Goal: Task Accomplishment & Management: Use online tool/utility

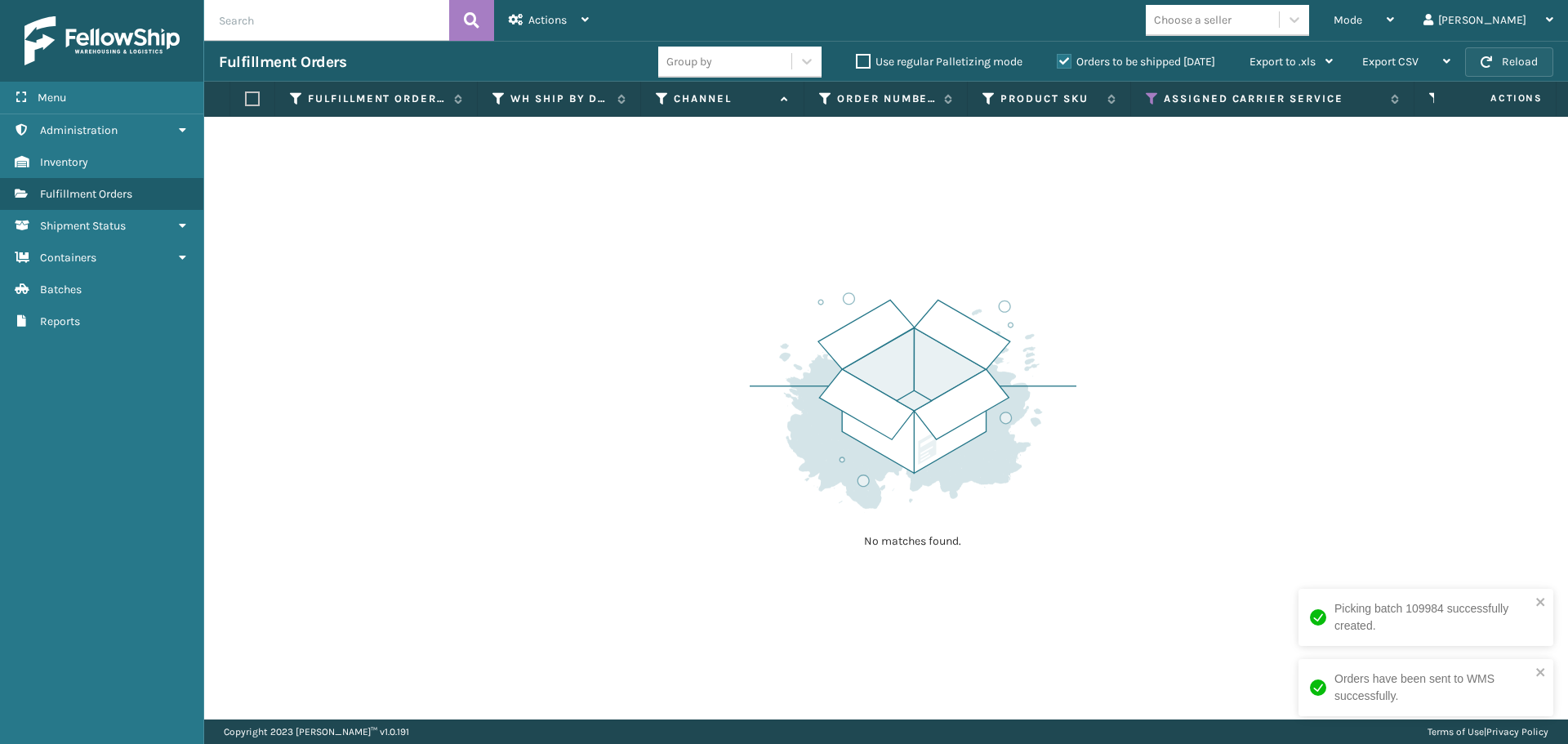
click at [1523, 69] on button "Reload" at bounding box center [1509, 62] width 88 height 29
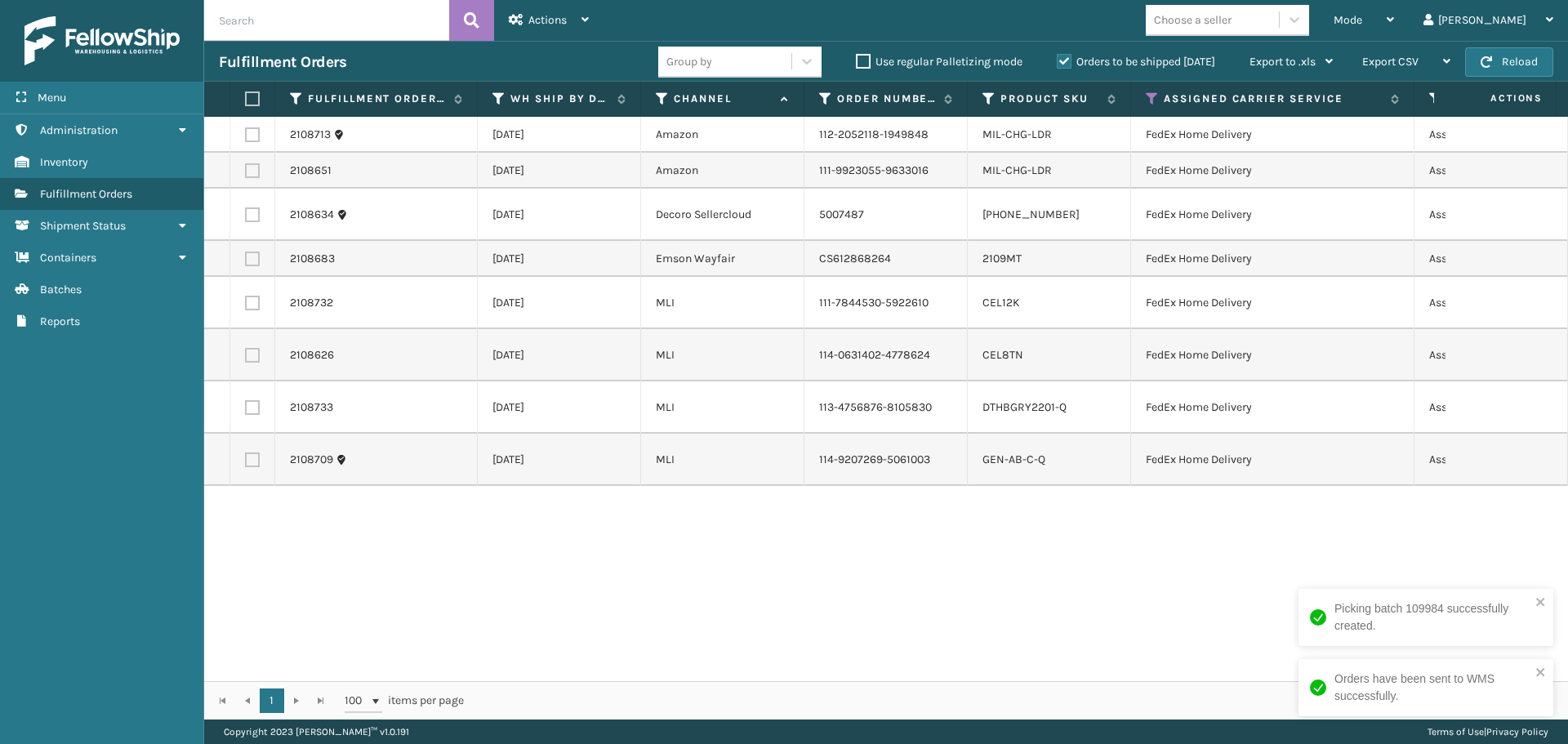
click at [245, 99] on label at bounding box center [250, 98] width 10 height 15
click at [245, 99] on input "checkbox" at bounding box center [245, 99] width 1 height 11
checkbox input "true"
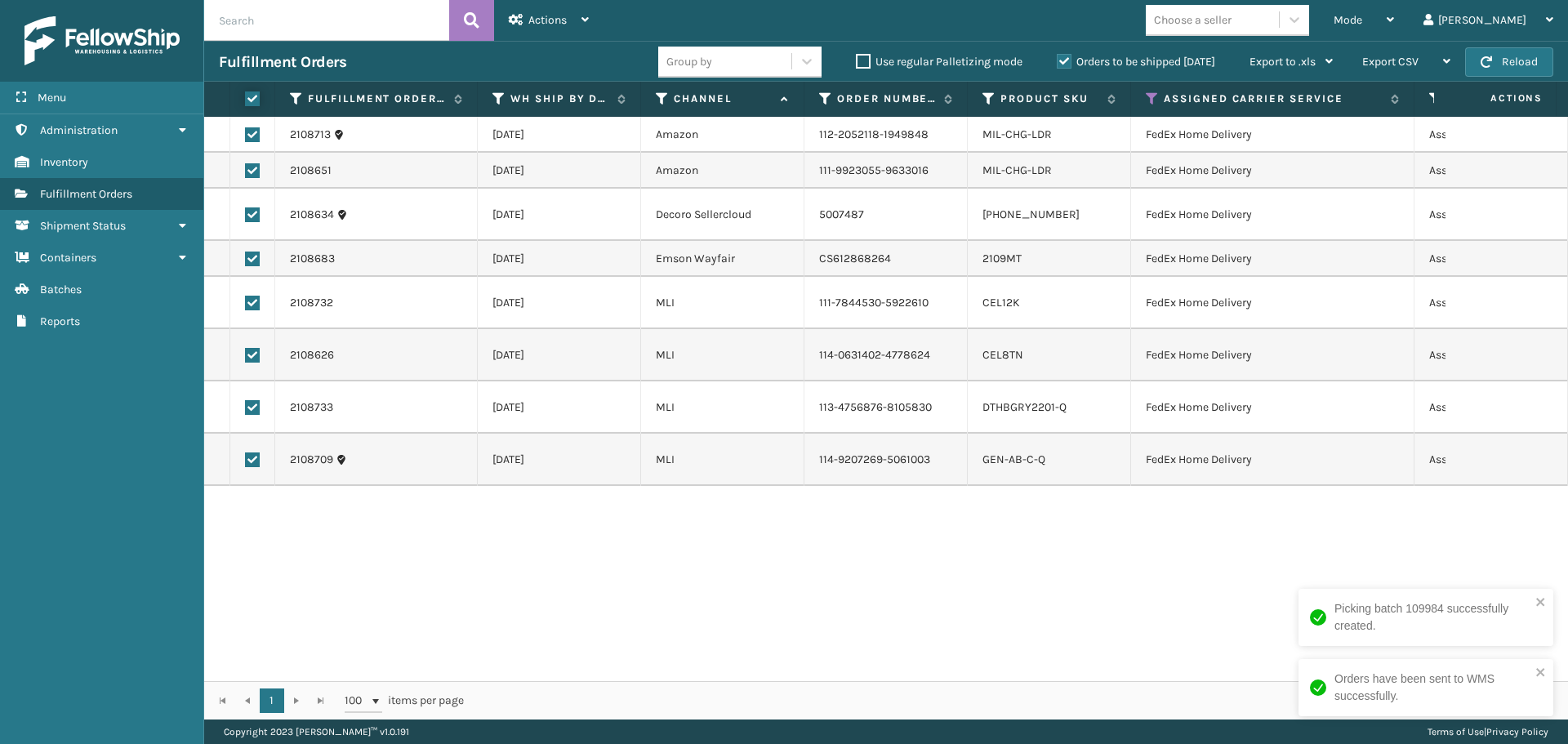
checkbox input "true"
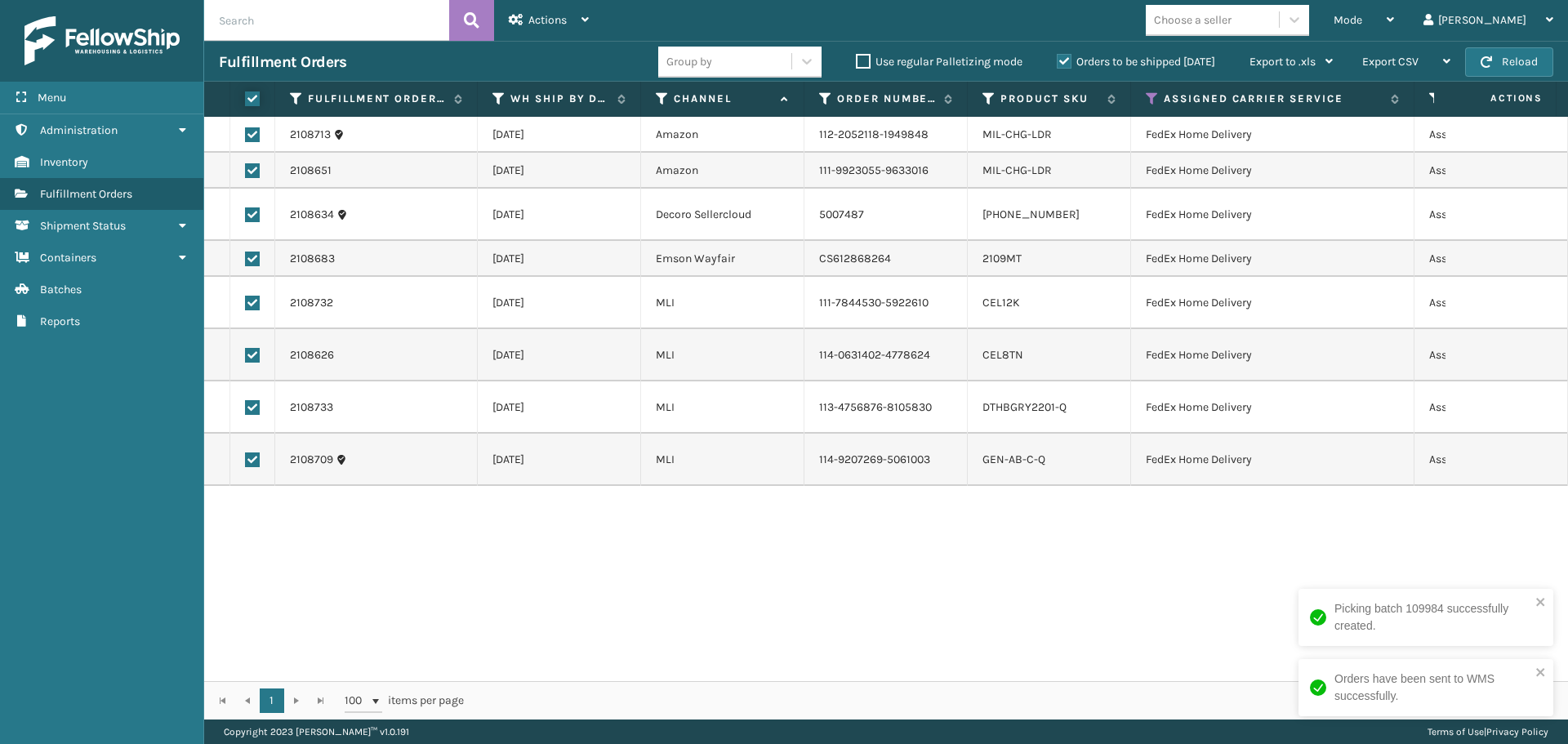
checkbox input "true"
click at [586, 22] on icon at bounding box center [584, 20] width 7 height 12
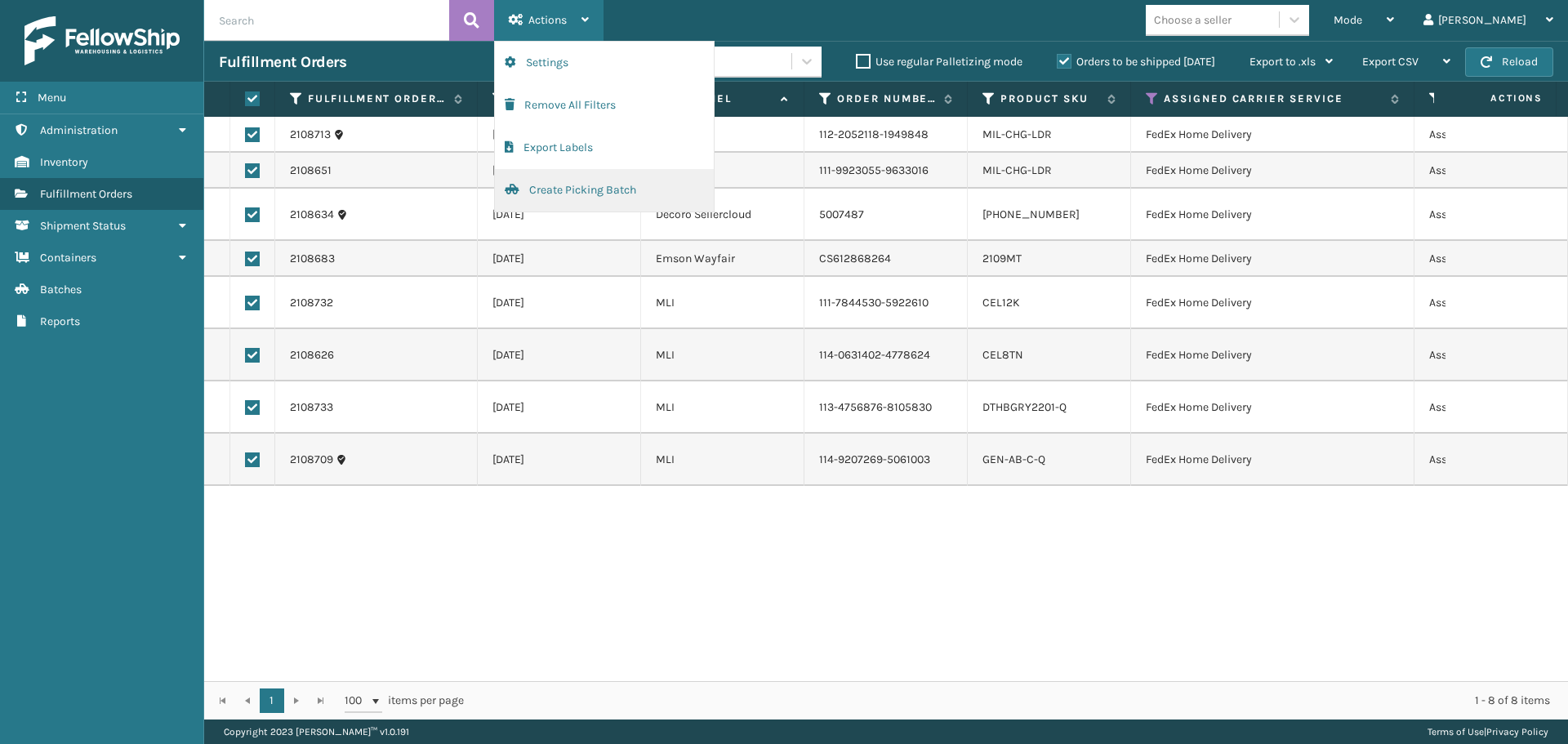
click at [569, 185] on button "Create Picking Batch" at bounding box center [604, 189] width 219 height 42
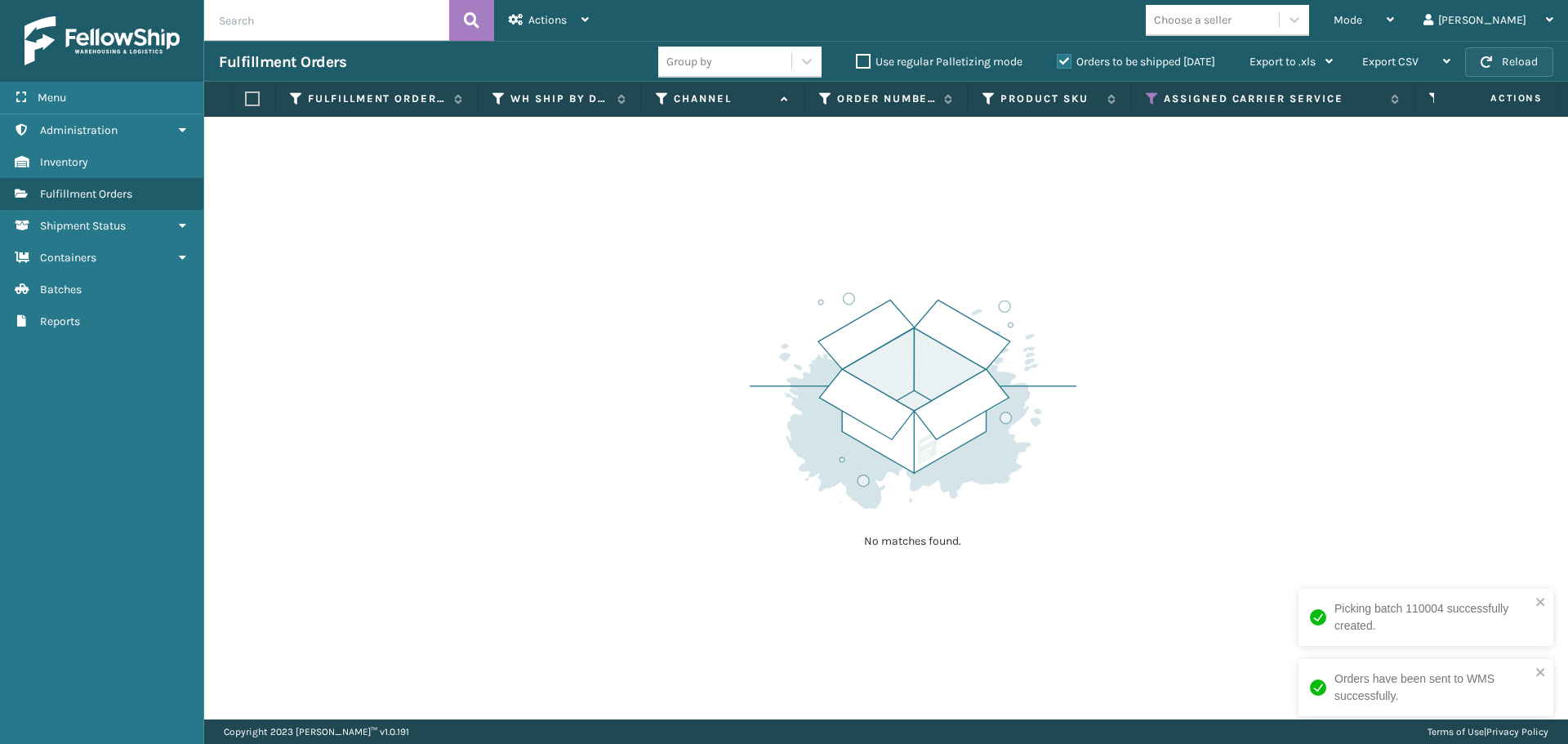
click at [1522, 51] on button "Reload" at bounding box center [1509, 62] width 88 height 29
click at [1146, 95] on icon at bounding box center [1152, 98] width 13 height 15
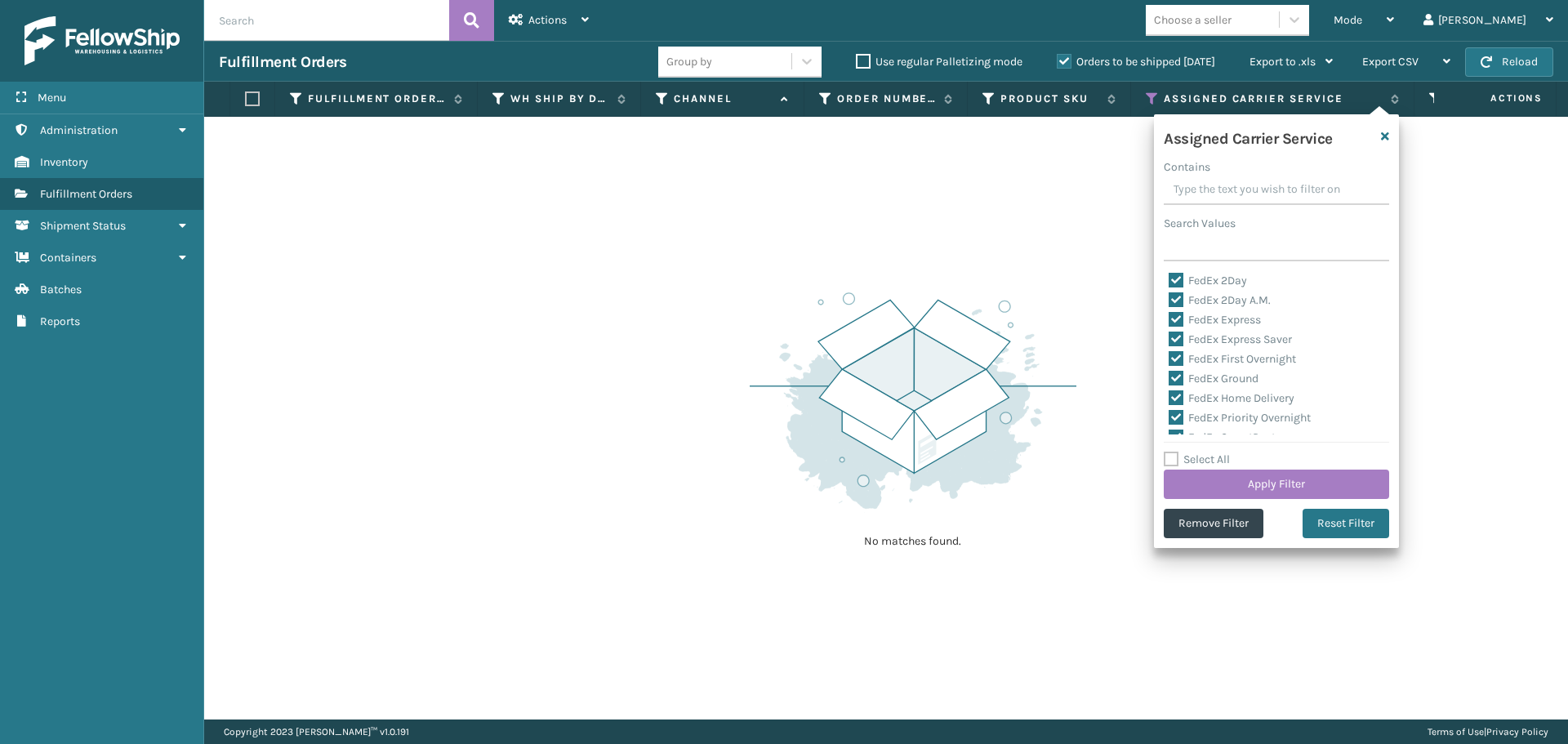
click at [1167, 457] on label "Select All" at bounding box center [1196, 459] width 66 height 14
click at [1167, 452] on input "Select All" at bounding box center [1287, 451] width 245 height 2
checkbox input "true"
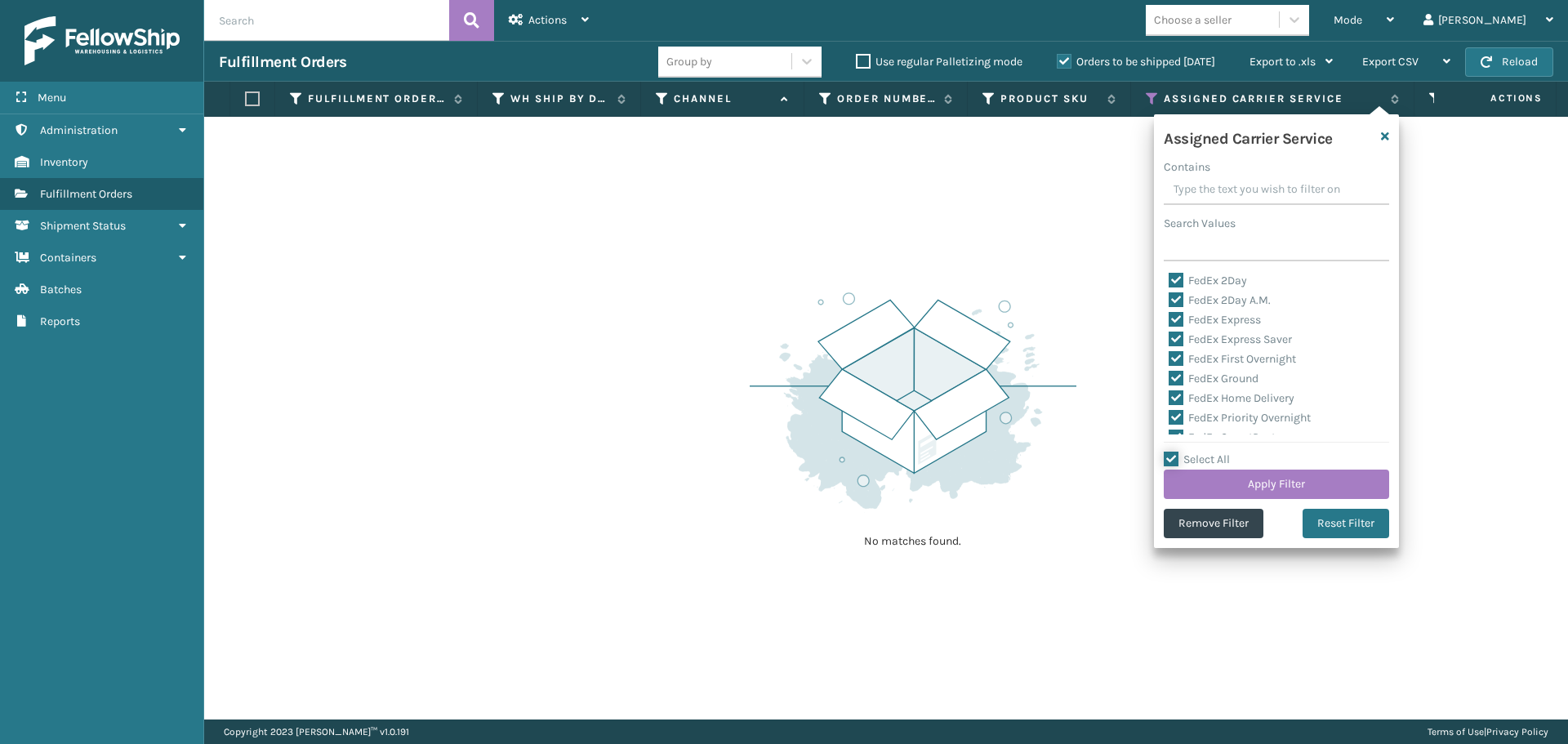
checkbox input "true"
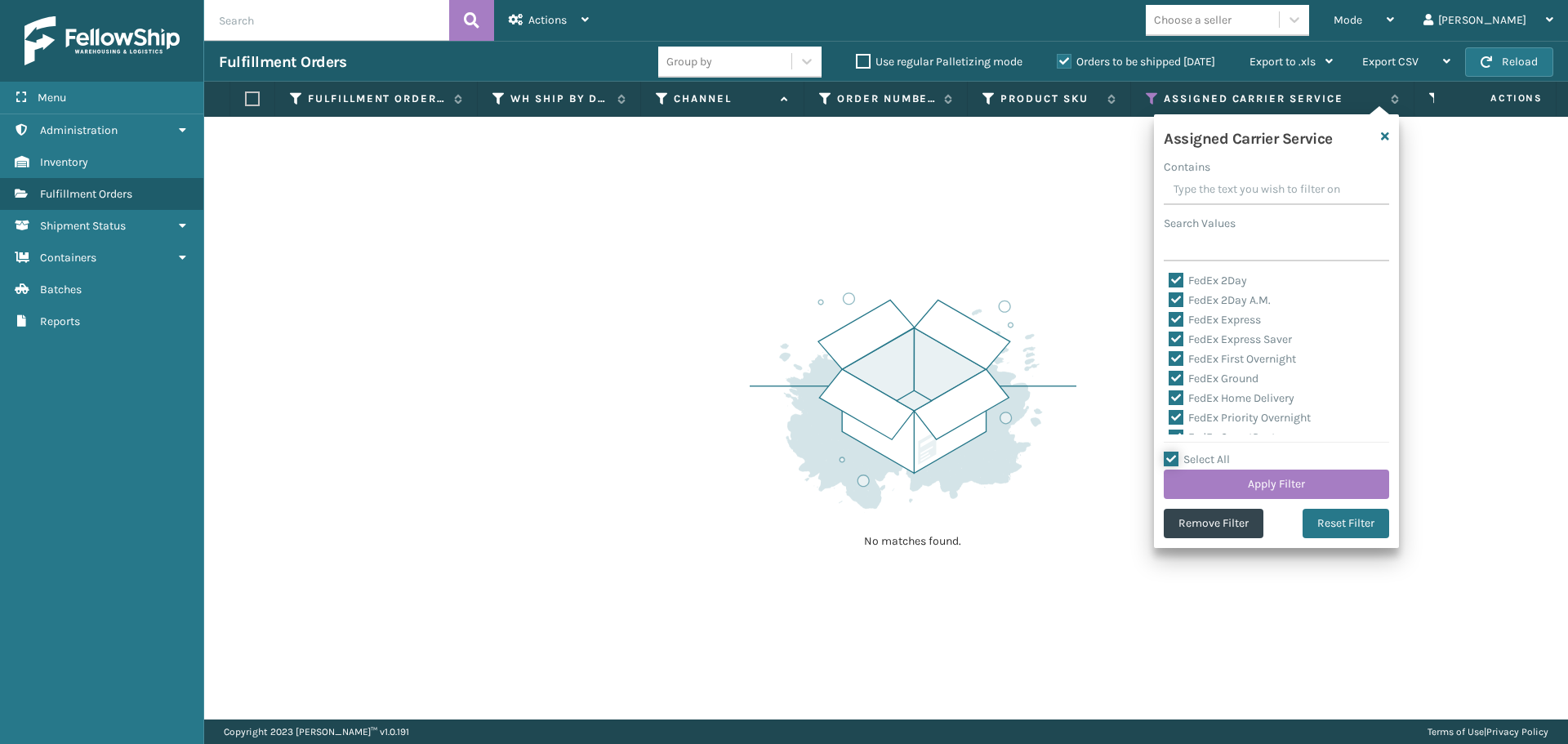
checkbox input "true"
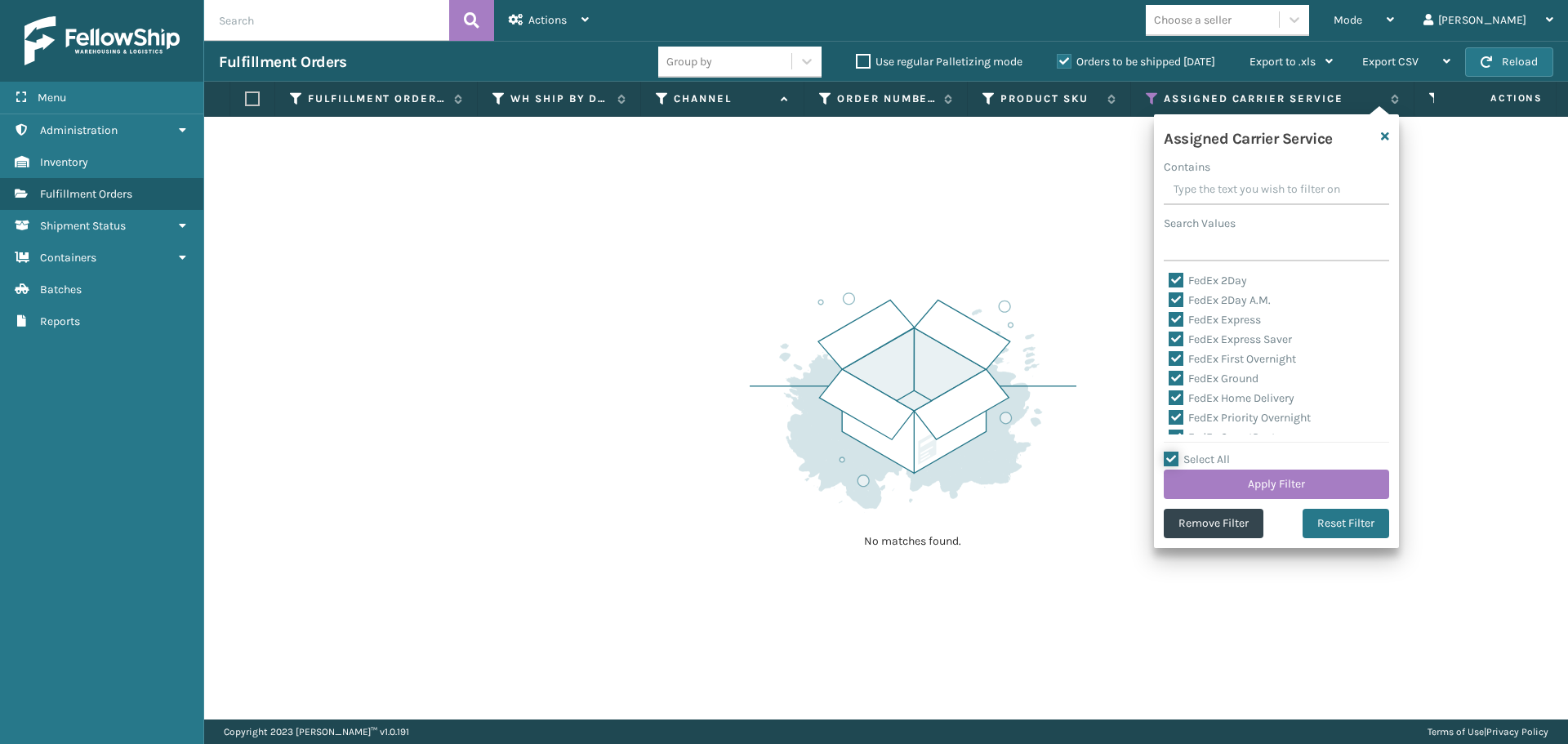
checkbox input "true"
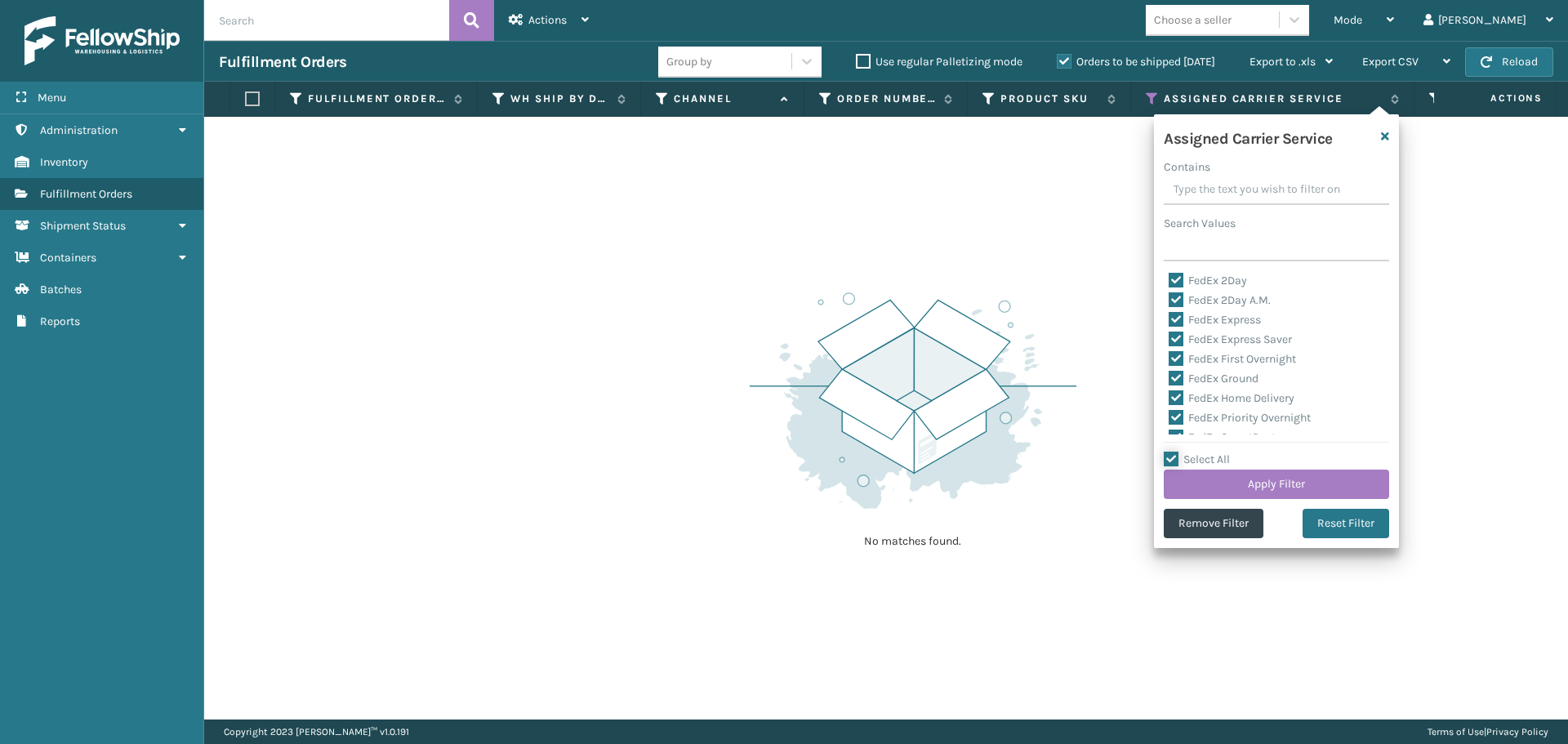
checkbox input "true"
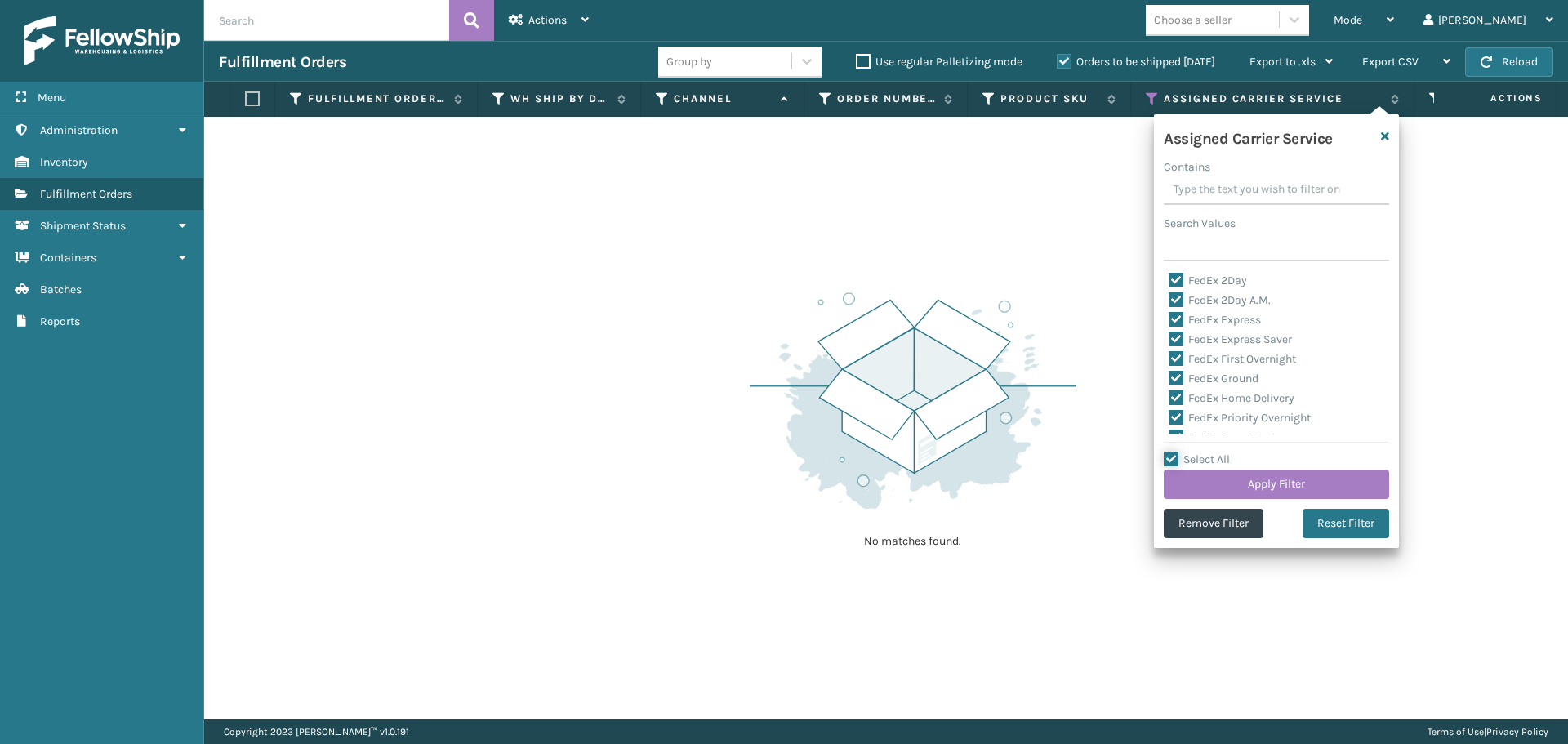
checkbox input "true"
click at [1167, 457] on label "Select All" at bounding box center [1196, 459] width 66 height 14
click at [1167, 452] on input "Select All" at bounding box center [1287, 451] width 245 height 2
checkbox input "false"
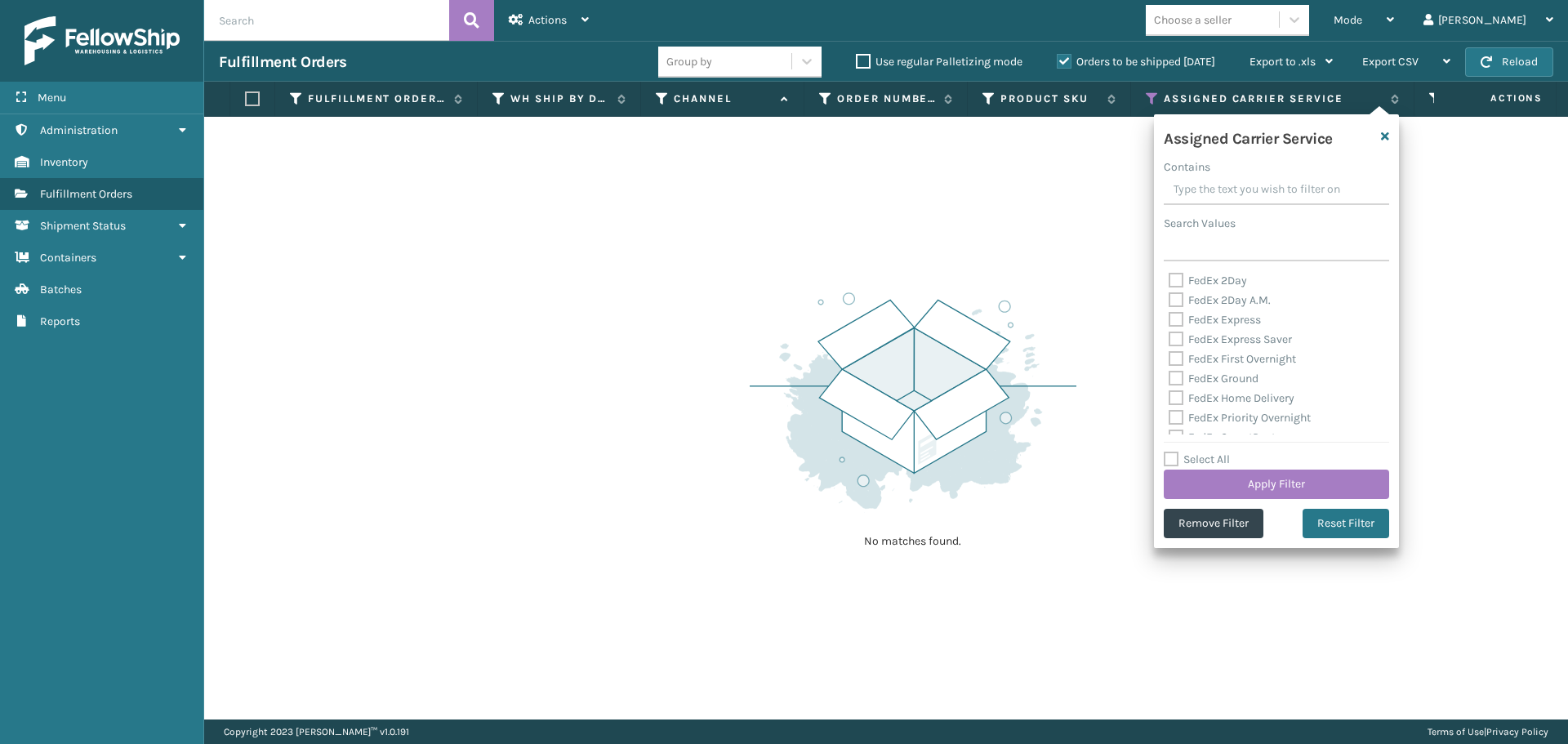
checkbox input "false"
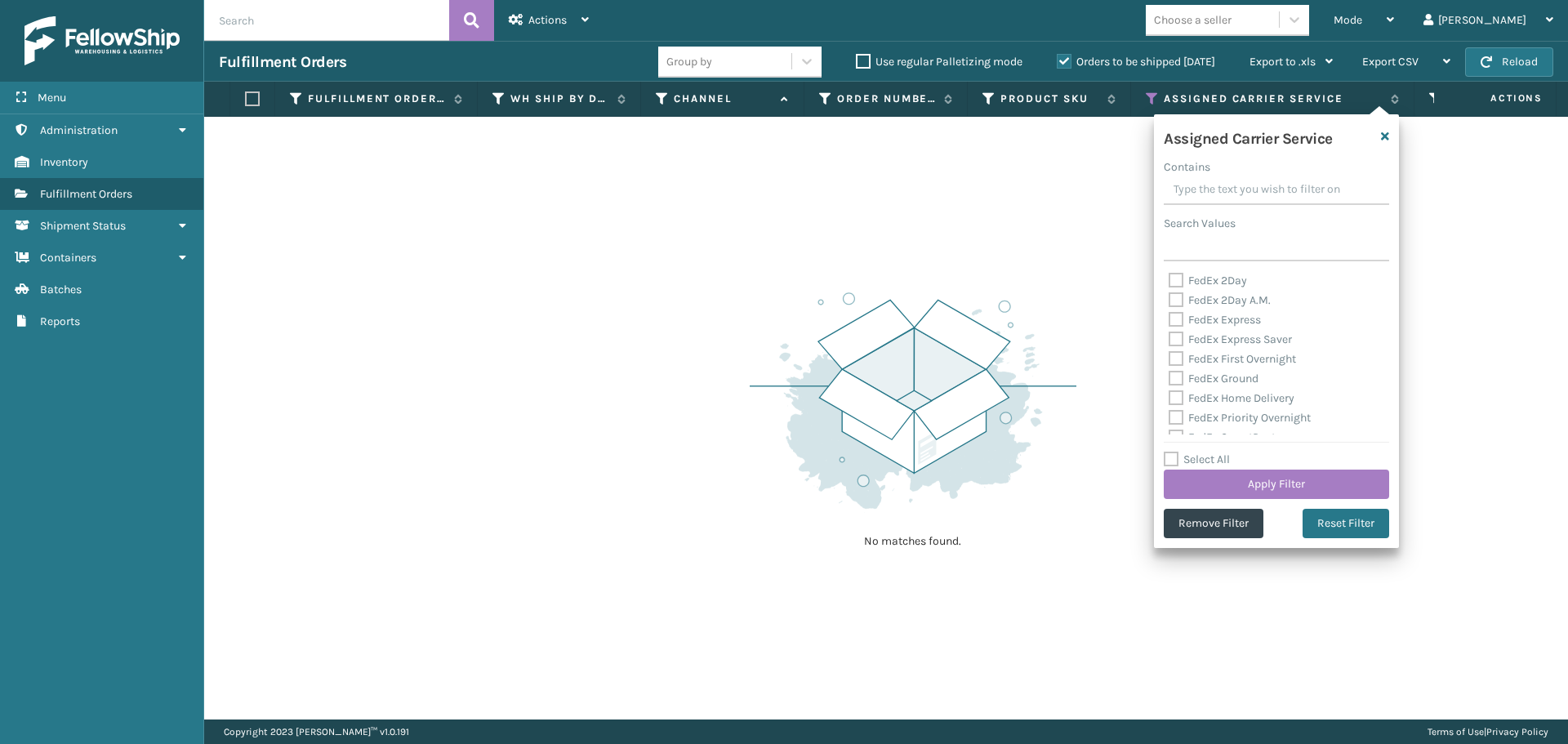
checkbox input "false"
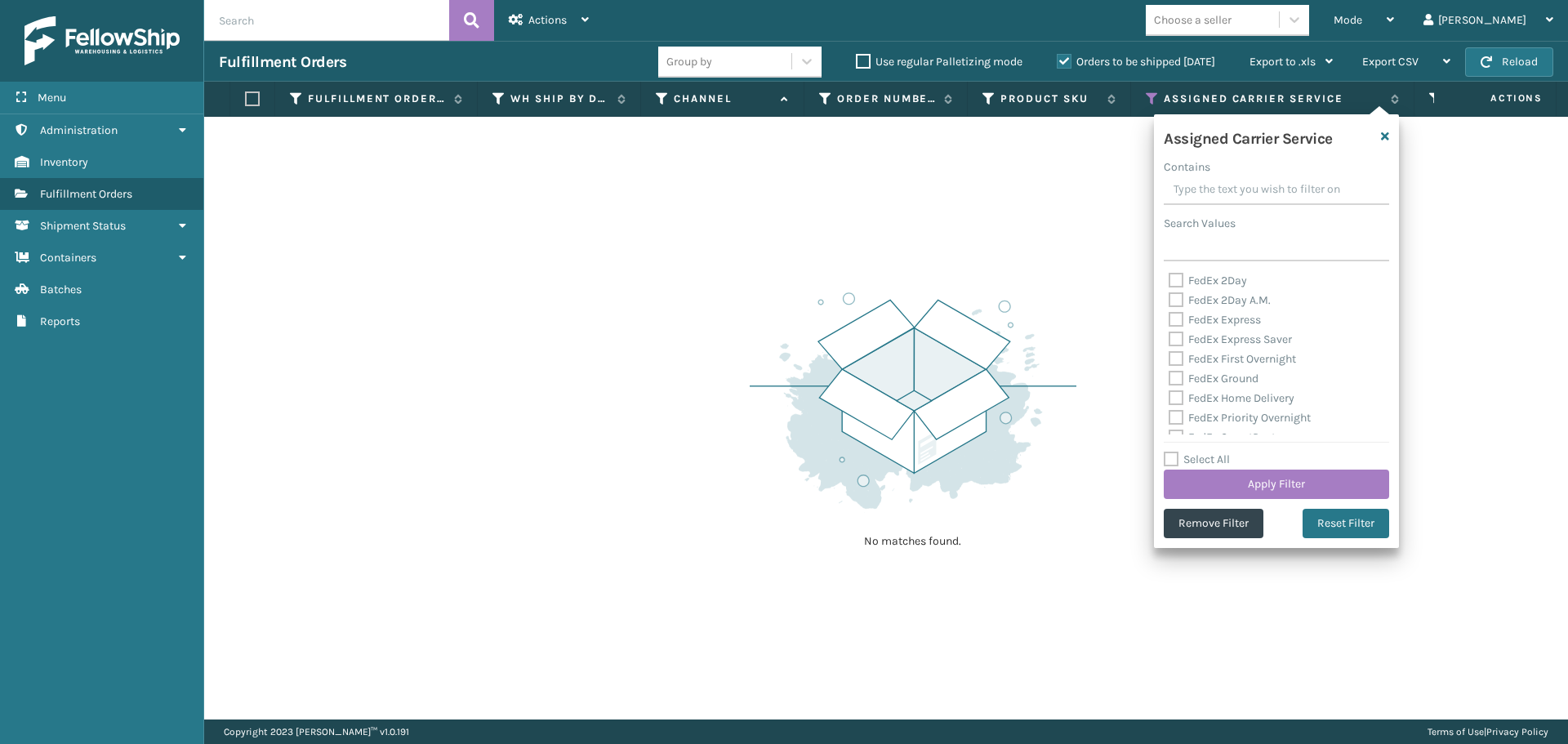
checkbox input "false"
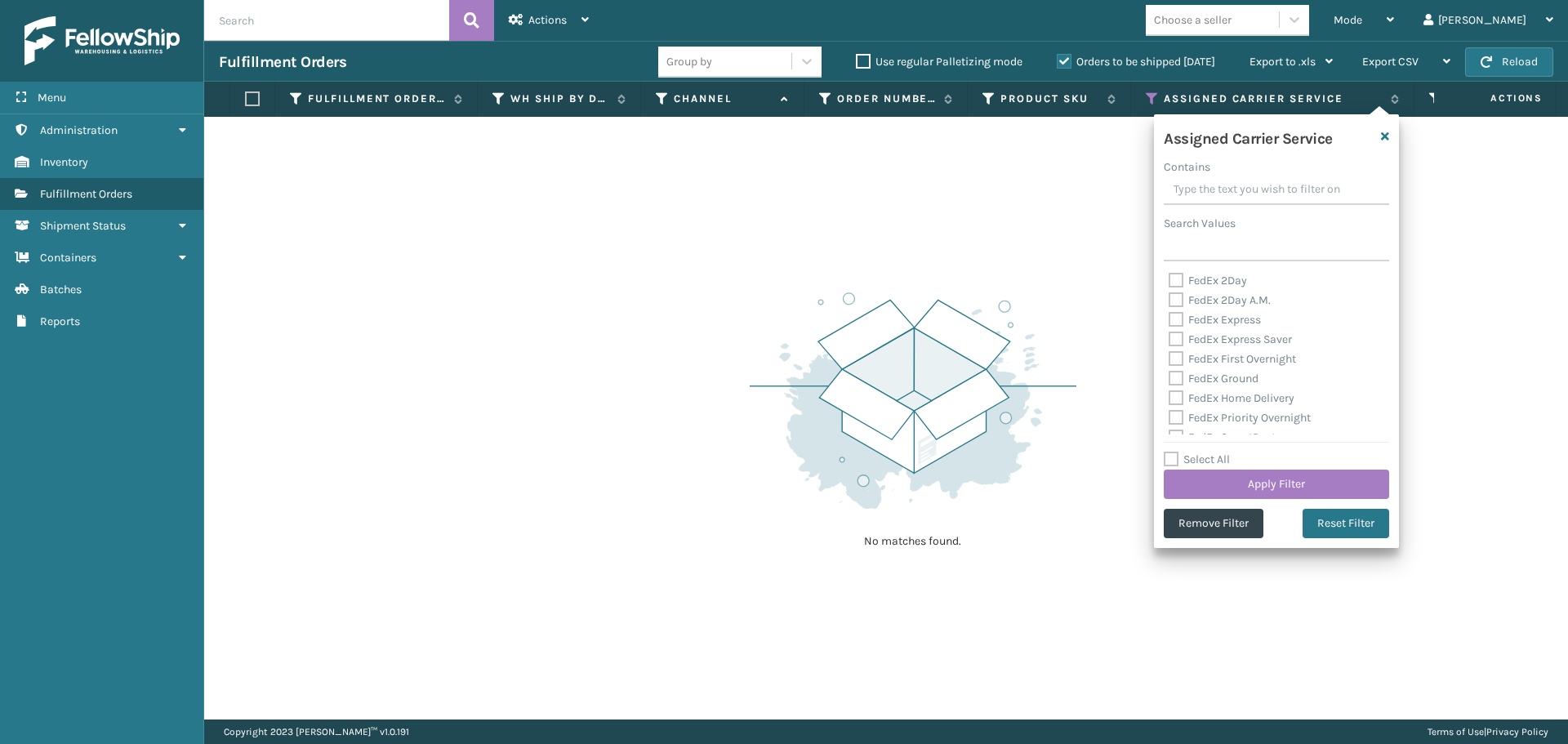
checkbox input "false"
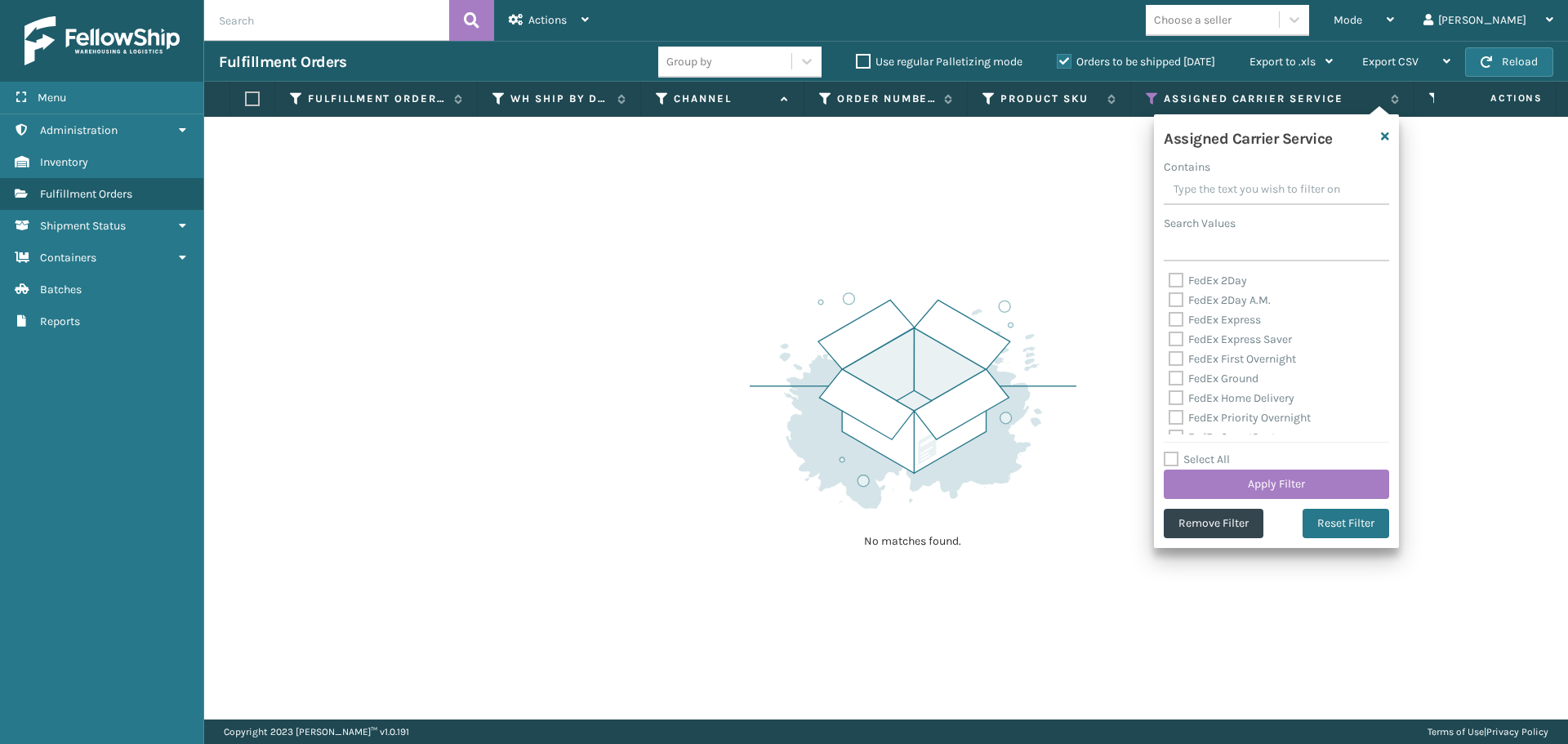
checkbox input "false"
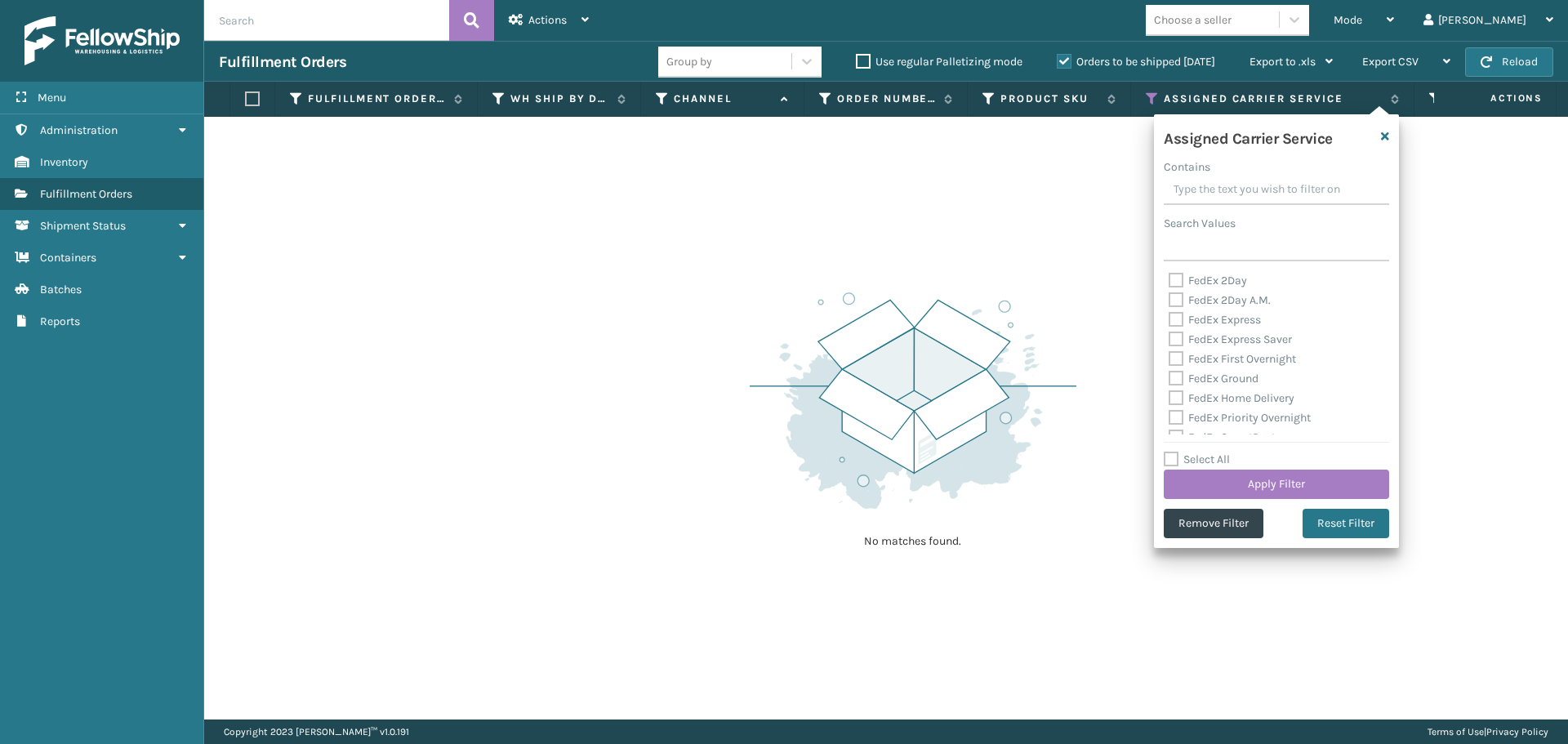
checkbox input "false"
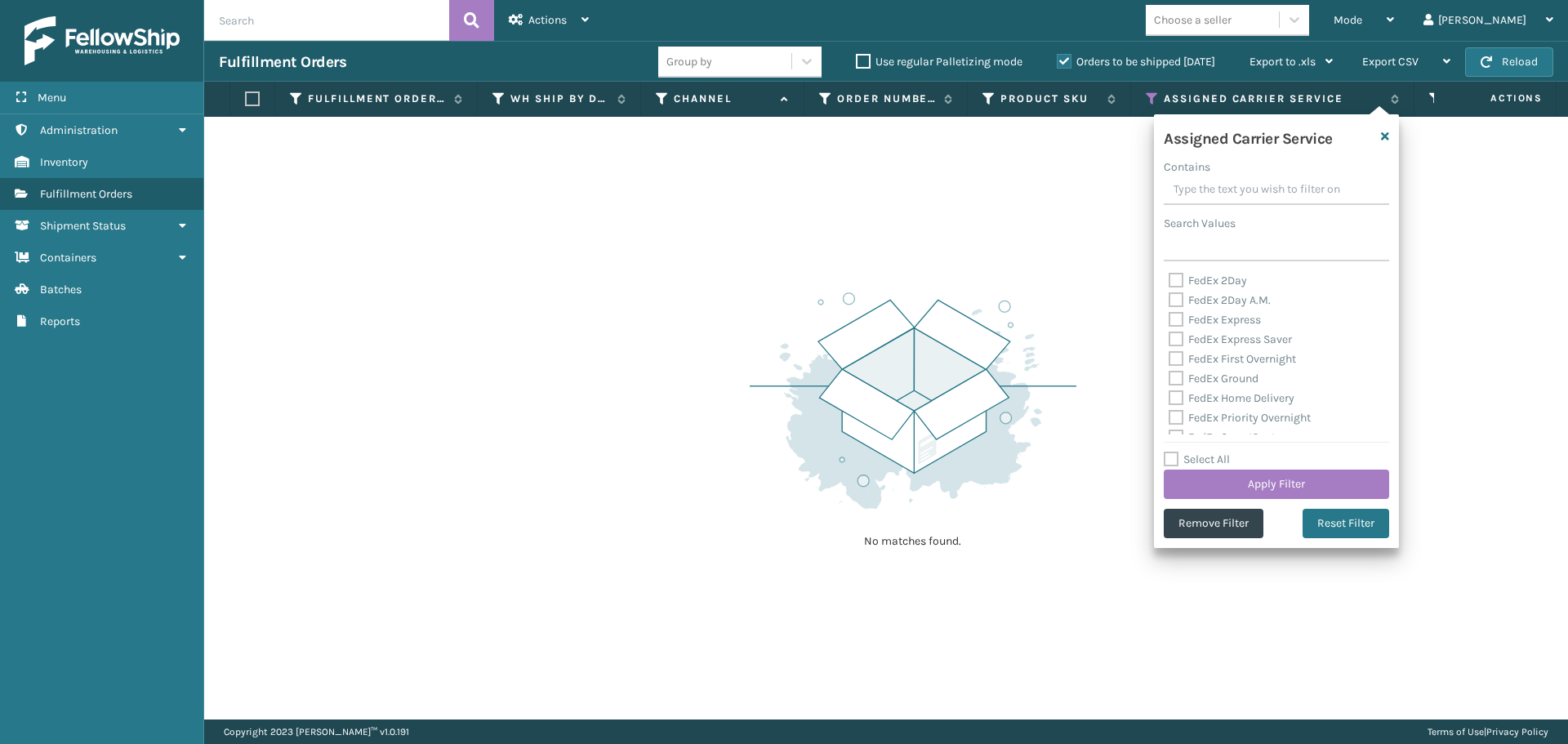
checkbox input "false"
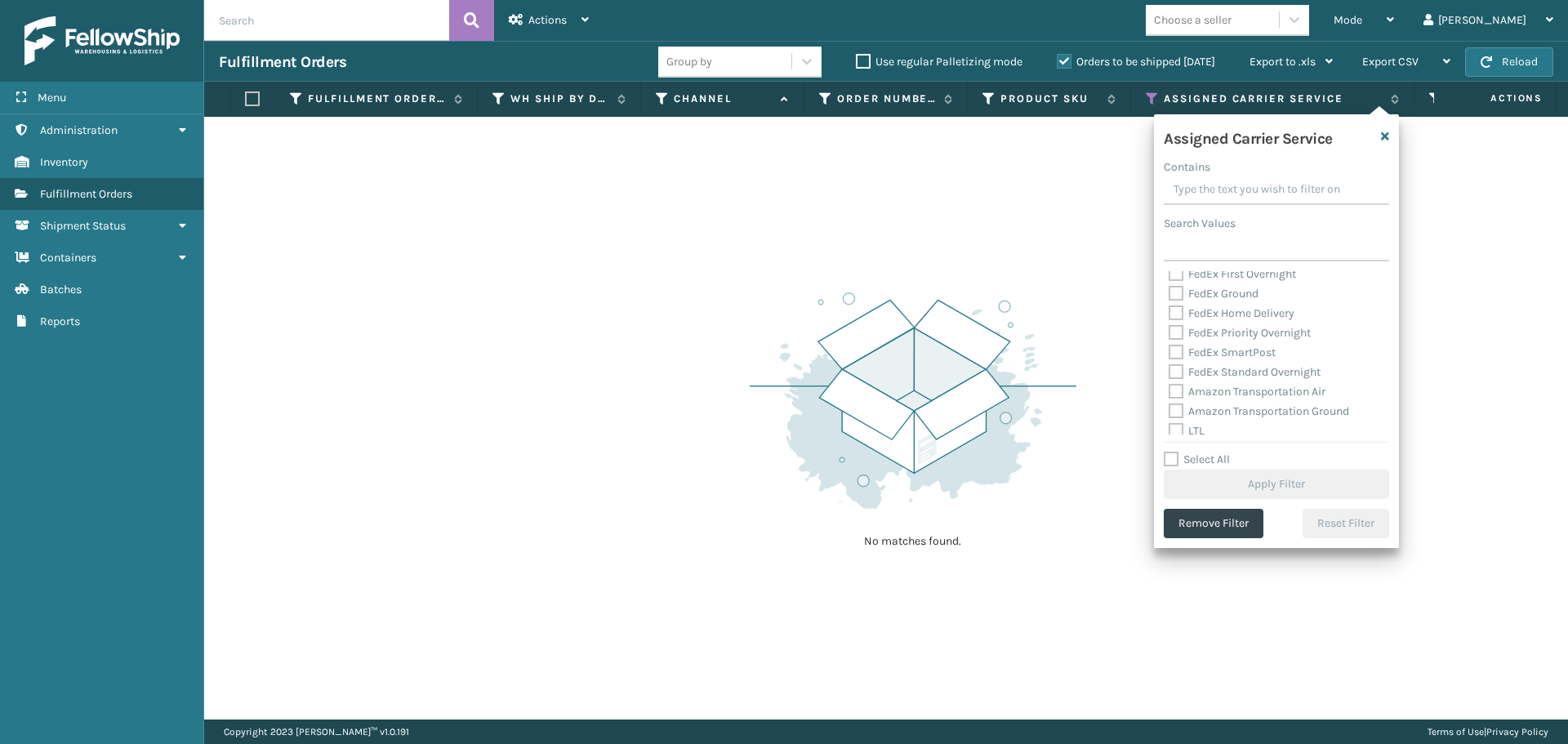
scroll to position [164, 0]
click at [1171, 315] on label "Amazon Transportation Air" at bounding box center [1247, 313] width 157 height 14
click at [1170, 315] on input "Amazon Transportation Air" at bounding box center [1169, 309] width 1 height 11
checkbox input "true"
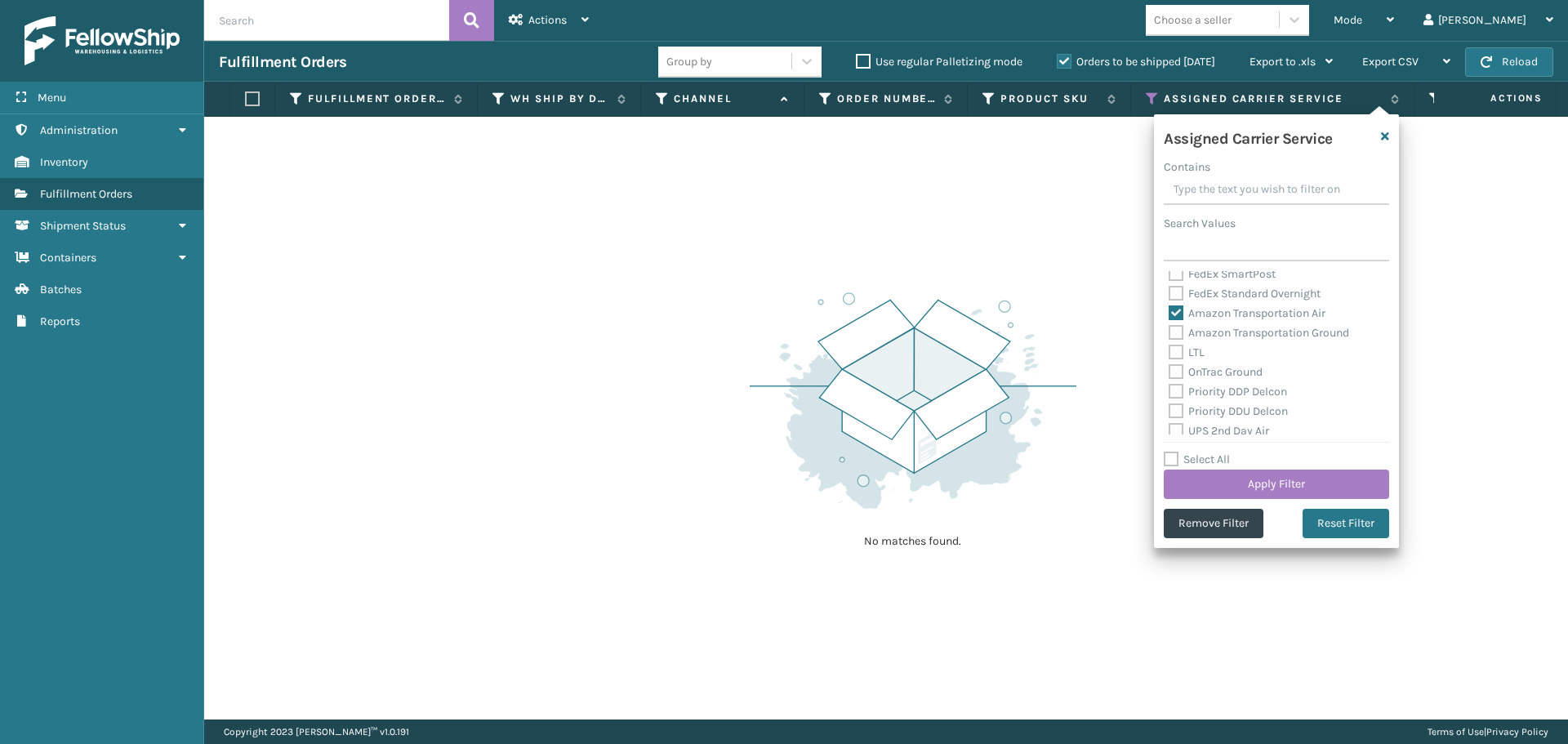
click at [1176, 330] on label "Amazon Transportation Ground" at bounding box center [1259, 332] width 180 height 14
click at [1170, 330] on input "Amazon Transportation Ground" at bounding box center [1169, 328] width 1 height 11
checkbox input "true"
click at [1231, 476] on button "Apply Filter" at bounding box center [1277, 484] width 226 height 29
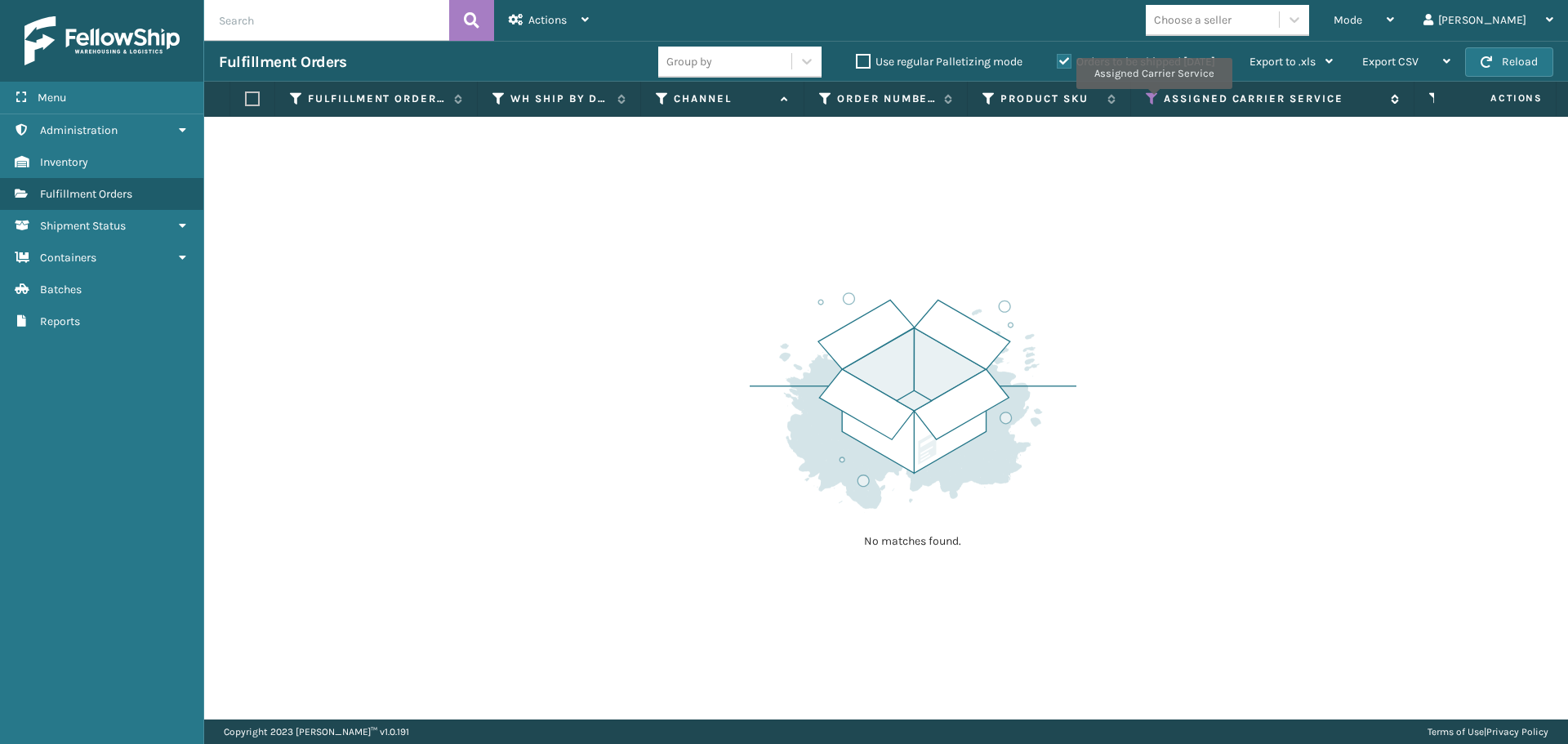
click at [1153, 100] on icon at bounding box center [1152, 98] width 13 height 15
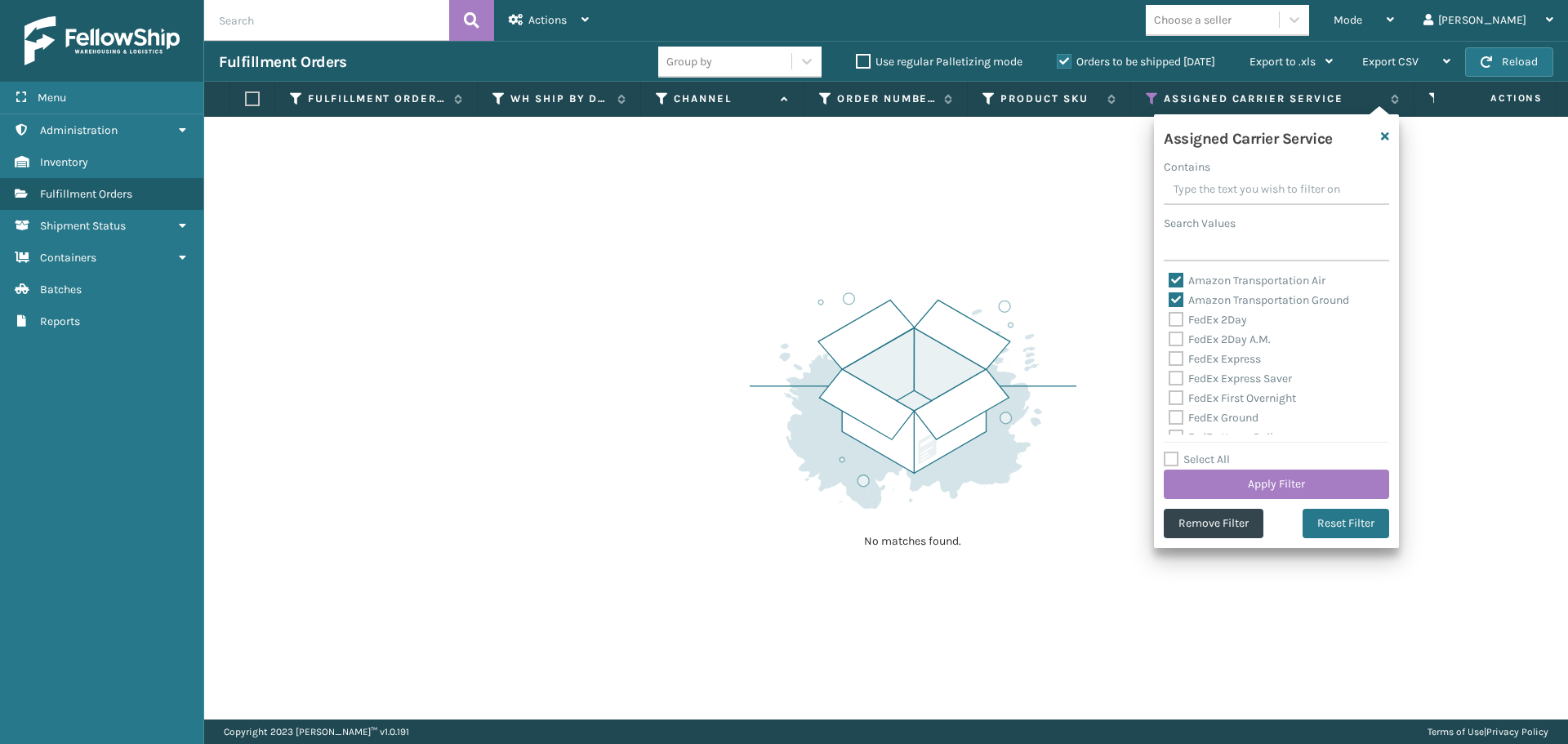
click at [1176, 283] on label "Amazon Transportation Air" at bounding box center [1247, 280] width 157 height 14
click at [1170, 281] on input "Amazon Transportation Air" at bounding box center [1169, 276] width 1 height 11
checkbox input "false"
click at [1181, 308] on div "Amazon Transportation Ground" at bounding box center [1277, 301] width 216 height 20
click at [1180, 304] on label "Amazon Transportation Ground" at bounding box center [1259, 300] width 180 height 14
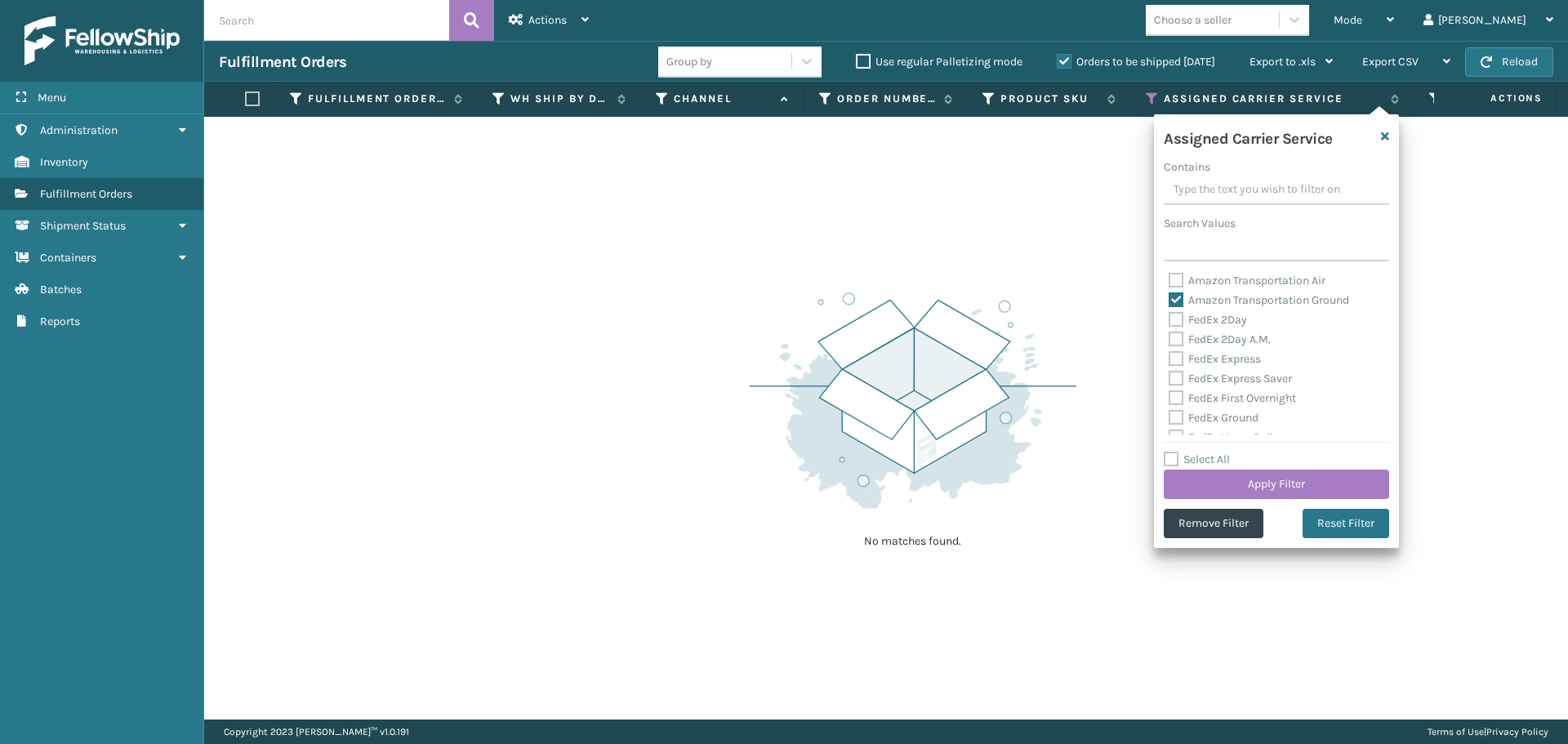
click at [1170, 301] on input "Amazon Transportation Ground" at bounding box center [1169, 296] width 1 height 11
checkbox input "false"
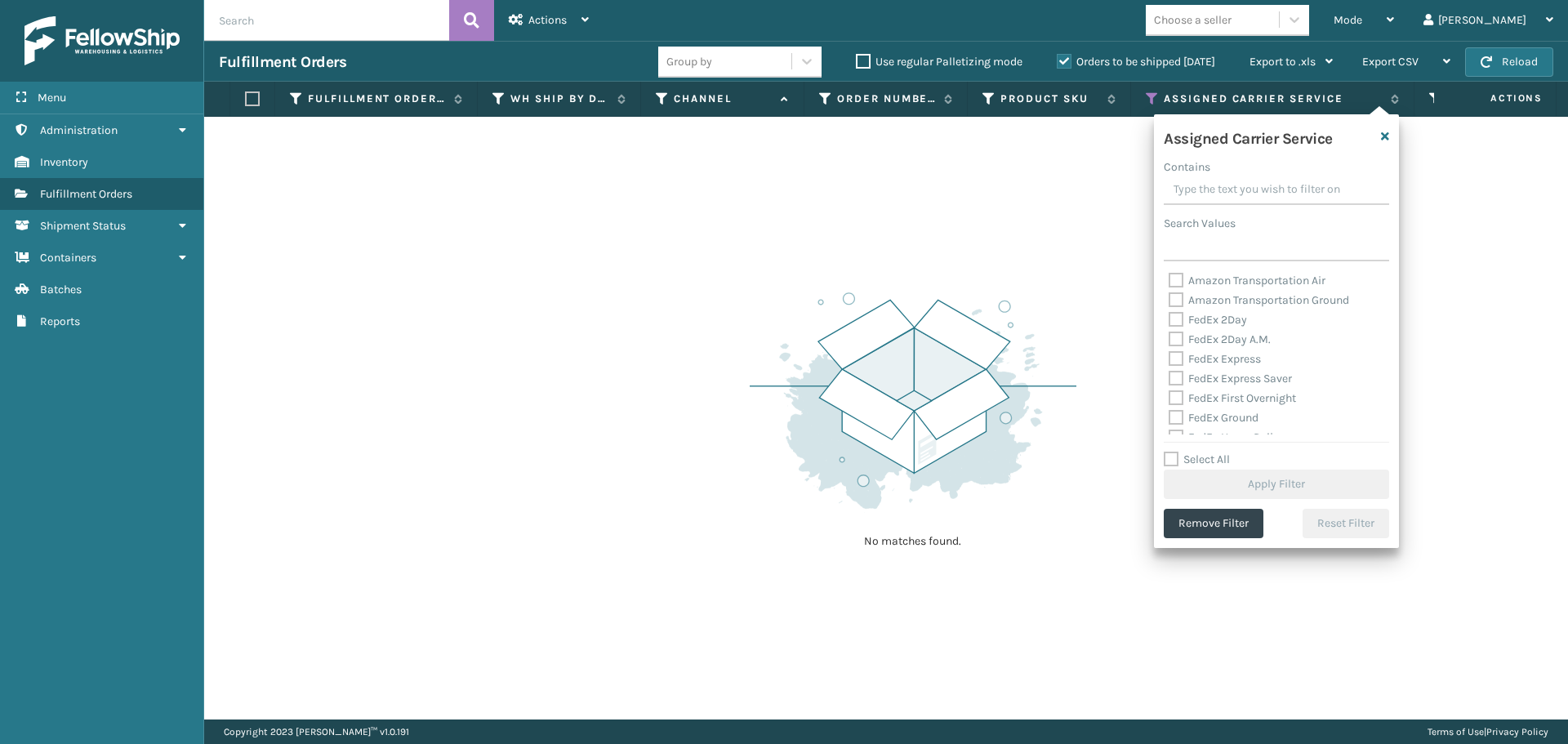
click at [1181, 321] on label "FedEx 2Day" at bounding box center [1208, 320] width 78 height 14
click at [1170, 321] on input "FedEx 2Day" at bounding box center [1169, 316] width 1 height 11
checkbox input "true"
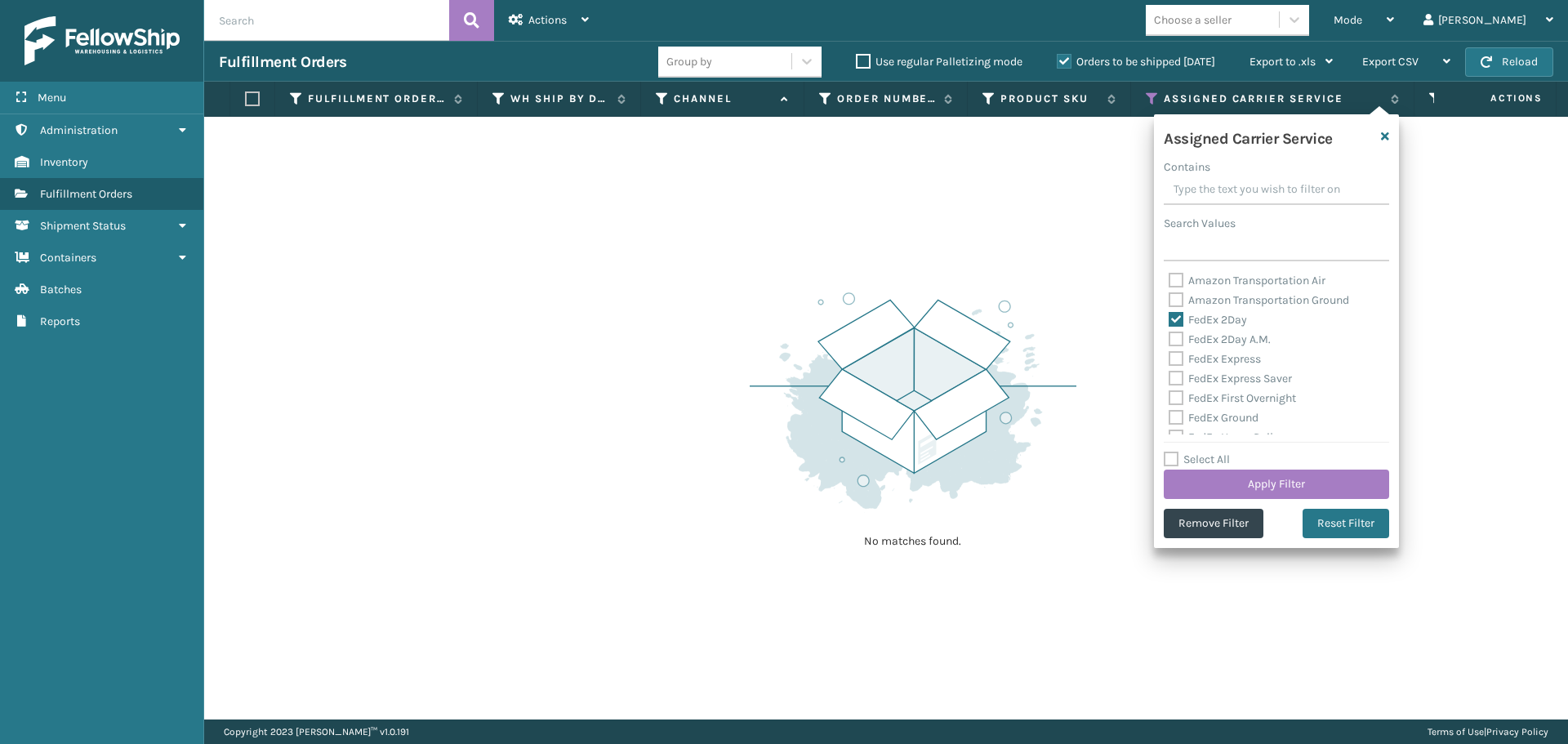
click at [1178, 335] on label "FedEx 2Day A.M." at bounding box center [1220, 339] width 102 height 14
click at [1170, 335] on input "FedEx 2Day A.M." at bounding box center [1169, 335] width 1 height 11
checkbox input "true"
click at [1174, 361] on label "FedEx Express" at bounding box center [1215, 359] width 92 height 14
click at [1170, 360] on input "FedEx Express" at bounding box center [1169, 355] width 1 height 11
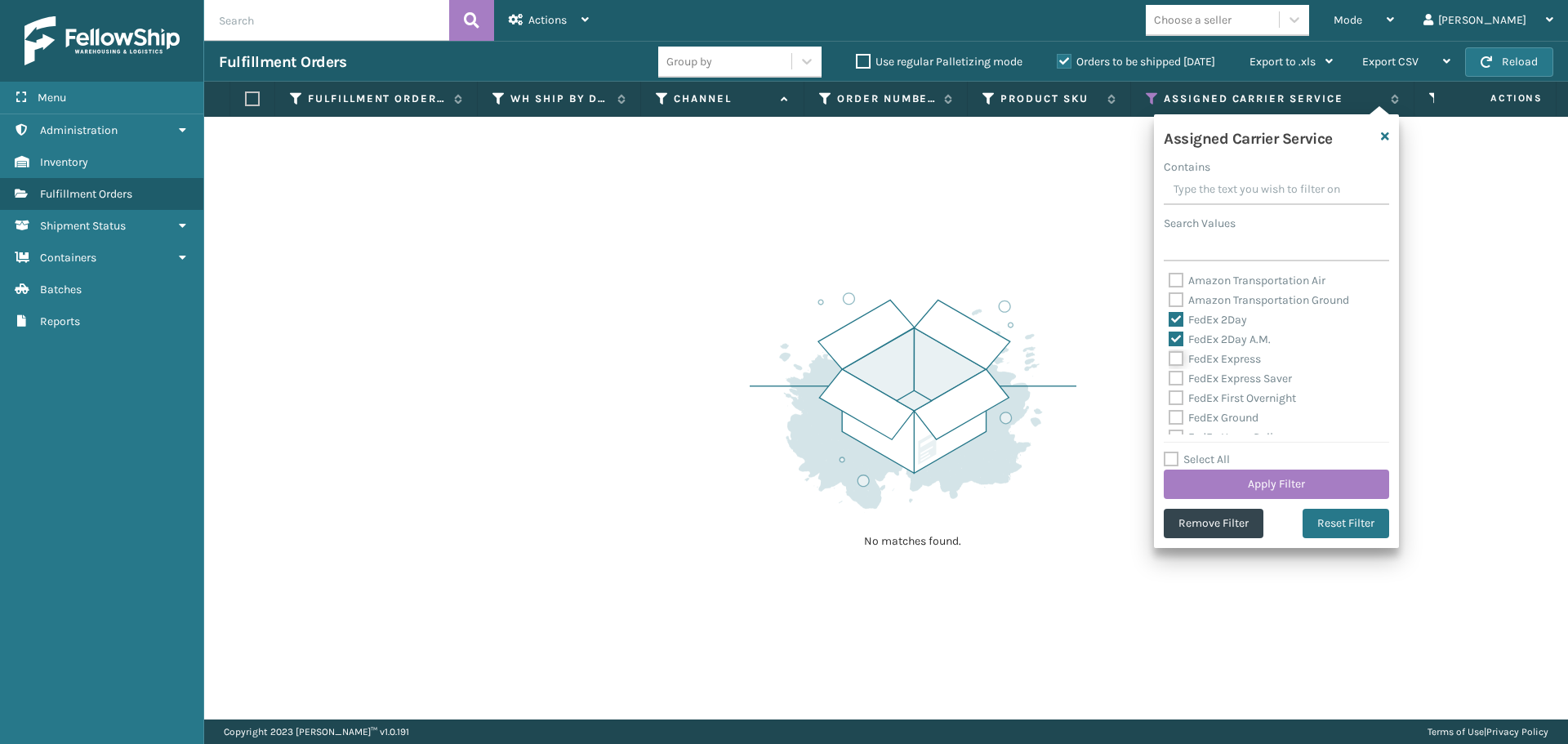
checkbox input "true"
click at [1174, 377] on label "FedEx Express Saver" at bounding box center [1231, 378] width 124 height 14
click at [1170, 377] on input "FedEx Express Saver" at bounding box center [1169, 373] width 1 height 11
checkbox input "true"
click at [1174, 394] on label "FedEx First Overnight" at bounding box center [1233, 398] width 127 height 14
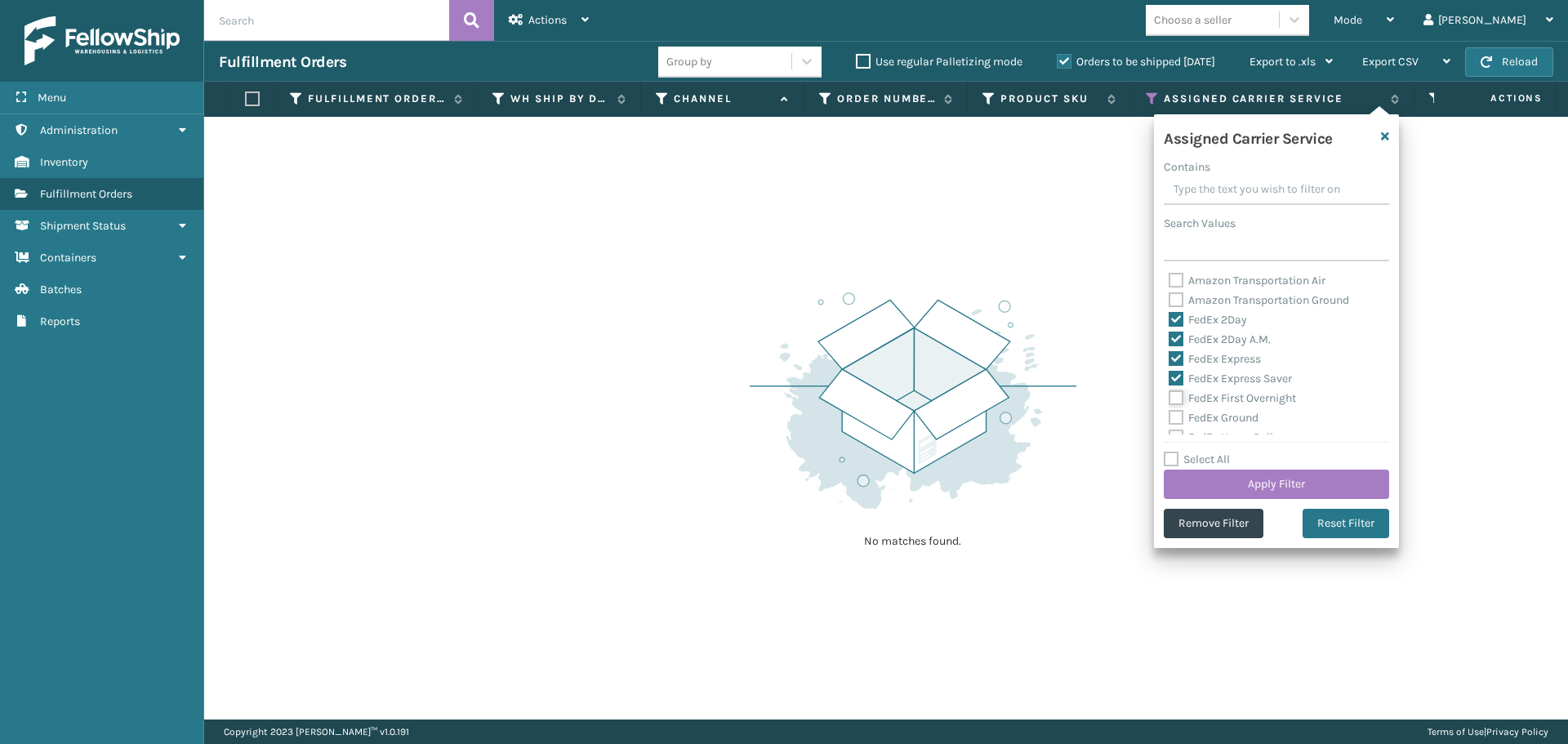
click at [1170, 394] on input "FedEx First Overnight" at bounding box center [1169, 393] width 1 height 11
checkbox input "true"
click at [1173, 420] on label "FedEx Ground" at bounding box center [1214, 418] width 90 height 14
click at [1170, 419] on input "FedEx Ground" at bounding box center [1169, 413] width 1 height 11
checkbox input "true"
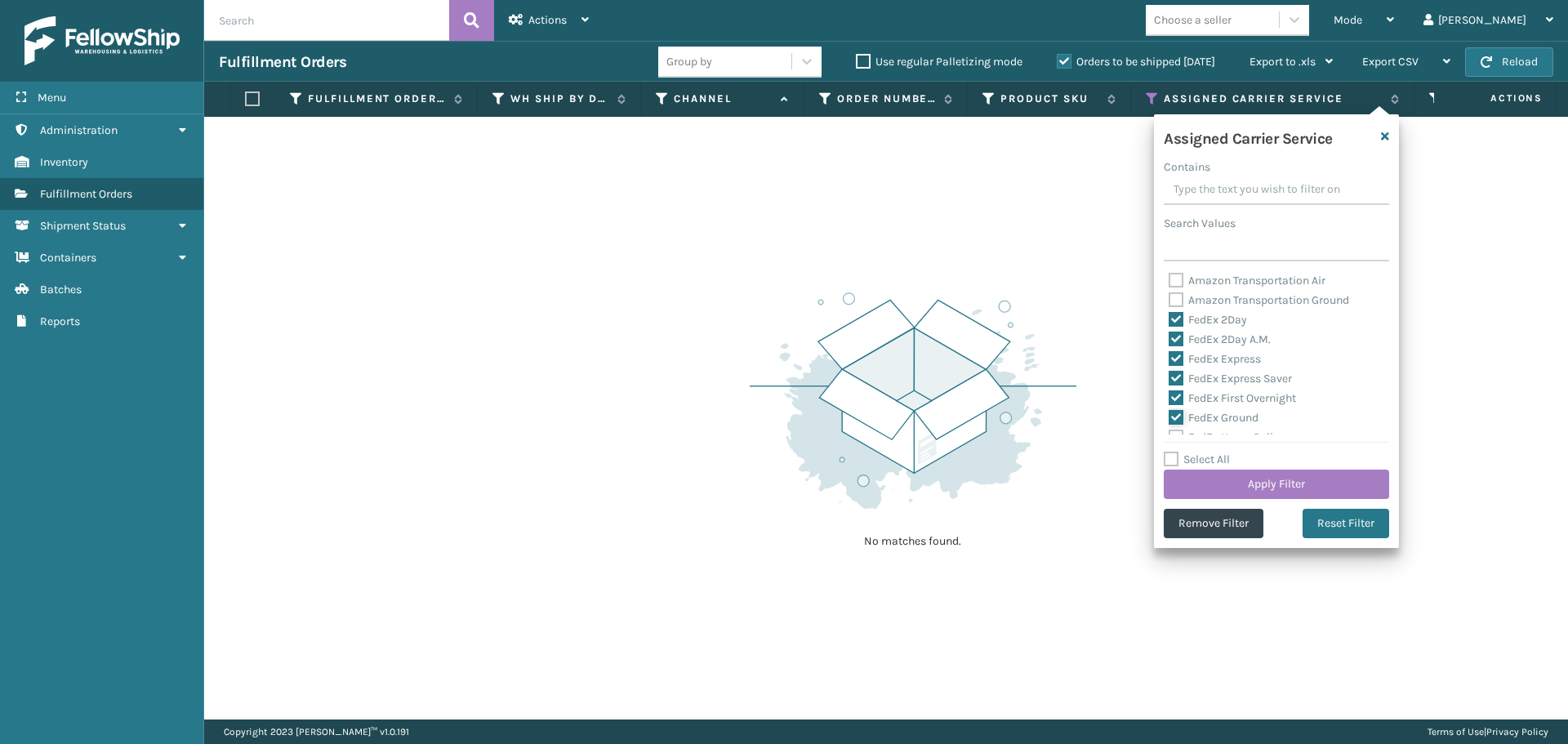
scroll to position [81, 0]
click at [1176, 351] on label "FedEx Home Delivery" at bounding box center [1232, 356] width 126 height 14
click at [1170, 351] on input "FedEx Home Delivery" at bounding box center [1169, 351] width 1 height 11
checkbox input "true"
click at [1172, 379] on label "FedEx Priority Overnight" at bounding box center [1239, 375] width 142 height 14
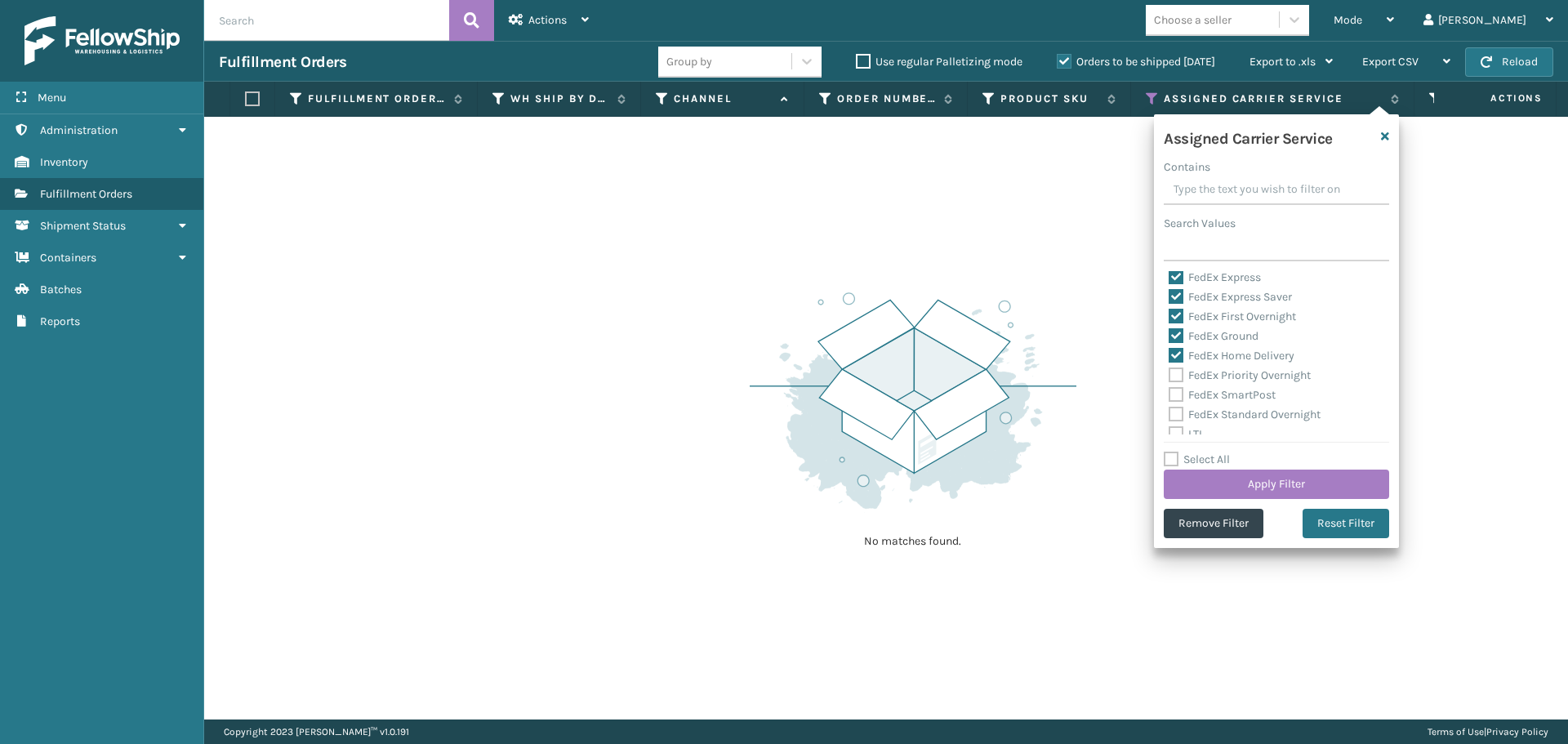
click at [1170, 376] on input "FedEx Priority Overnight" at bounding box center [1169, 371] width 1 height 11
checkbox input "true"
click at [1177, 398] on label "FedEx SmartPost" at bounding box center [1222, 395] width 107 height 14
click at [1170, 396] on input "FedEx SmartPost" at bounding box center [1169, 390] width 1 height 11
checkbox input "true"
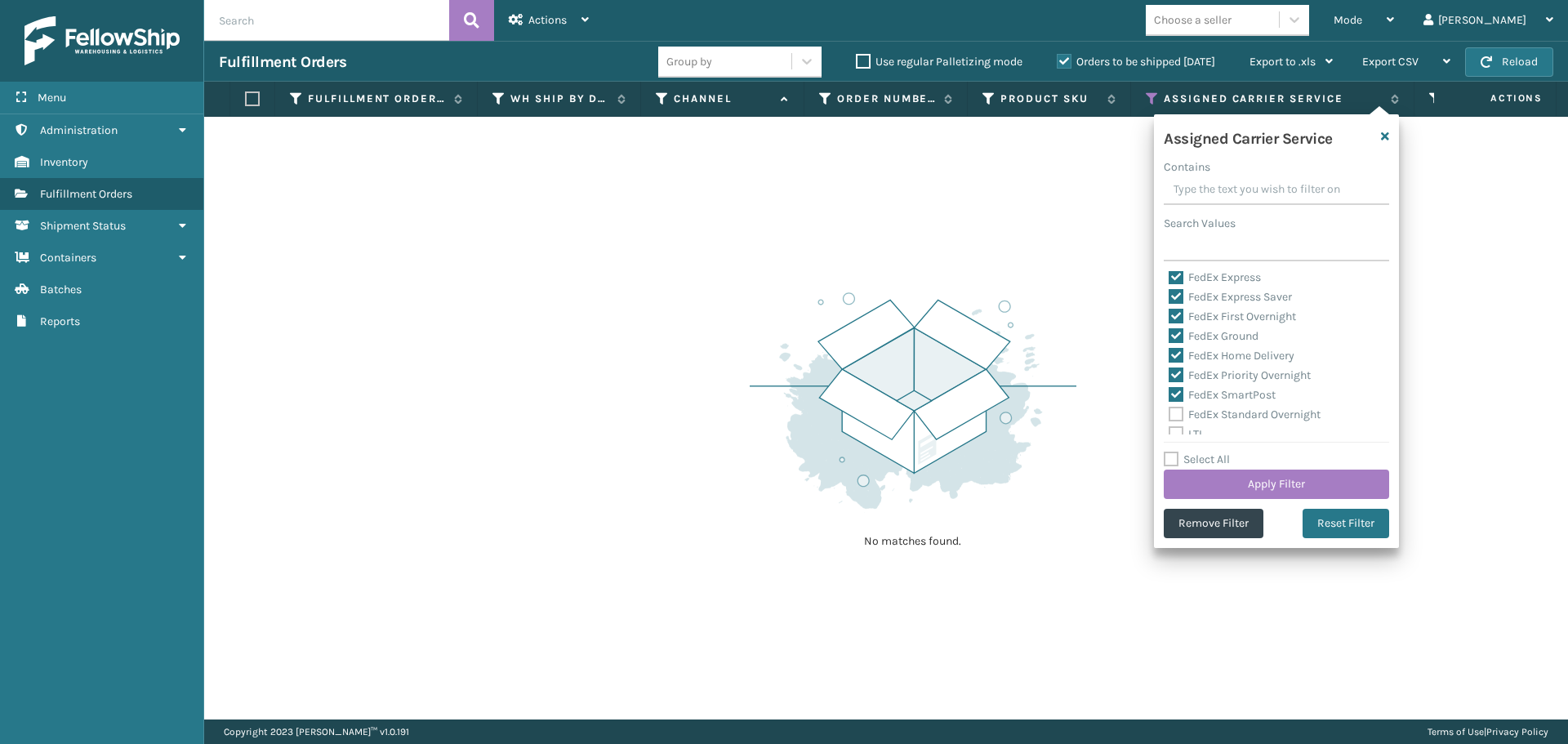
click at [1181, 409] on label "FedEx Standard Overnight" at bounding box center [1244, 415] width 152 height 14
click at [1170, 409] on input "FedEx Standard Overnight" at bounding box center [1169, 410] width 1 height 11
checkbox input "true"
click at [1205, 482] on button "Apply Filter" at bounding box center [1277, 484] width 226 height 29
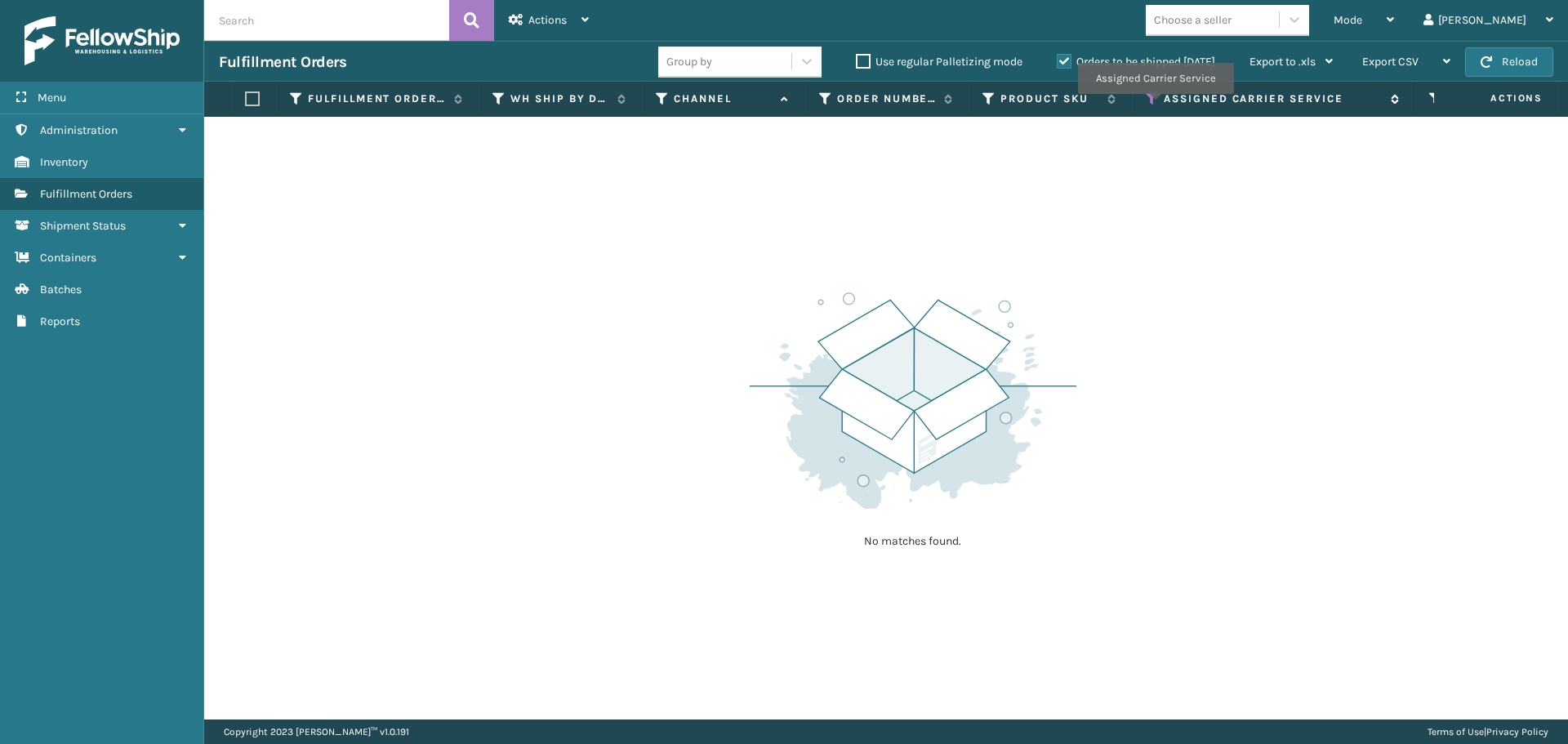
click at [1154, 104] on icon at bounding box center [1152, 98] width 13 height 15
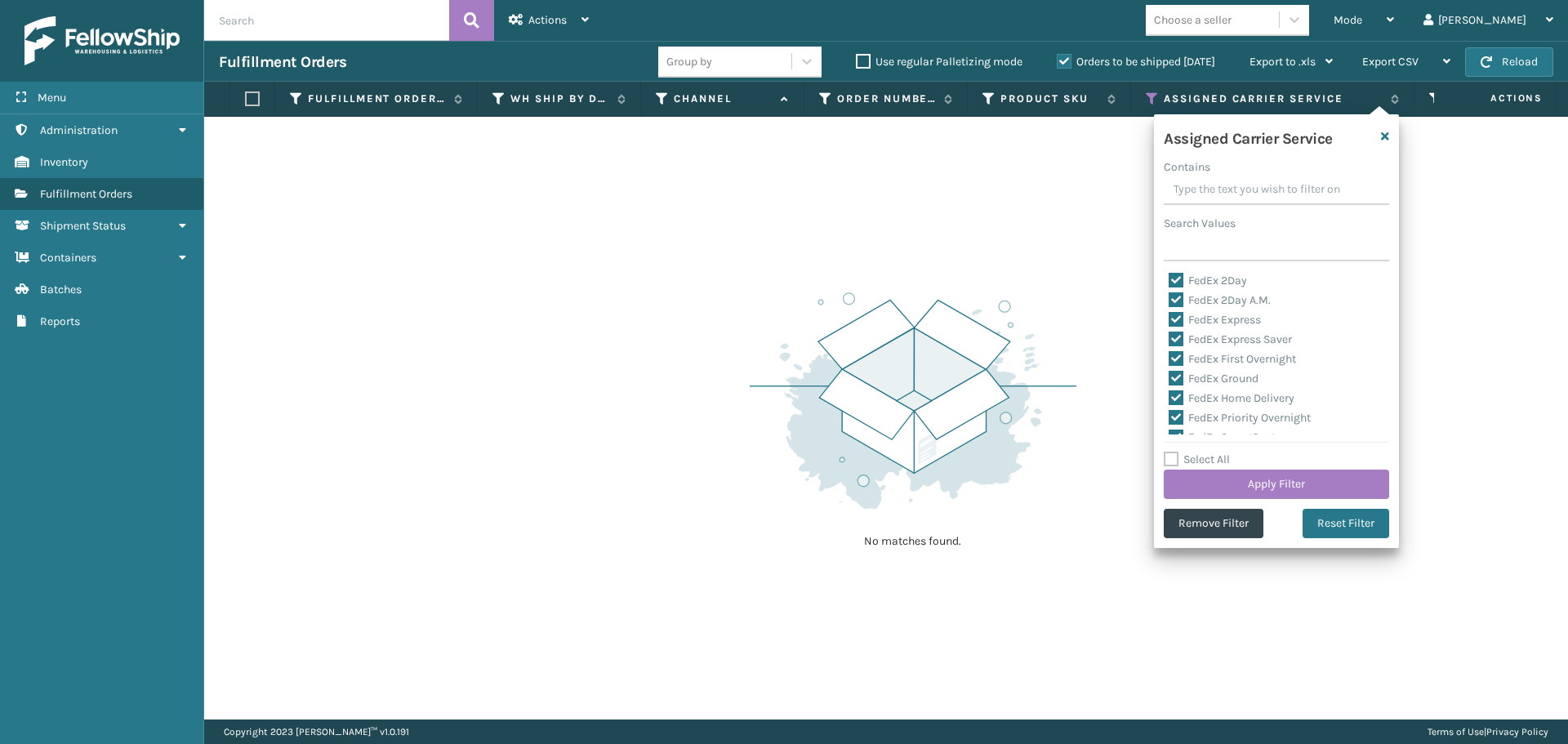
click at [1173, 458] on label "Select All" at bounding box center [1196, 459] width 66 height 14
click at [1173, 452] on input "Select All" at bounding box center [1287, 451] width 245 height 2
checkbox input "true"
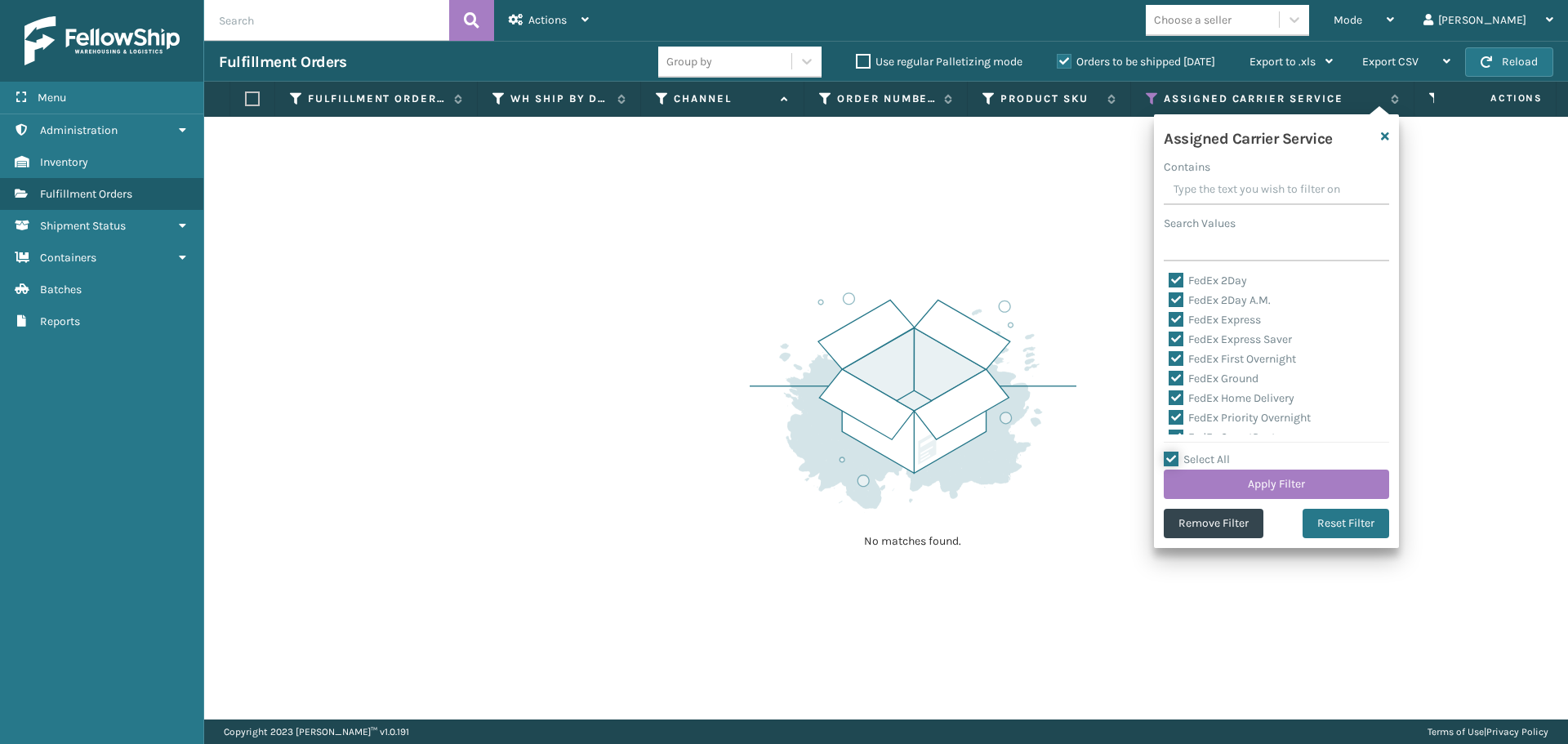
checkbox input "true"
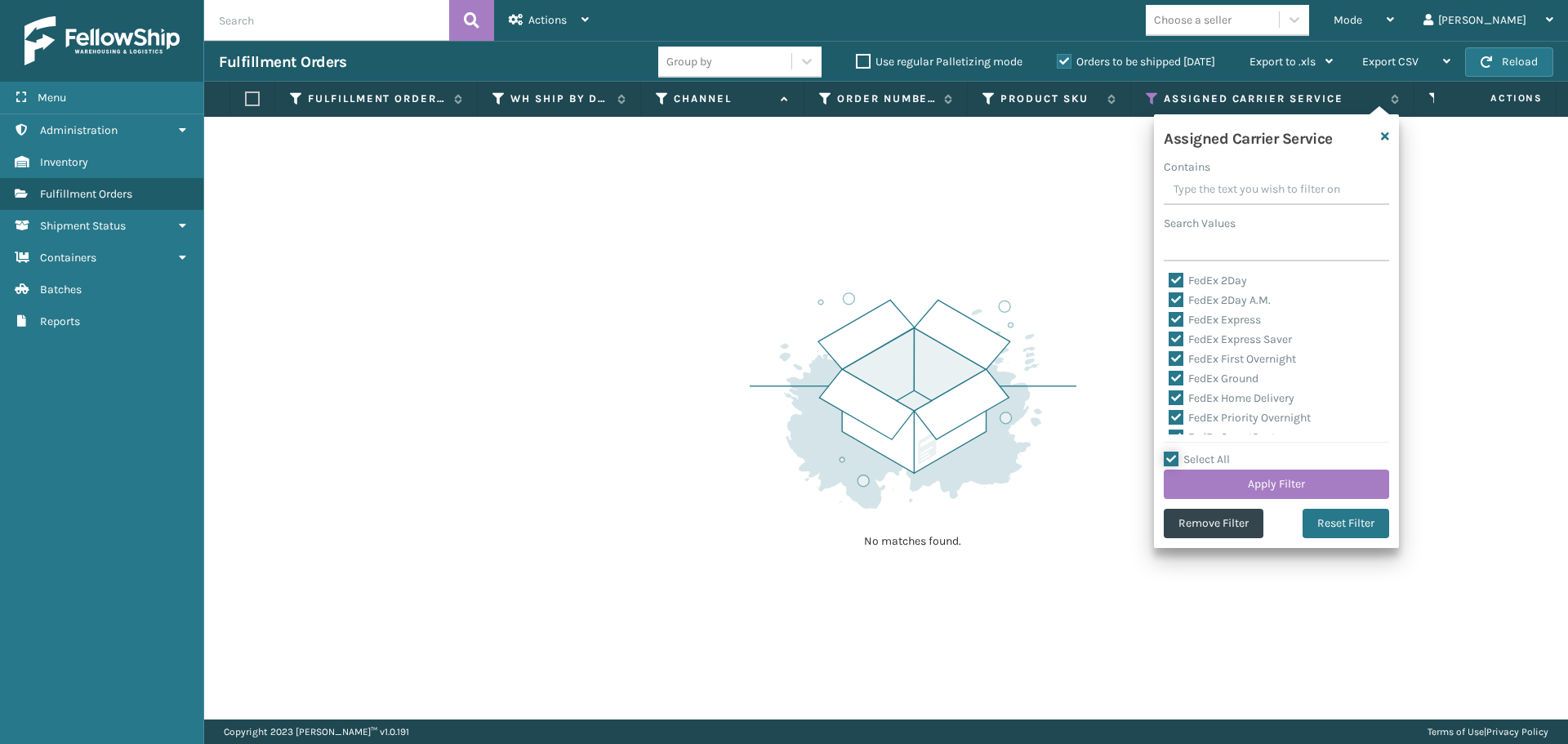
checkbox input "true"
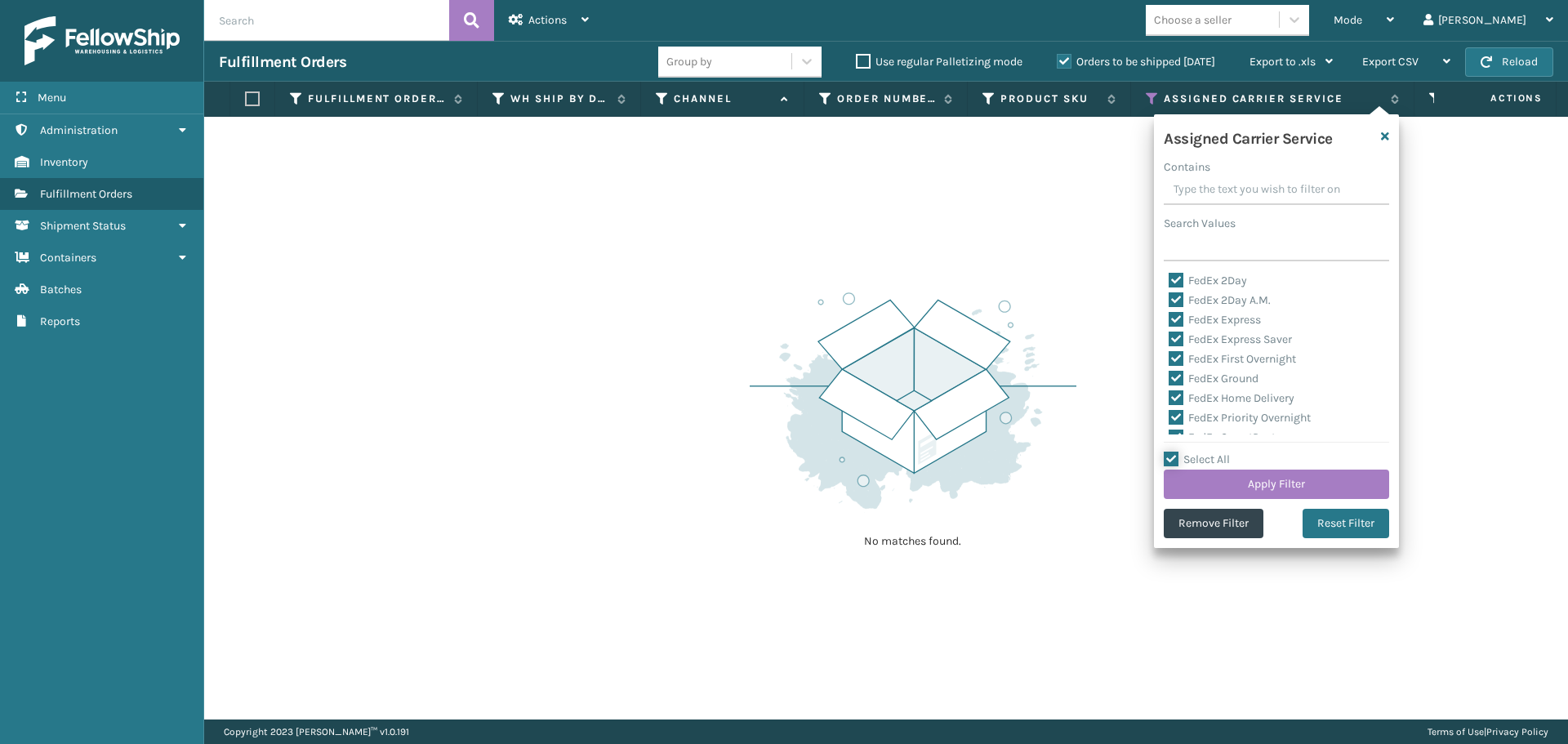
checkbox input "true"
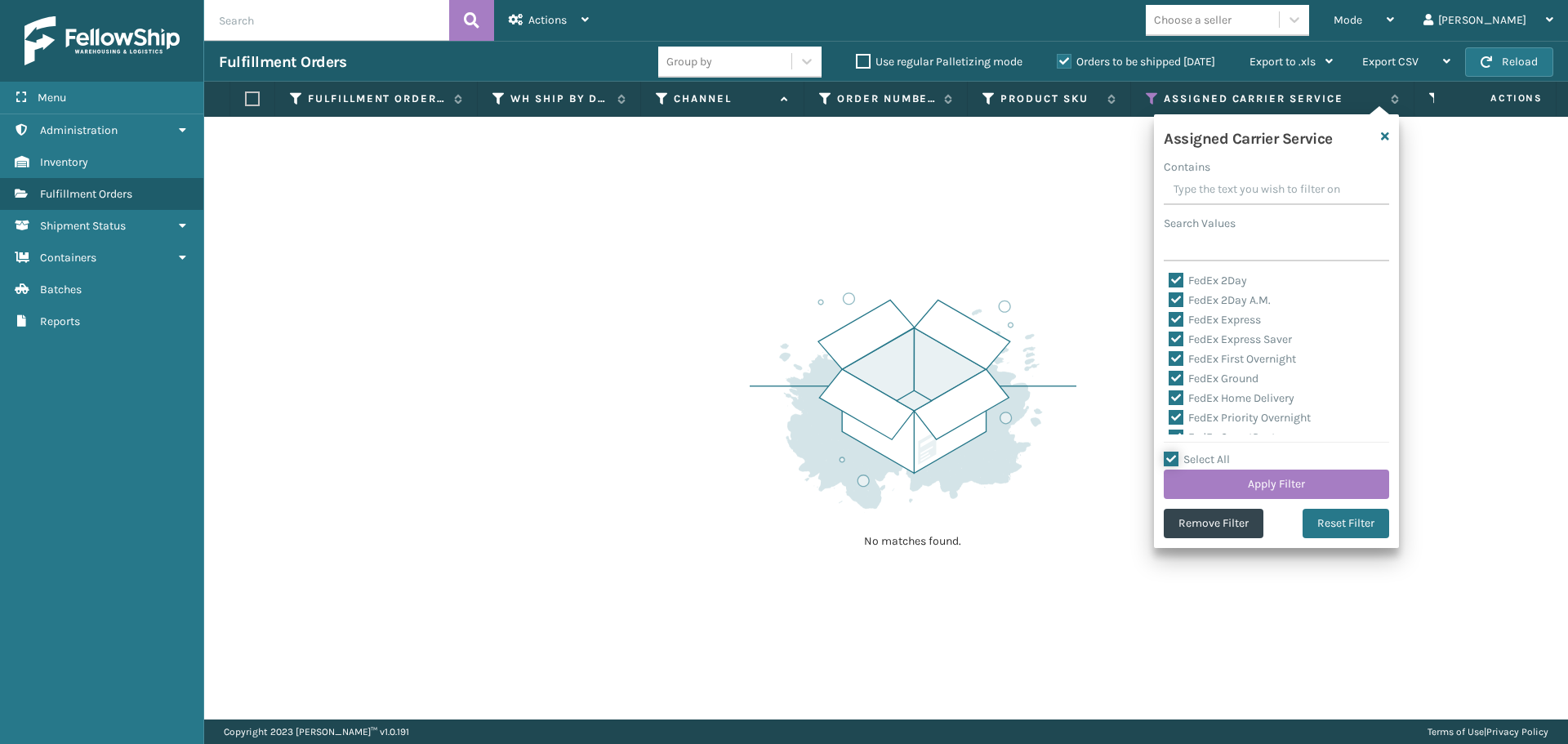
checkbox input "true"
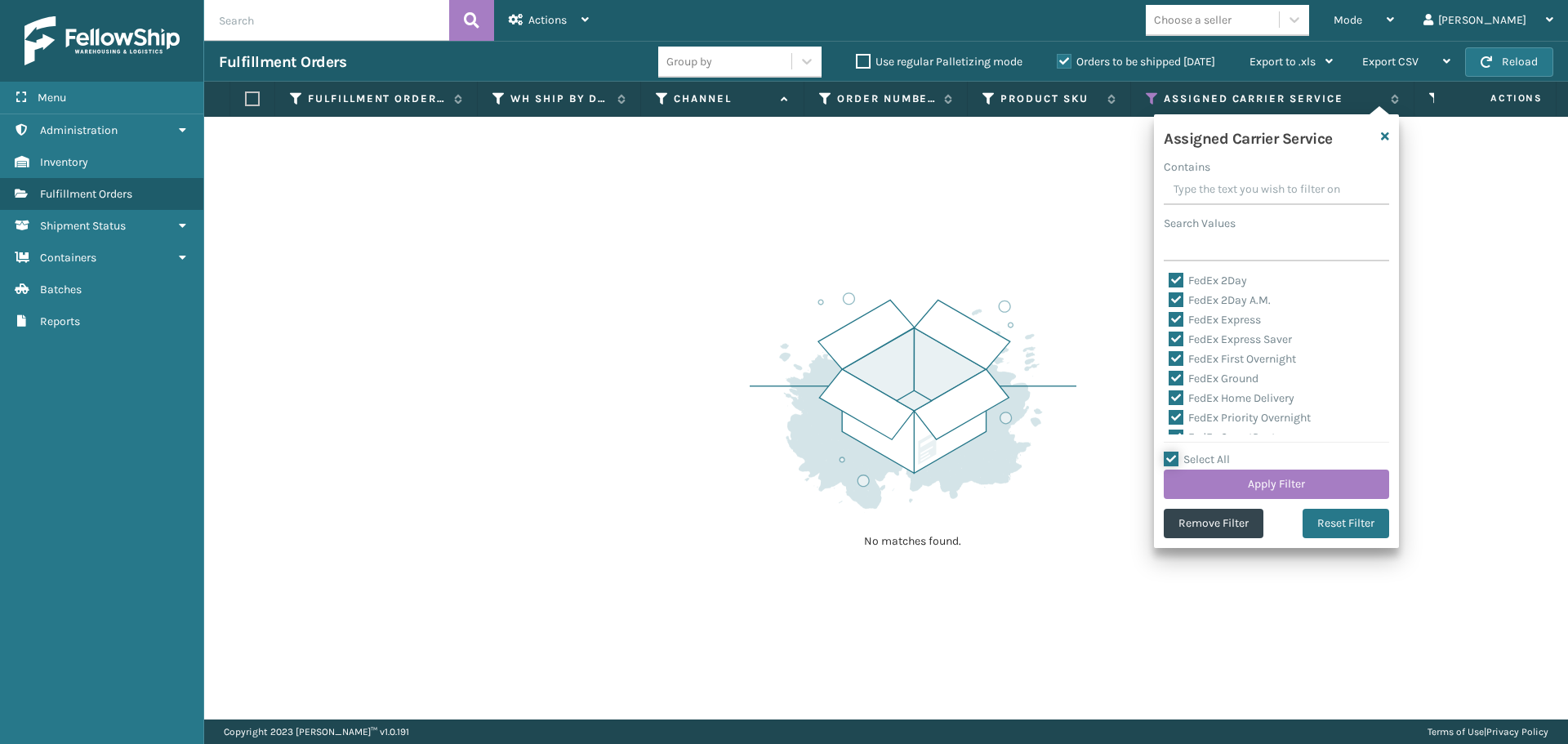
checkbox input "true"
click at [1173, 458] on label "Select All" at bounding box center [1196, 459] width 66 height 14
click at [1173, 452] on input "Select All" at bounding box center [1287, 451] width 245 height 2
checkbox input "false"
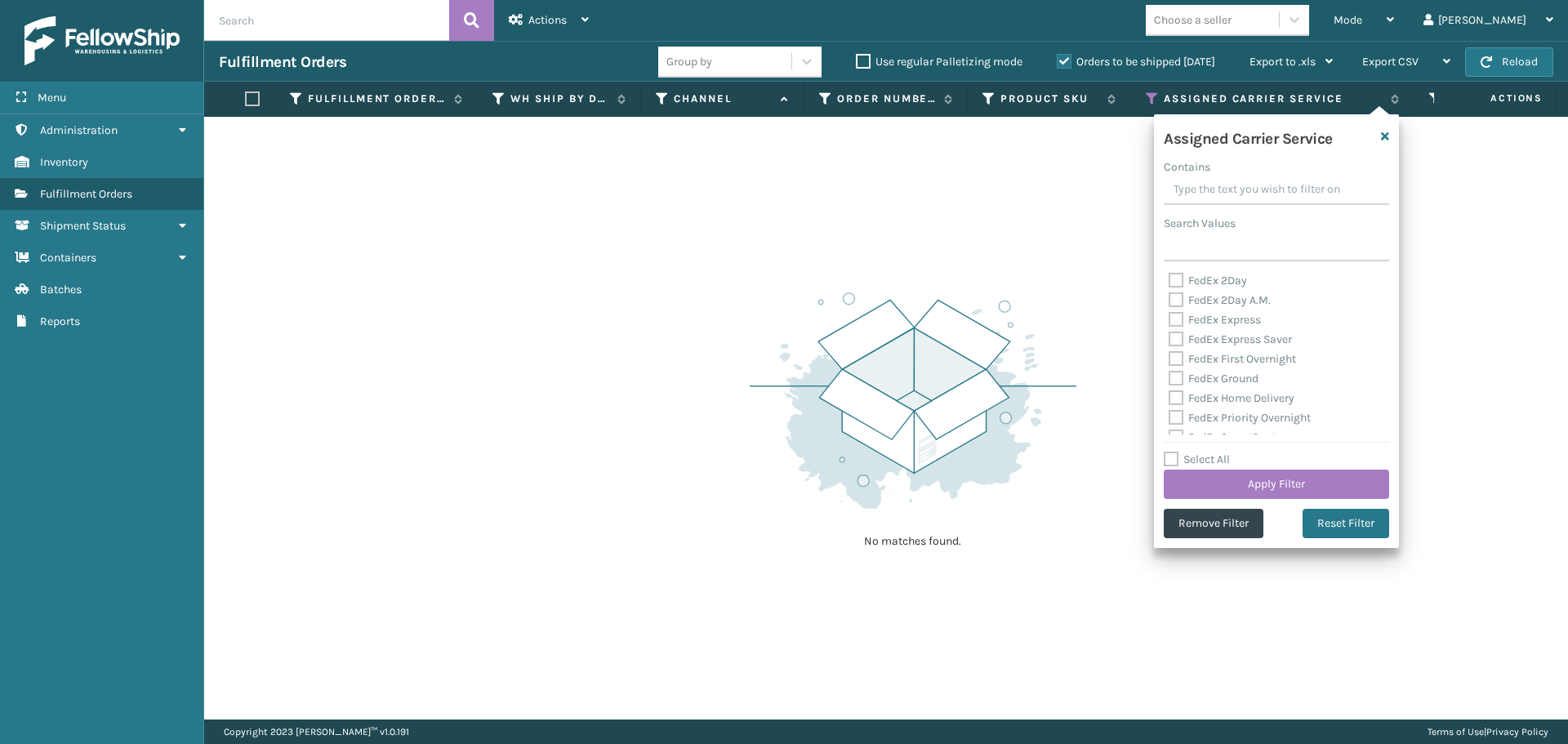
checkbox input "false"
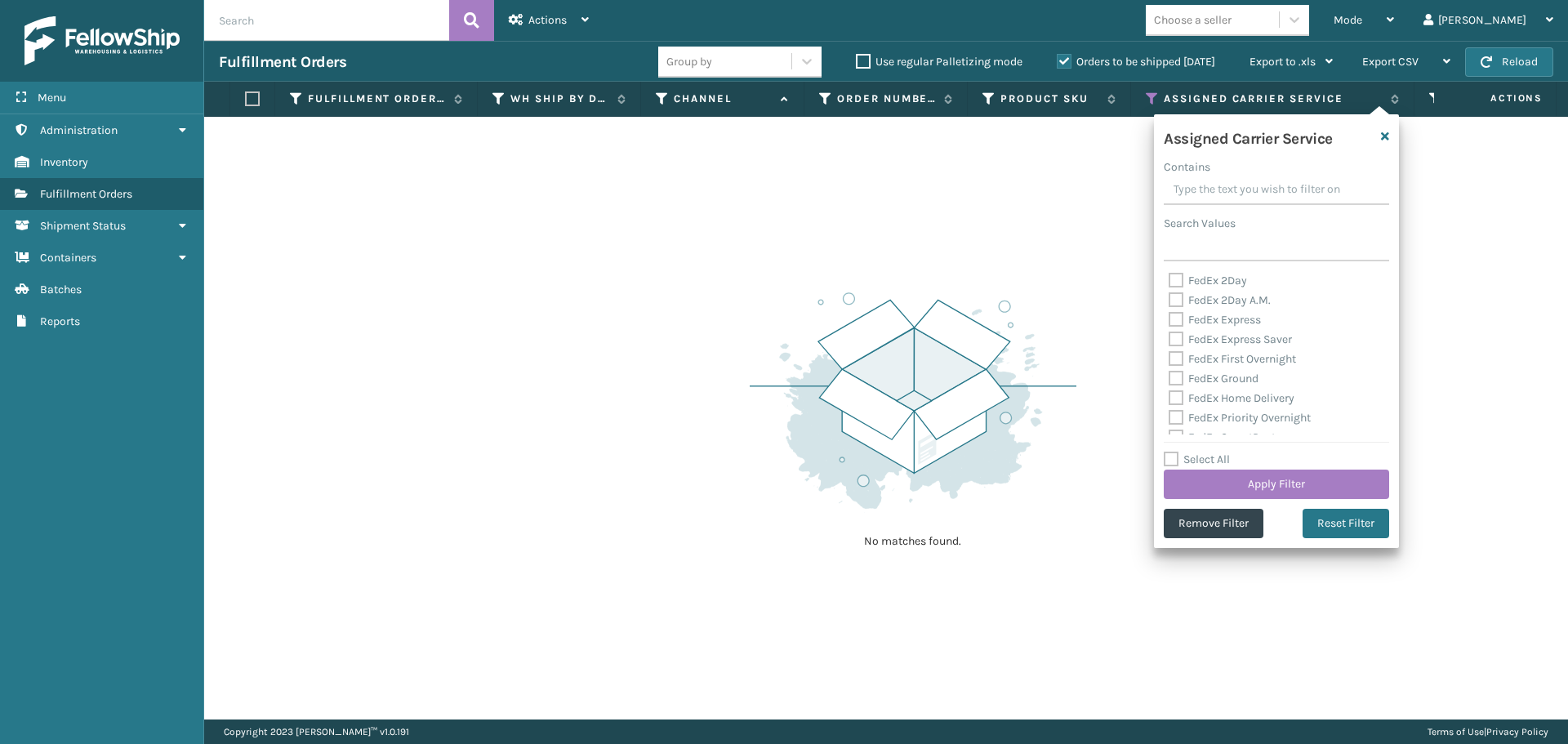
checkbox input "false"
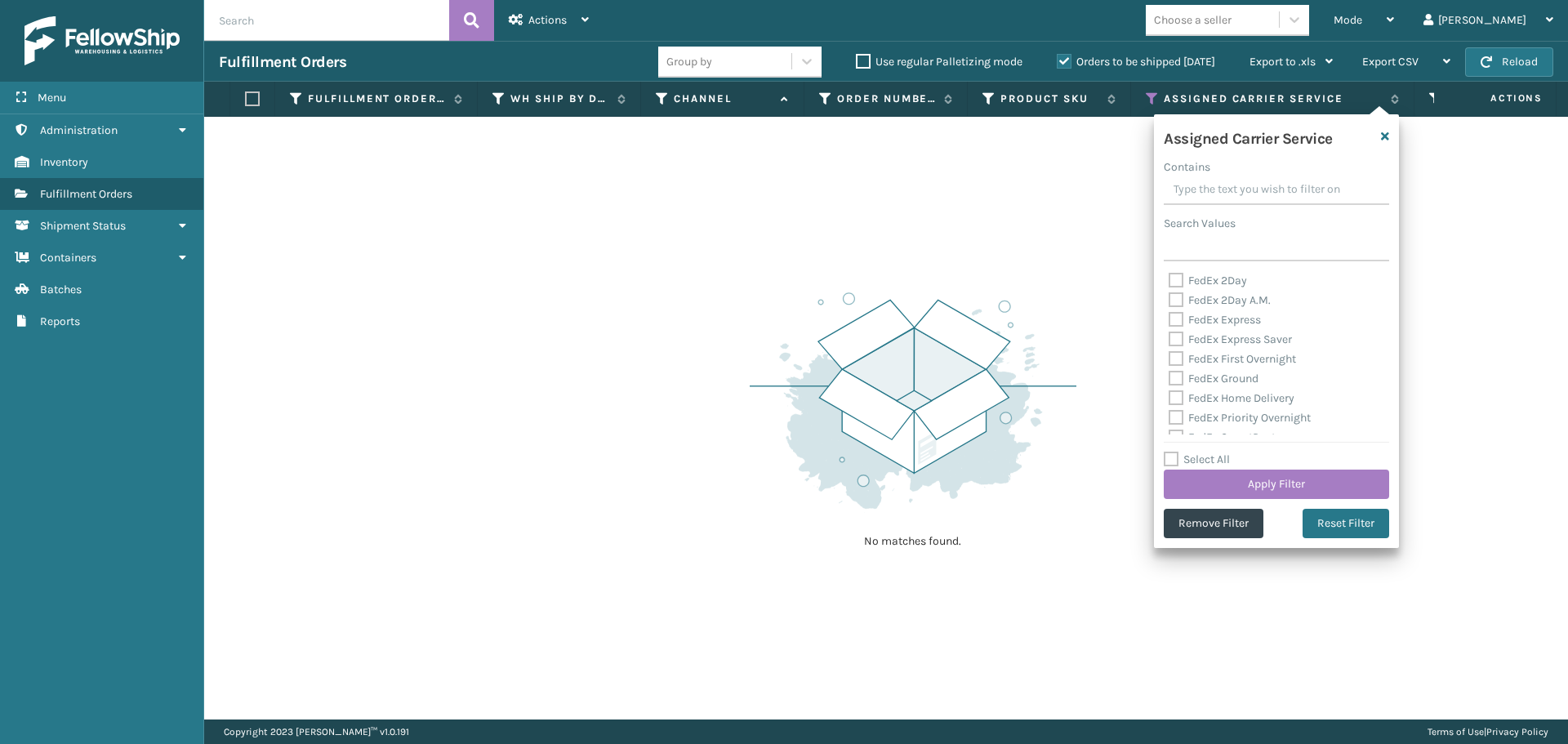
checkbox input "false"
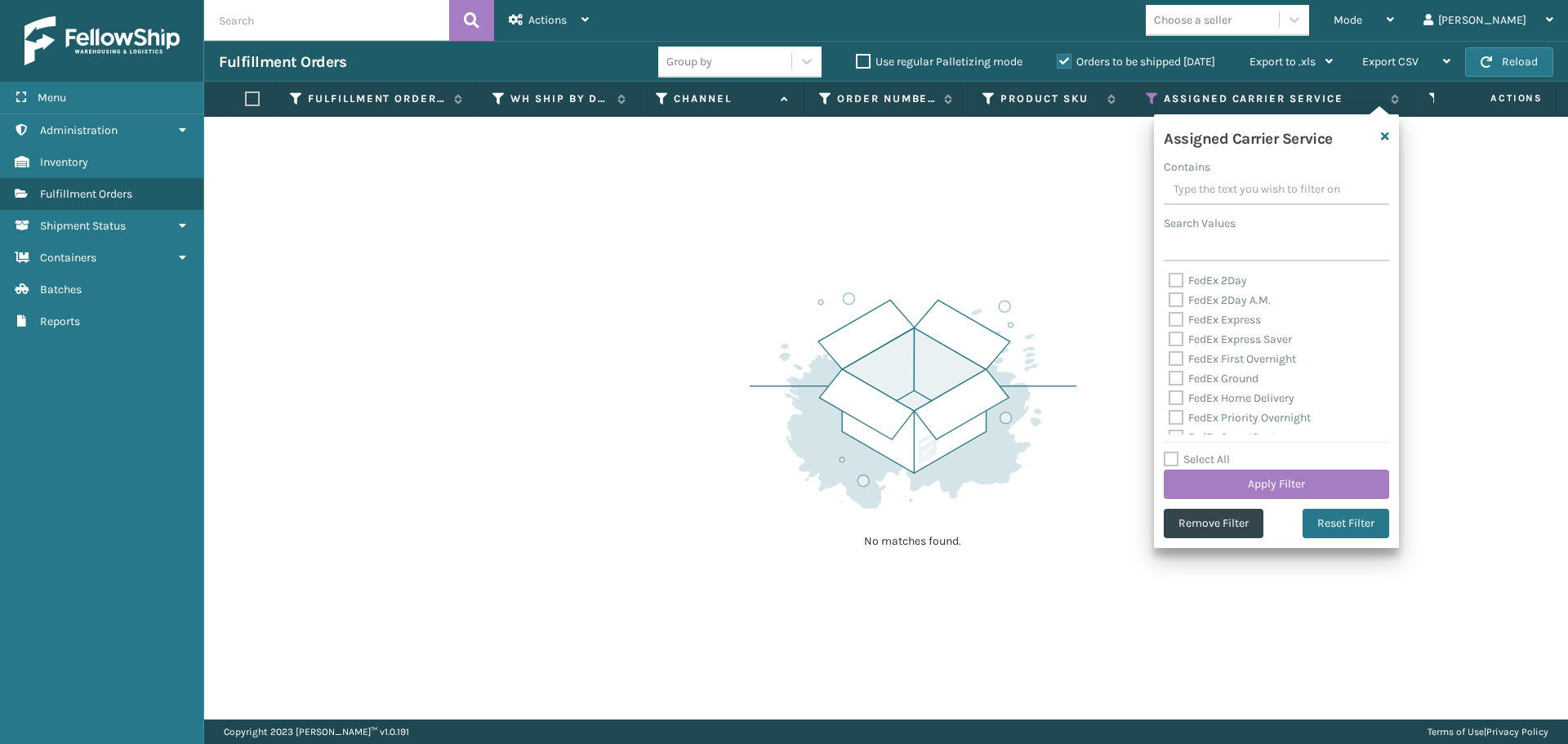
checkbox input "false"
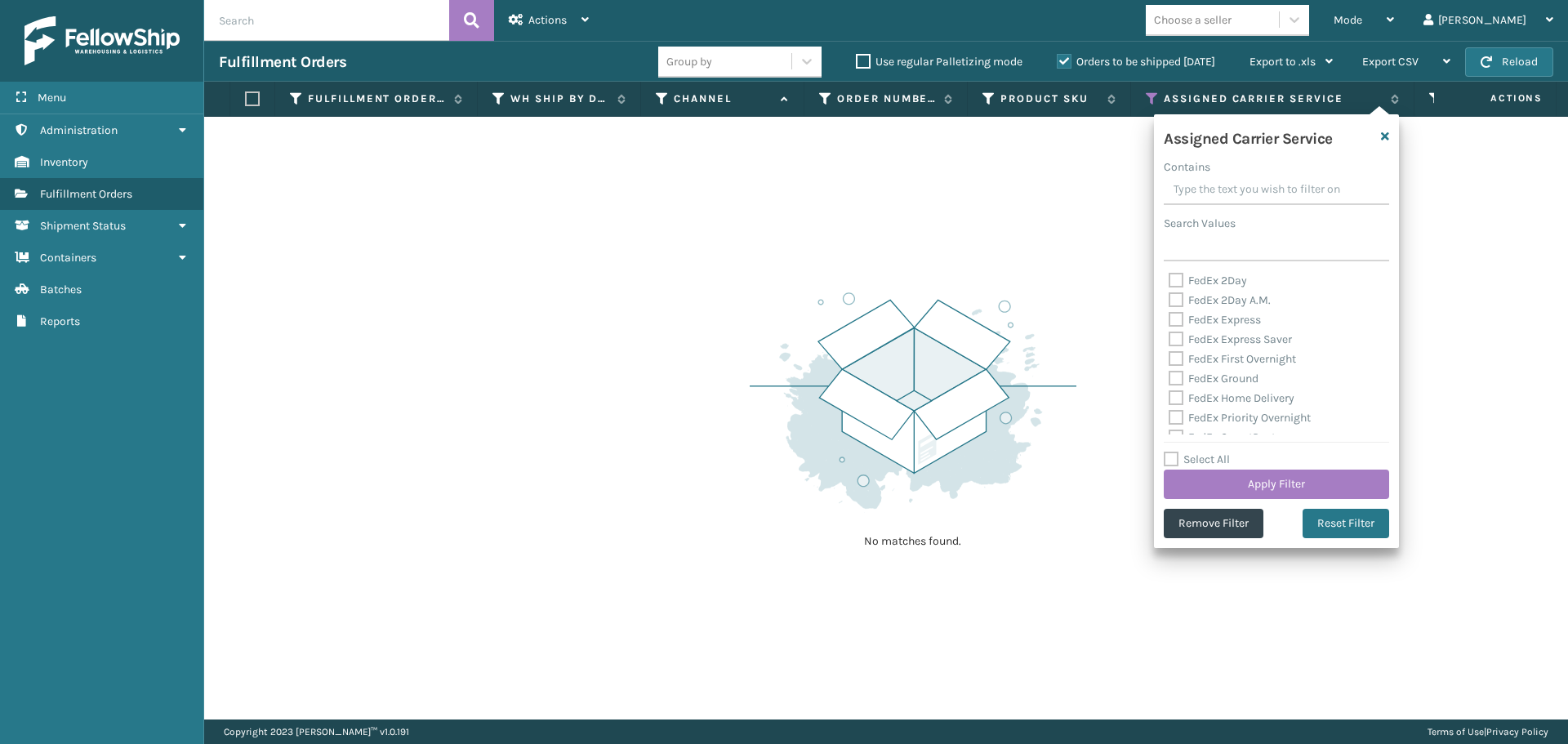
checkbox input "false"
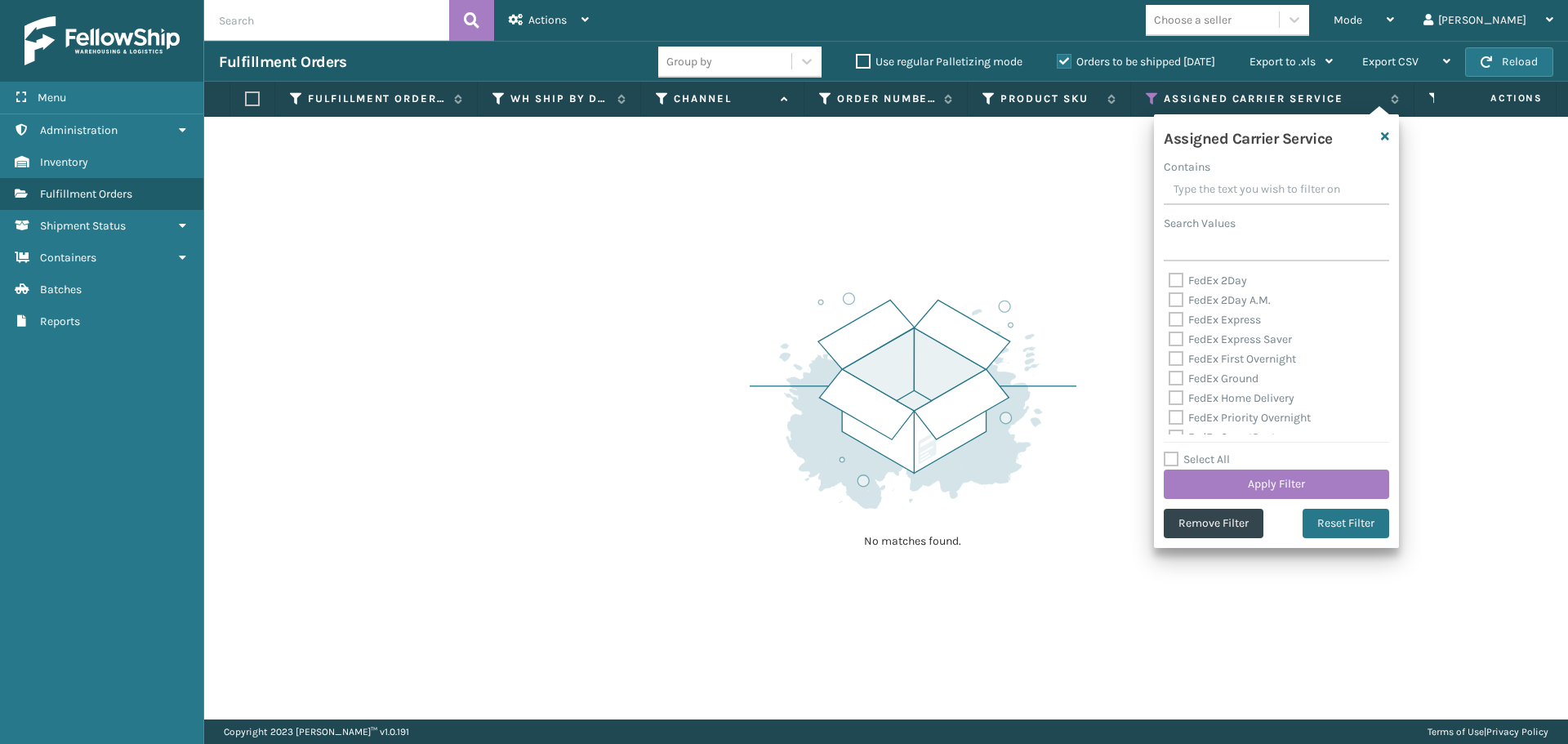
checkbox input "false"
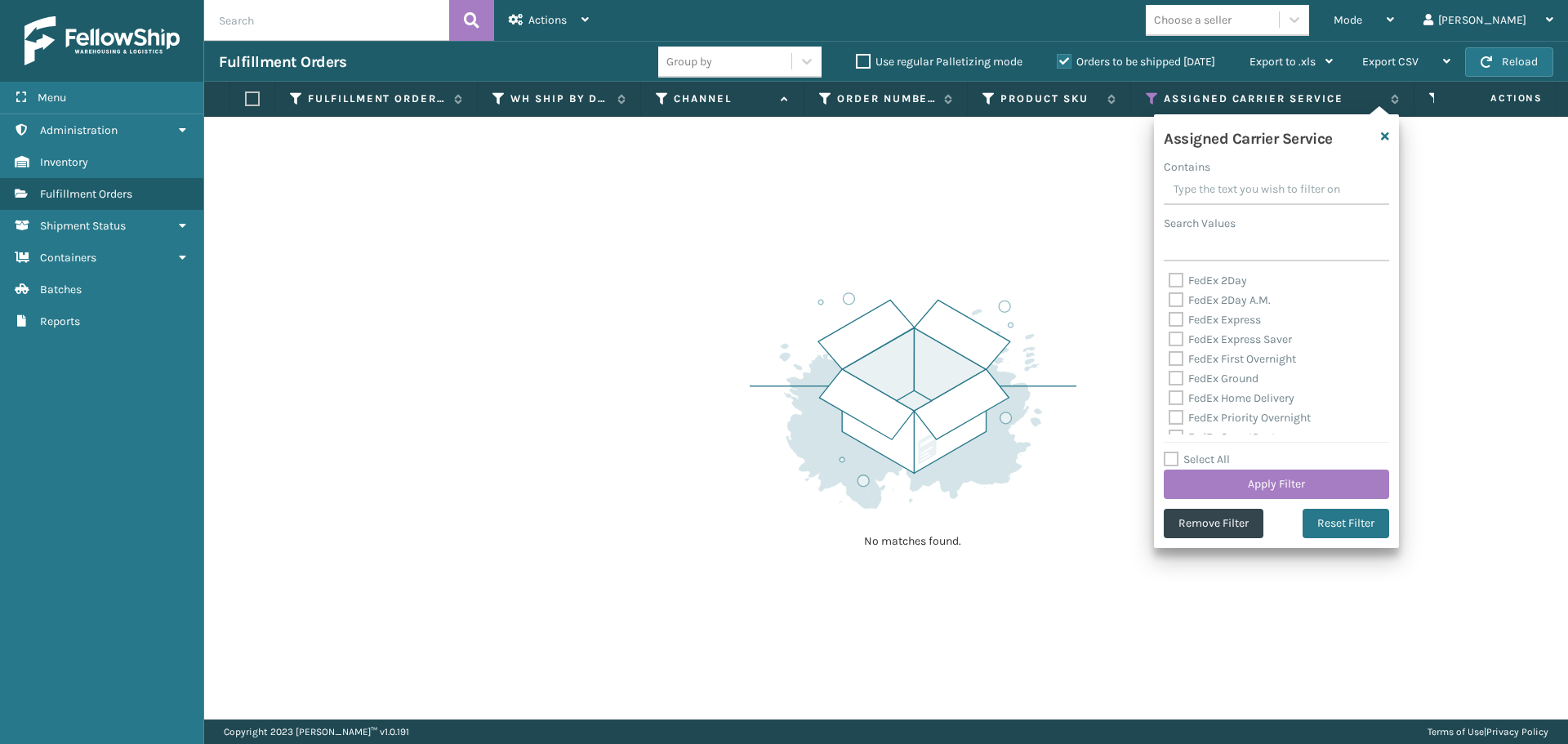
checkbox input "false"
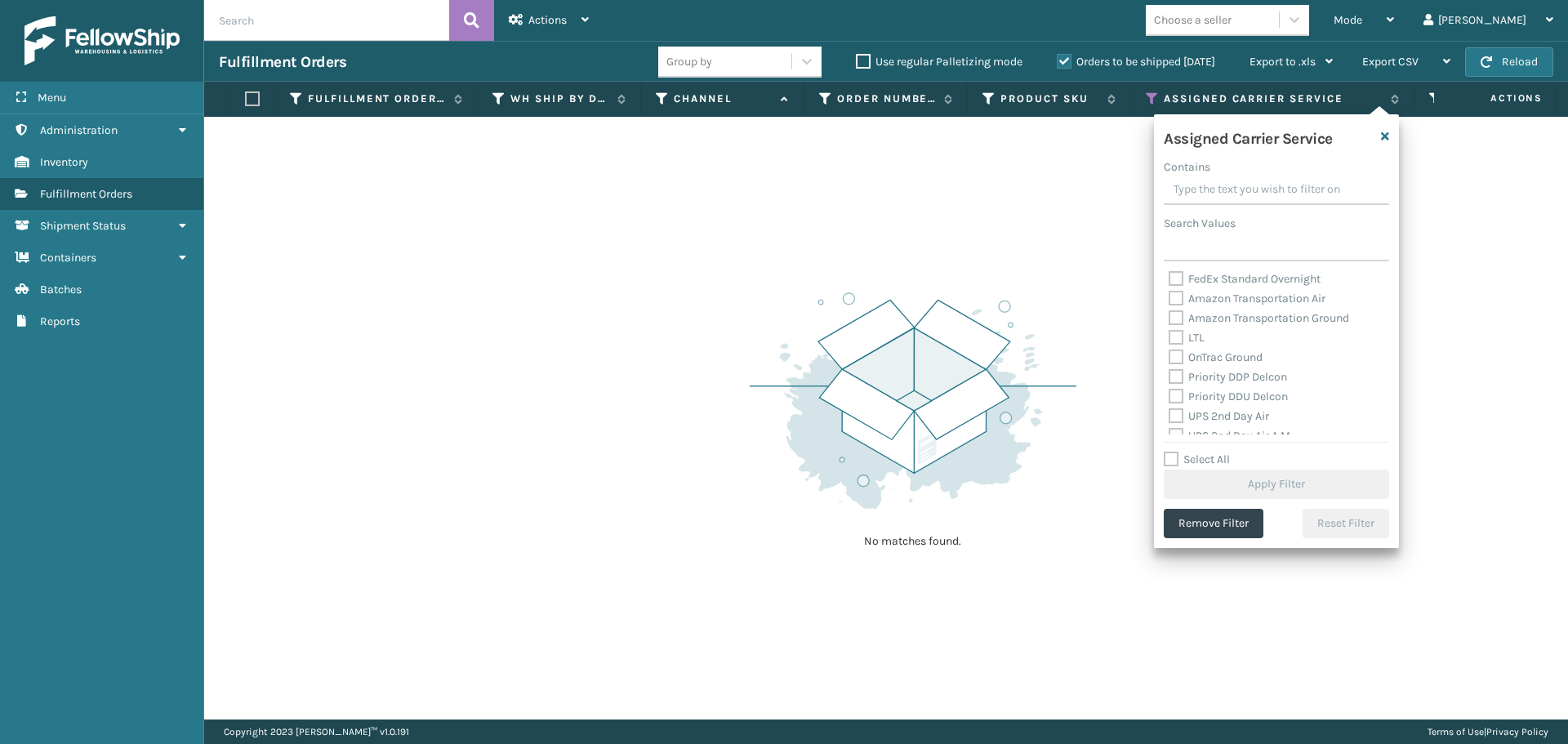
scroll to position [164, 0]
click at [1171, 372] on label "OnTrac Ground" at bounding box center [1216, 372] width 94 height 14
click at [1170, 372] on input "OnTrac Ground" at bounding box center [1169, 368] width 1 height 11
checkbox input "true"
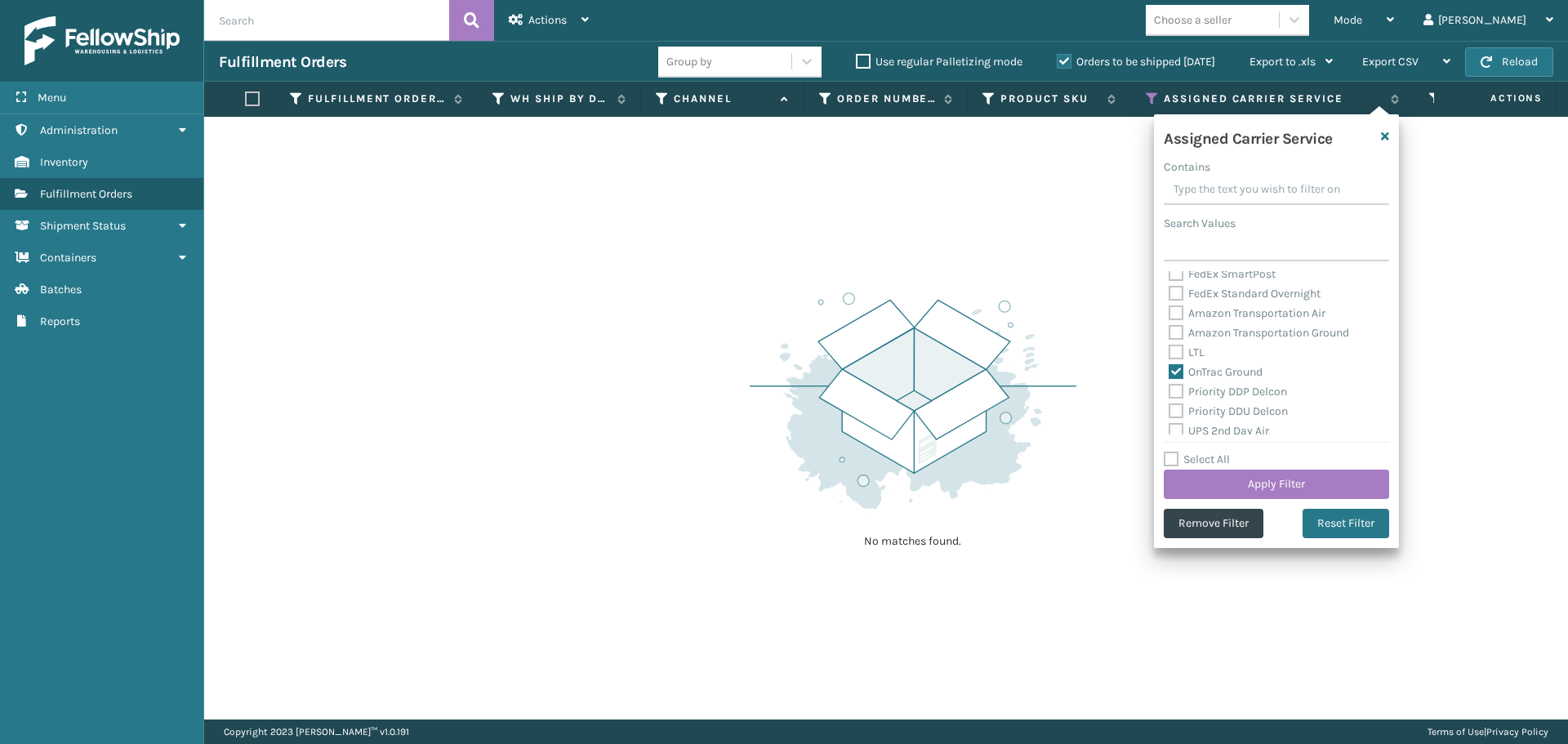
click at [1175, 392] on label "Priority DDP Delcon" at bounding box center [1228, 391] width 119 height 14
click at [1170, 392] on input "Priority DDP Delcon" at bounding box center [1169, 387] width 1 height 11
checkbox input "true"
click at [1176, 411] on label "Priority DDU Delcon" at bounding box center [1229, 411] width 120 height 14
click at [1170, 411] on input "Priority DDU Delcon" at bounding box center [1169, 407] width 1 height 11
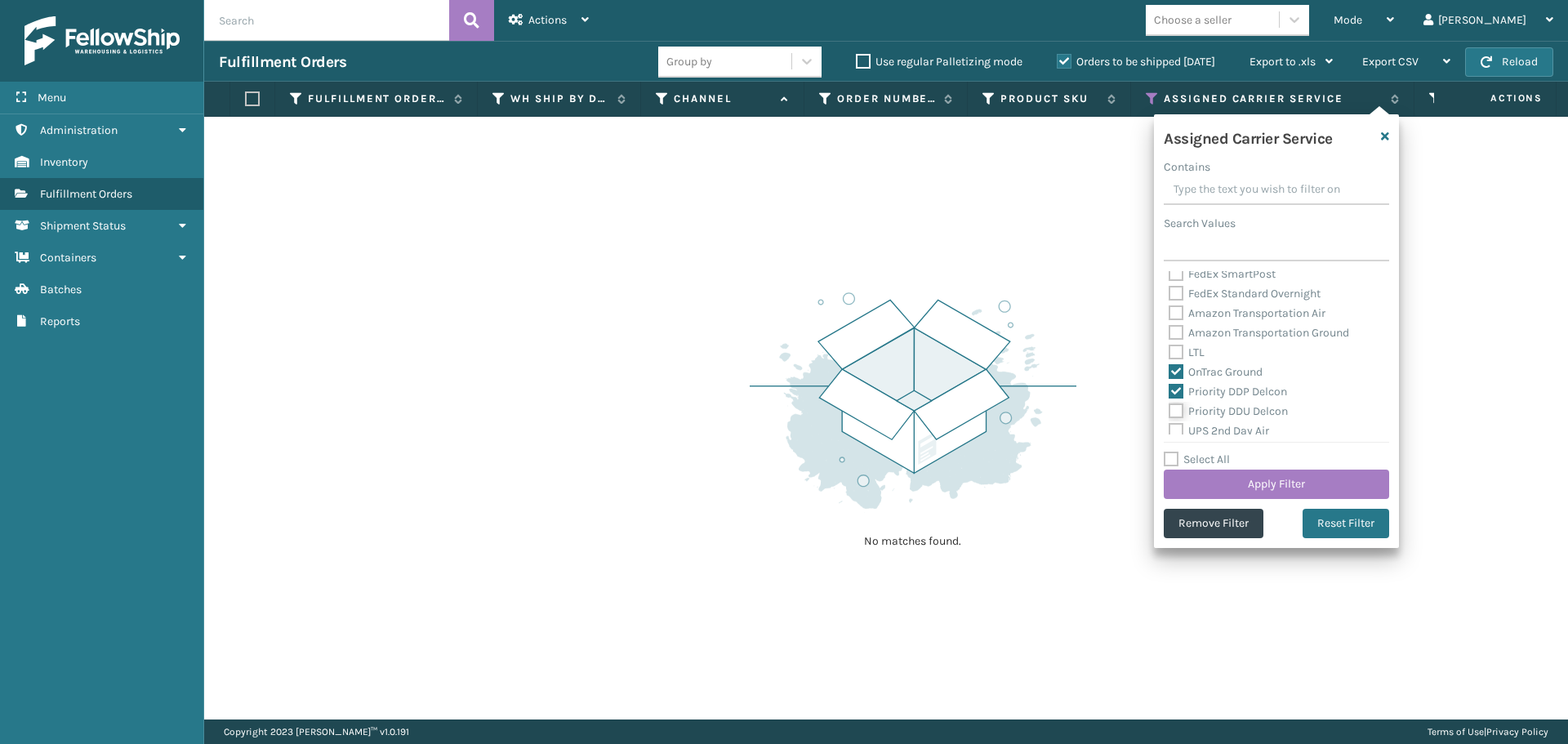
checkbox input "true"
click at [1176, 429] on label "UPS 2nd Day Air" at bounding box center [1219, 430] width 100 height 14
click at [1170, 429] on input "UPS 2nd Day Air" at bounding box center [1169, 426] width 1 height 11
checkbox input "true"
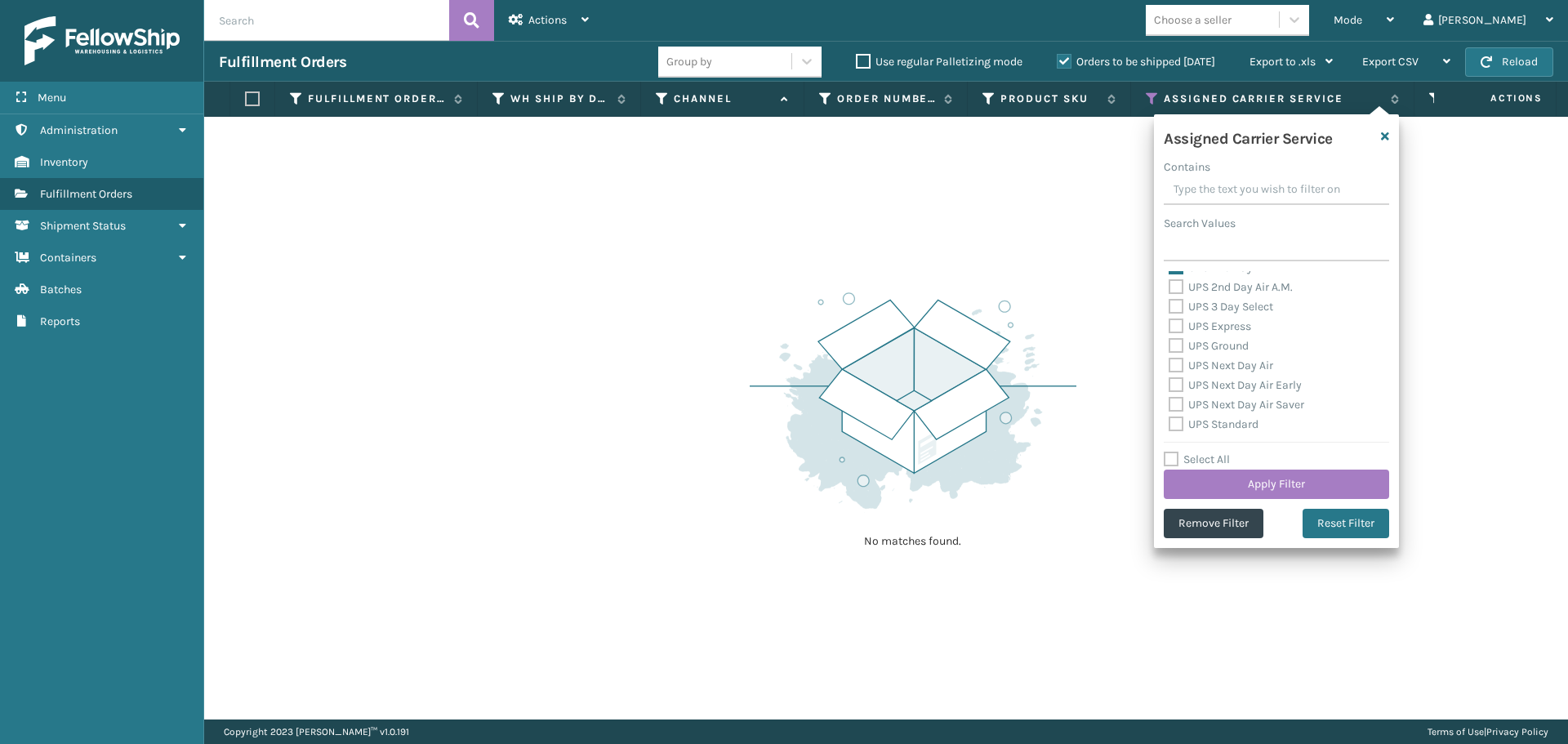
click at [1171, 287] on label "UPS 2nd Day Air A.M." at bounding box center [1231, 287] width 125 height 14
click at [1170, 287] on input "UPS 2nd Day Air A.M." at bounding box center [1169, 282] width 1 height 11
checkbox input "true"
click at [1174, 311] on label "UPS 3 Day Select" at bounding box center [1221, 307] width 105 height 14
click at [1170, 308] on input "UPS 3 Day Select" at bounding box center [1169, 302] width 1 height 11
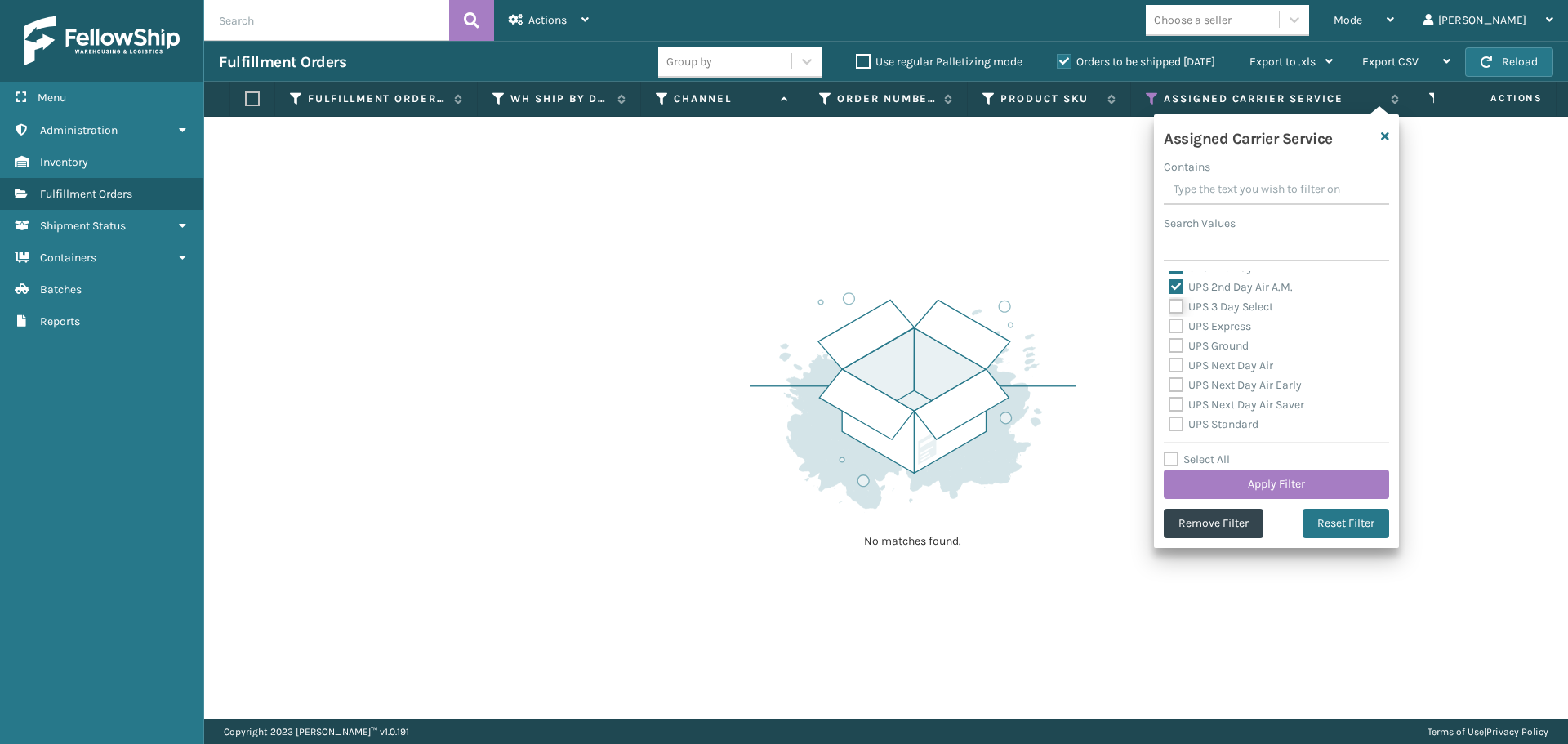
checkbox input "true"
click at [1175, 325] on label "UPS Express" at bounding box center [1210, 326] width 82 height 14
click at [1170, 325] on input "UPS Express" at bounding box center [1169, 322] width 1 height 11
checkbox input "true"
click at [1176, 346] on label "UPS Ground" at bounding box center [1209, 346] width 80 height 14
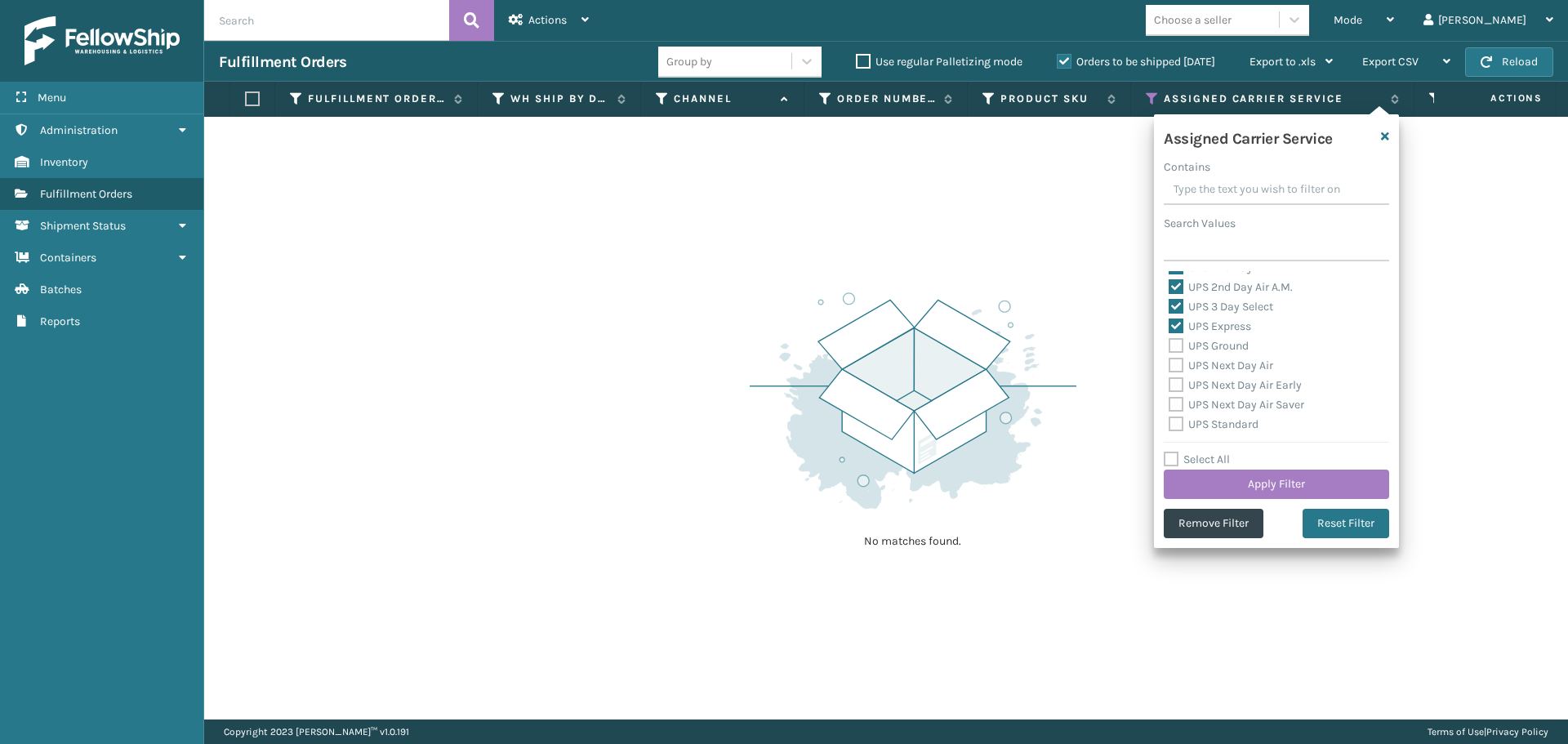
click at [1170, 346] on input "UPS Ground" at bounding box center [1169, 341] width 1 height 11
checkbox input "true"
click at [1174, 367] on label "UPS Next Day Air" at bounding box center [1221, 366] width 105 height 14
click at [1170, 367] on input "UPS Next Day Air" at bounding box center [1169, 361] width 1 height 11
checkbox input "true"
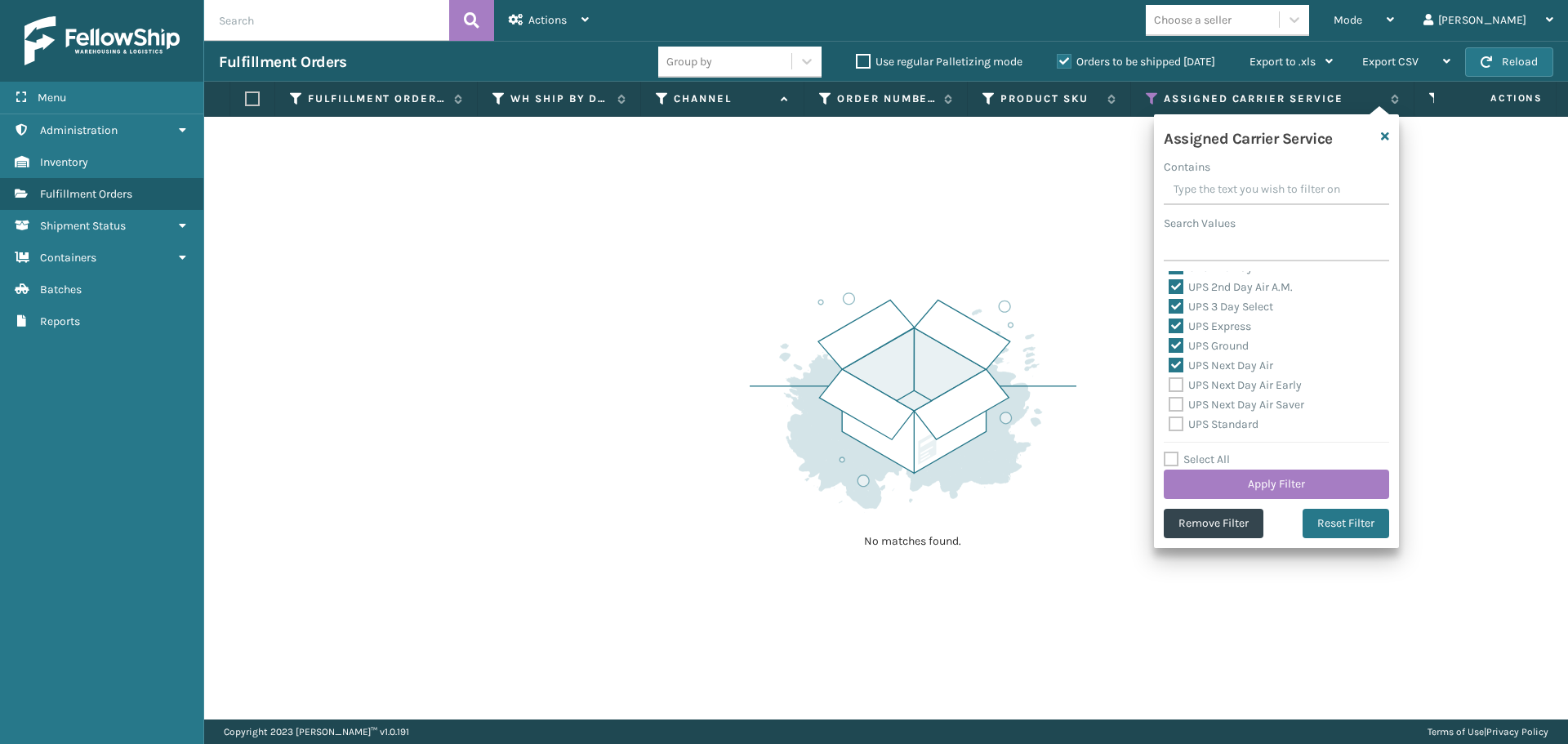
click at [1173, 382] on label "UPS Next Day Air Early" at bounding box center [1236, 385] width 133 height 14
click at [1170, 382] on input "UPS Next Day Air Early" at bounding box center [1169, 380] width 1 height 11
checkbox input "true"
click at [1175, 399] on label "UPS Next Day Air Saver" at bounding box center [1237, 405] width 135 height 14
click at [1170, 399] on input "UPS Next Day Air Saver" at bounding box center [1169, 400] width 1 height 11
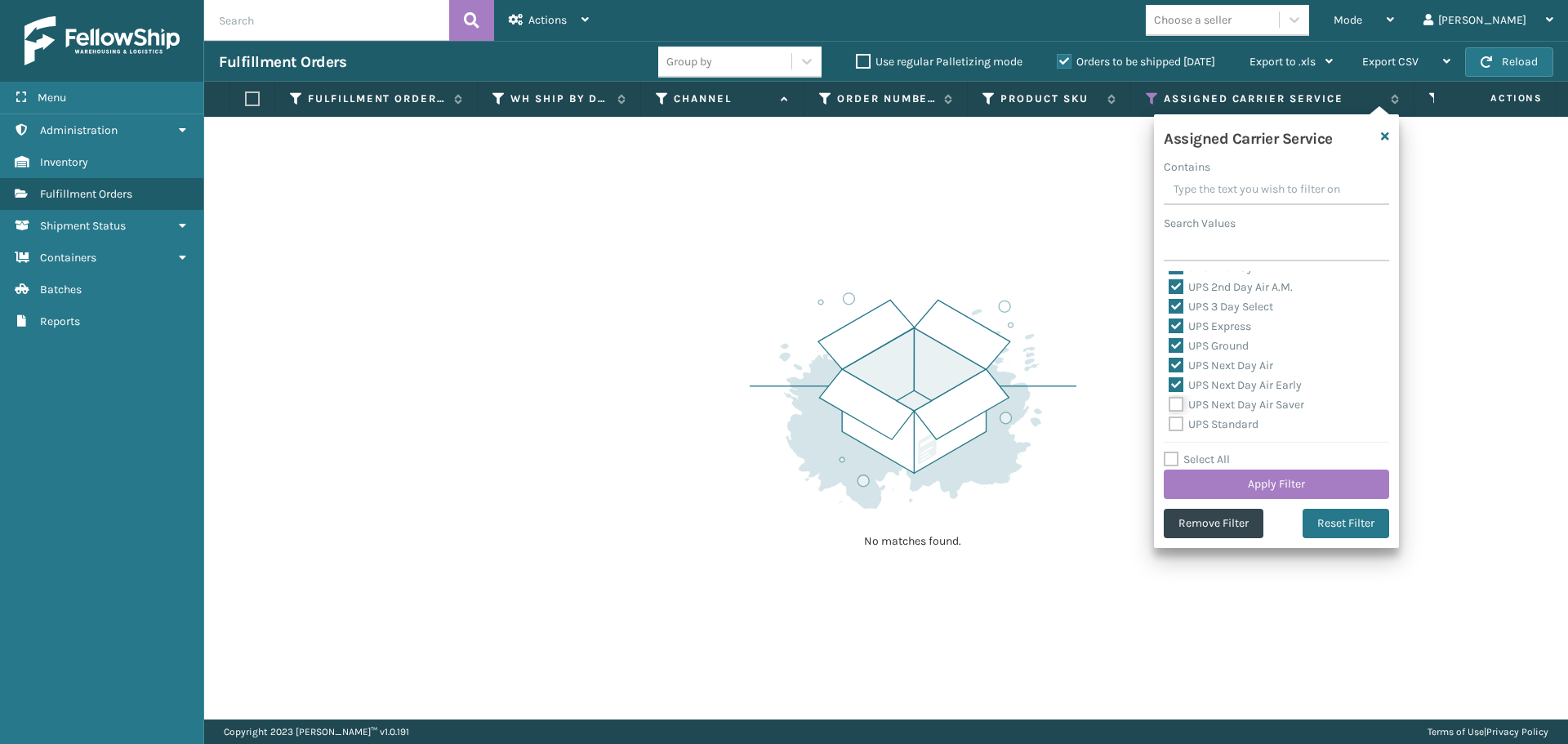
checkbox input "true"
click at [1176, 420] on label "UPS Standard" at bounding box center [1214, 424] width 90 height 14
click at [1170, 420] on input "UPS Standard" at bounding box center [1169, 420] width 1 height 11
checkbox input "true"
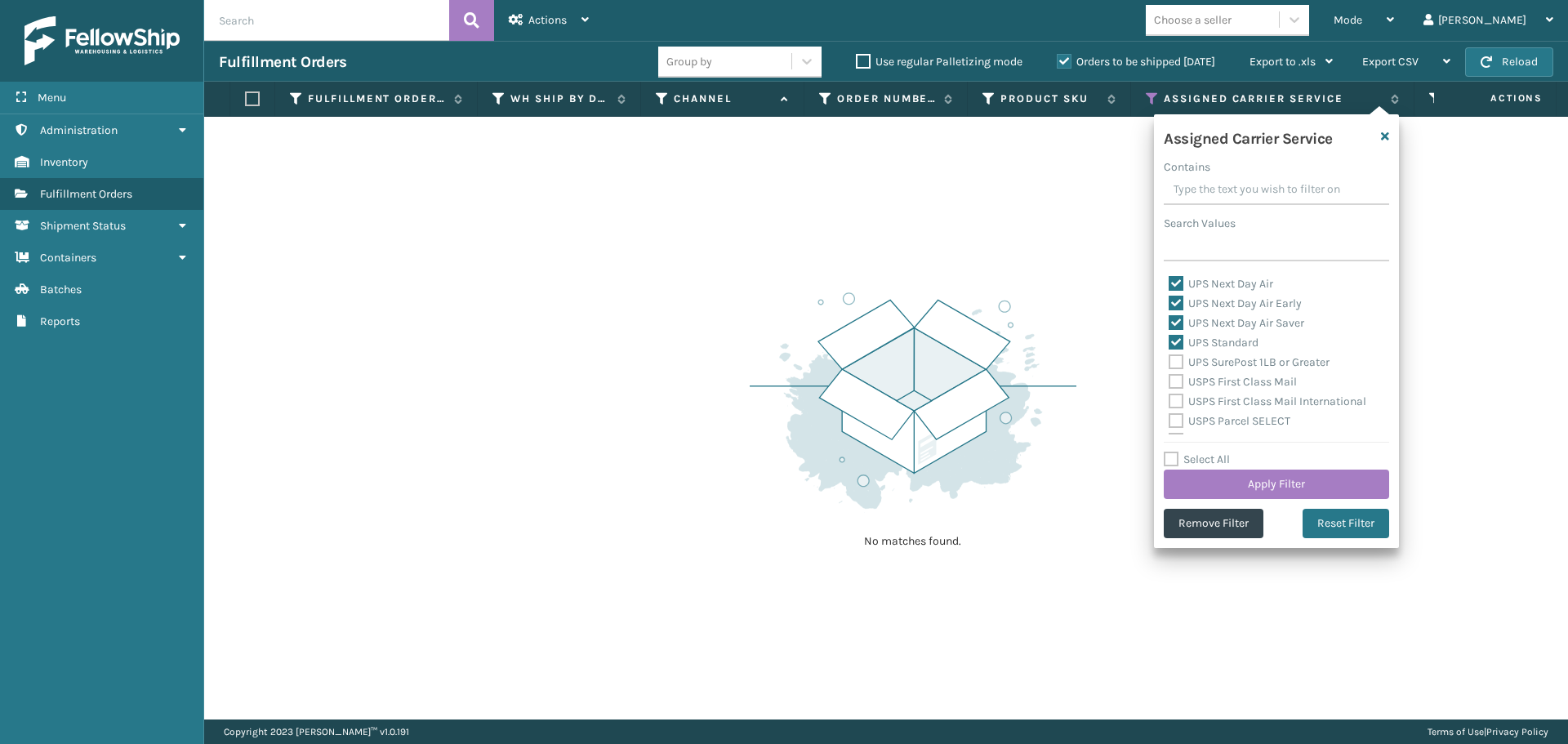
click at [1181, 359] on label "UPS SurePost 1LB or Greater" at bounding box center [1249, 362] width 161 height 14
click at [1170, 359] on input "UPS SurePost 1LB or Greater" at bounding box center [1169, 358] width 1 height 11
checkbox input "true"
click at [1179, 379] on label "USPS First Class Mail" at bounding box center [1233, 381] width 128 height 14
click at [1170, 379] on input "USPS First Class Mail" at bounding box center [1169, 377] width 1 height 11
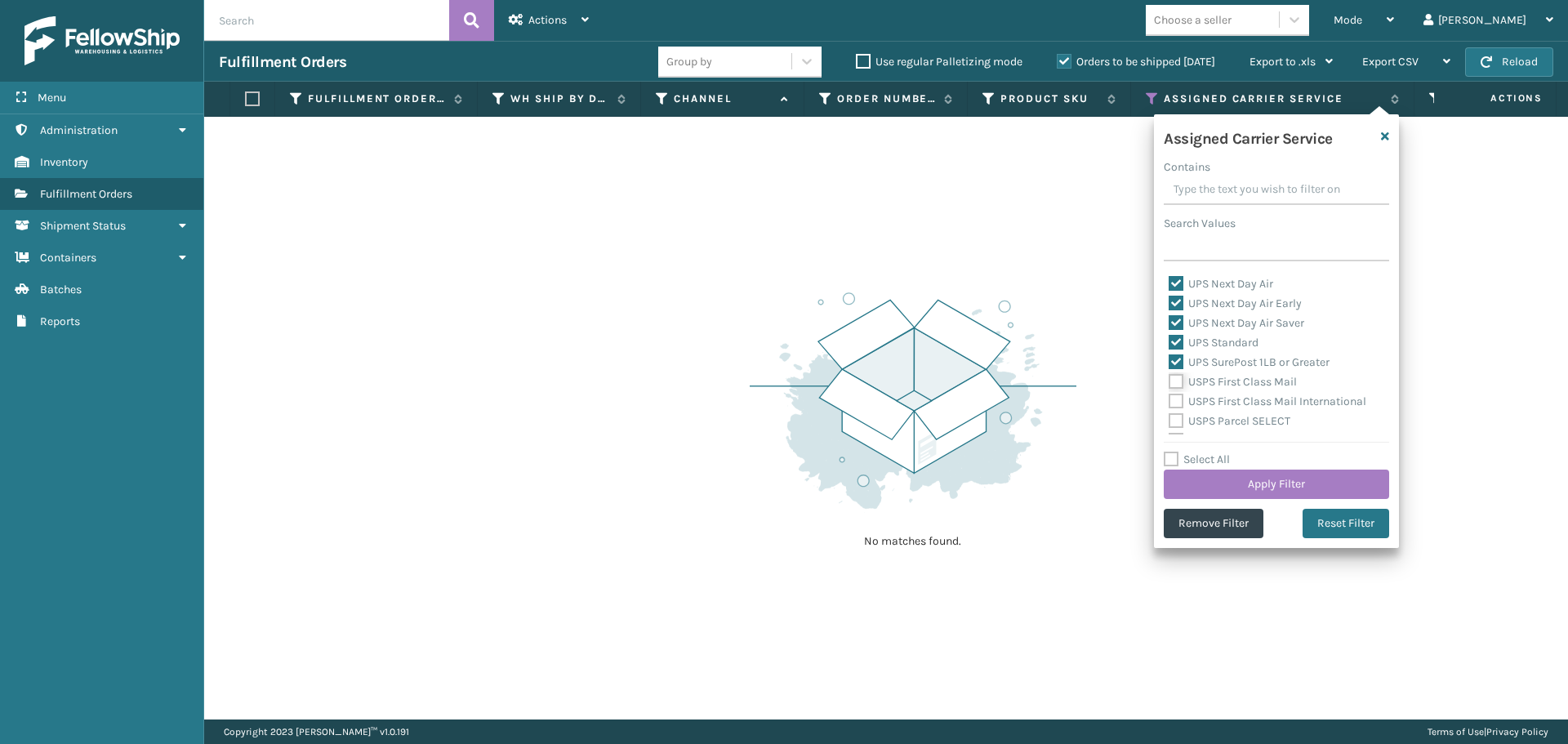
checkbox input "true"
click at [1180, 403] on label "USPS First Class Mail International" at bounding box center [1268, 401] width 198 height 14
click at [1170, 403] on input "USPS First Class Mail International" at bounding box center [1169, 397] width 1 height 11
checkbox input "true"
click at [1176, 422] on label "USPS Parcel SELECT" at bounding box center [1230, 421] width 122 height 14
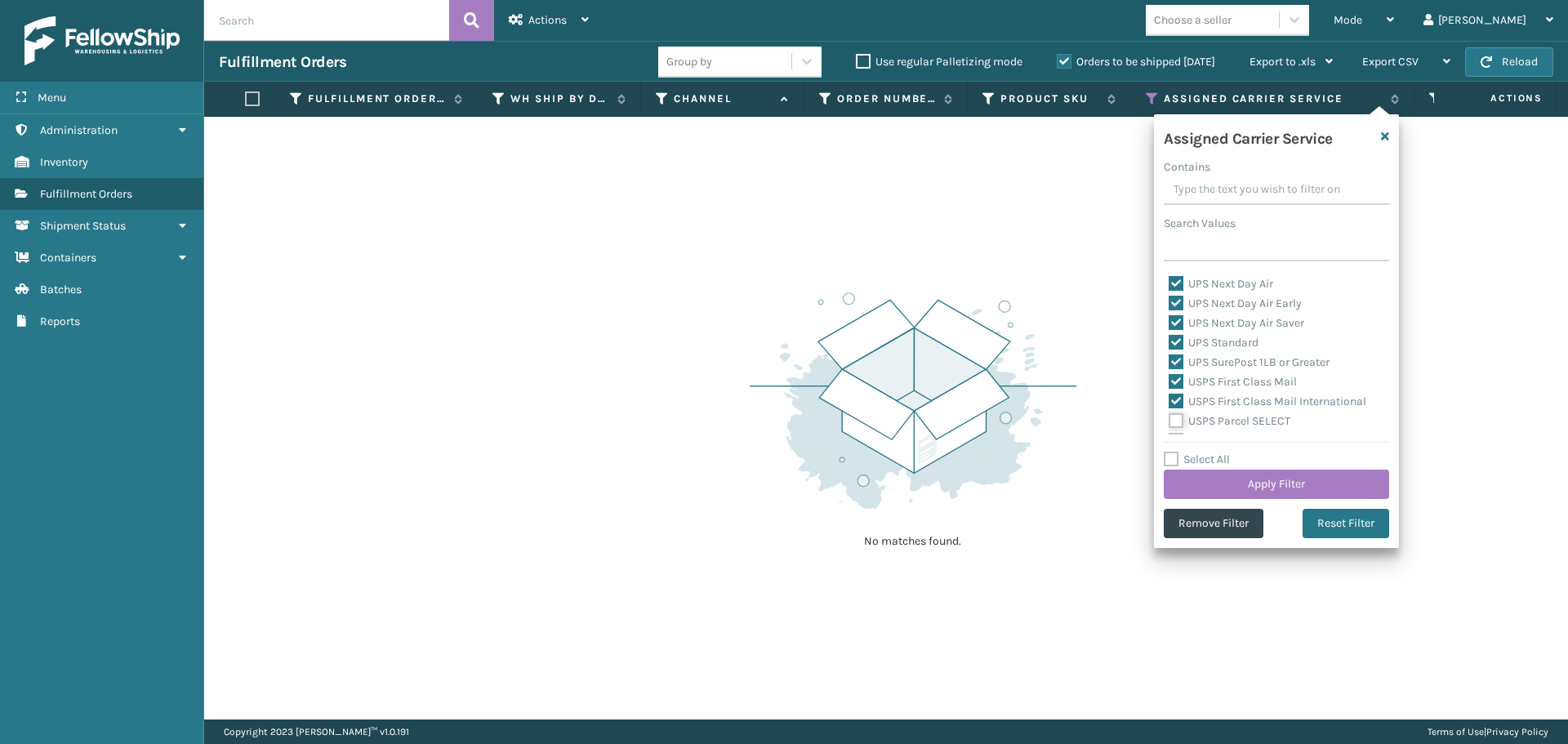
click at [1170, 422] on input "USPS Parcel SELECT" at bounding box center [1169, 417] width 1 height 11
checkbox input "true"
click at [1175, 358] on label "USPS Priority Mail" at bounding box center [1225, 359] width 112 height 14
click at [1170, 358] on input "USPS Priority Mail" at bounding box center [1169, 355] width 1 height 11
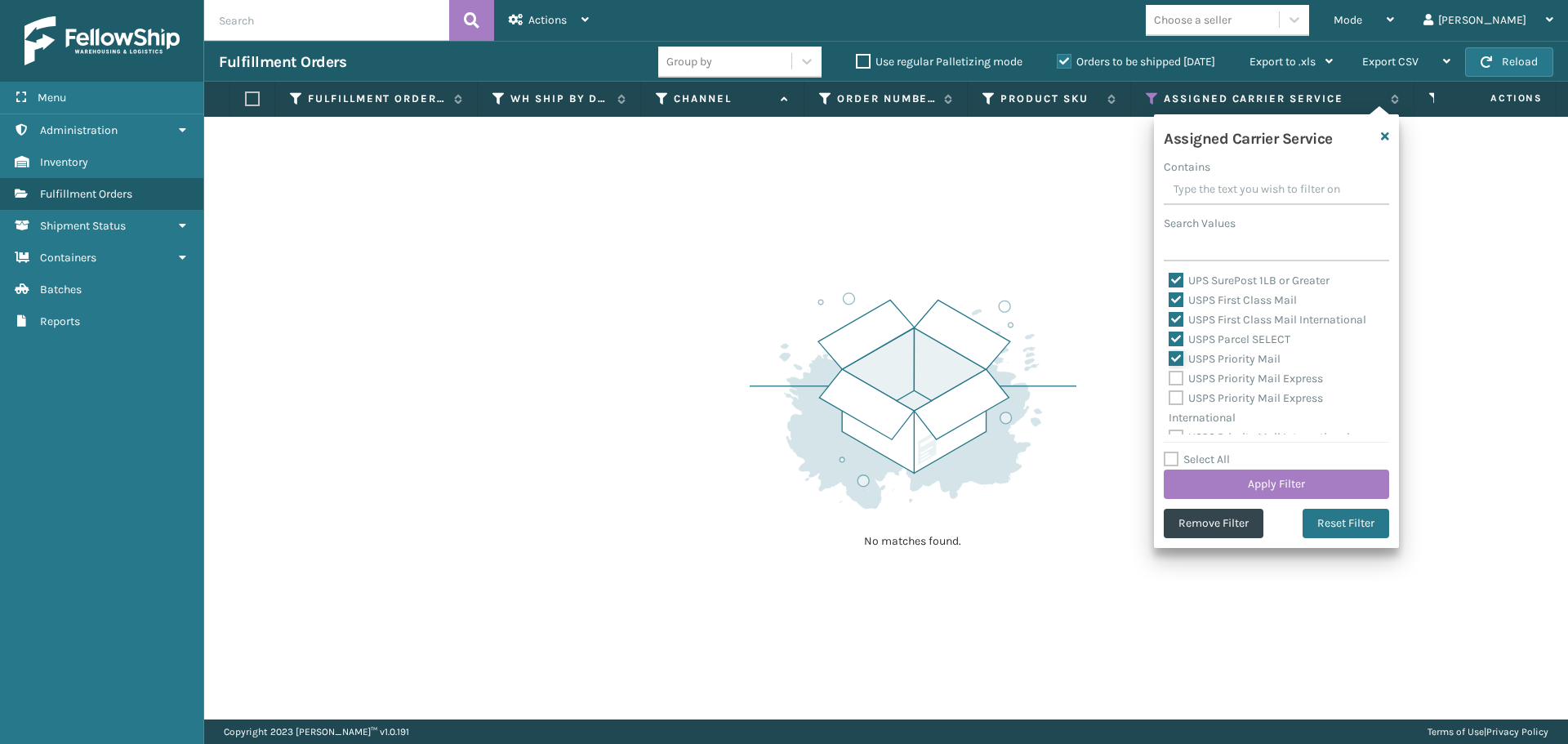
checkbox input "true"
click at [1174, 381] on label "USPS Priority Mail Express" at bounding box center [1245, 378] width 154 height 14
click at [1170, 379] on input "USPS Priority Mail Express" at bounding box center [1169, 373] width 1 height 11
checkbox input "true"
click at [1175, 399] on label "USPS Priority Mail Express International" at bounding box center [1245, 408] width 154 height 33
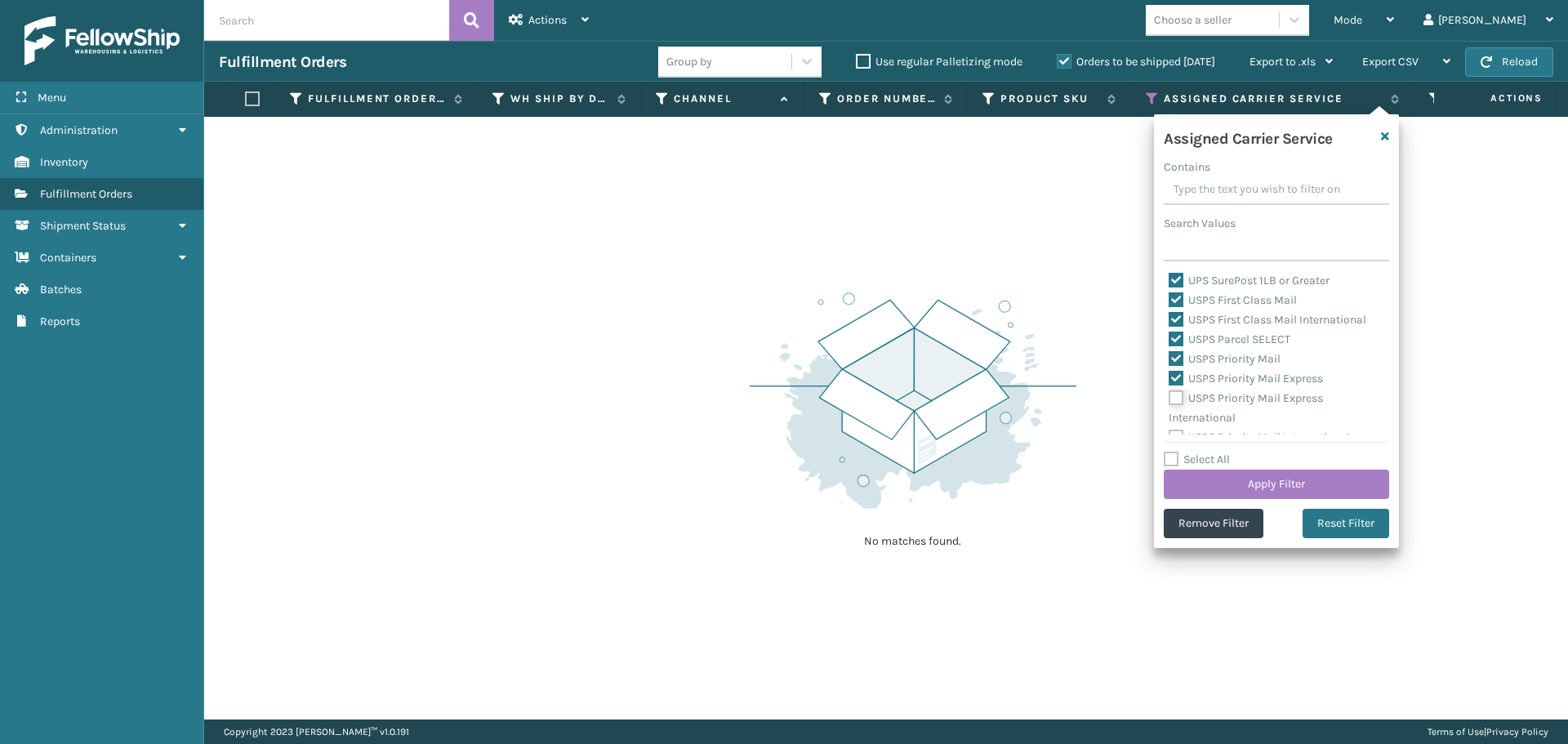
click at [1170, 399] on input "USPS Priority Mail Express International" at bounding box center [1169, 393] width 1 height 11
checkbox input "true"
click at [1177, 418] on label "USPS Priority Mail International" at bounding box center [1259, 424] width 181 height 14
click at [1170, 418] on input "USPS Priority Mail International" at bounding box center [1169, 420] width 1 height 11
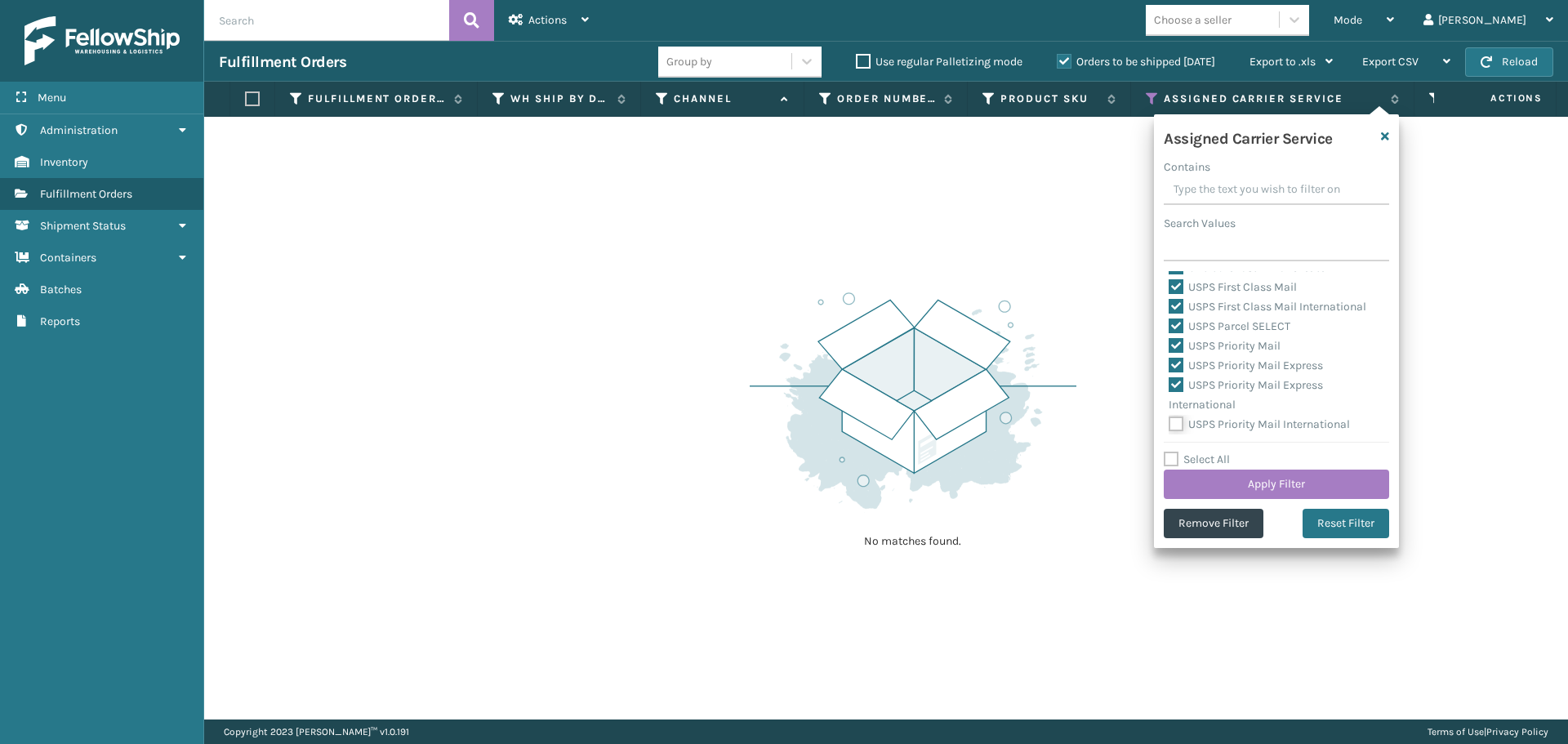
checkbox input "true"
click at [1194, 481] on button "Apply Filter" at bounding box center [1277, 484] width 226 height 29
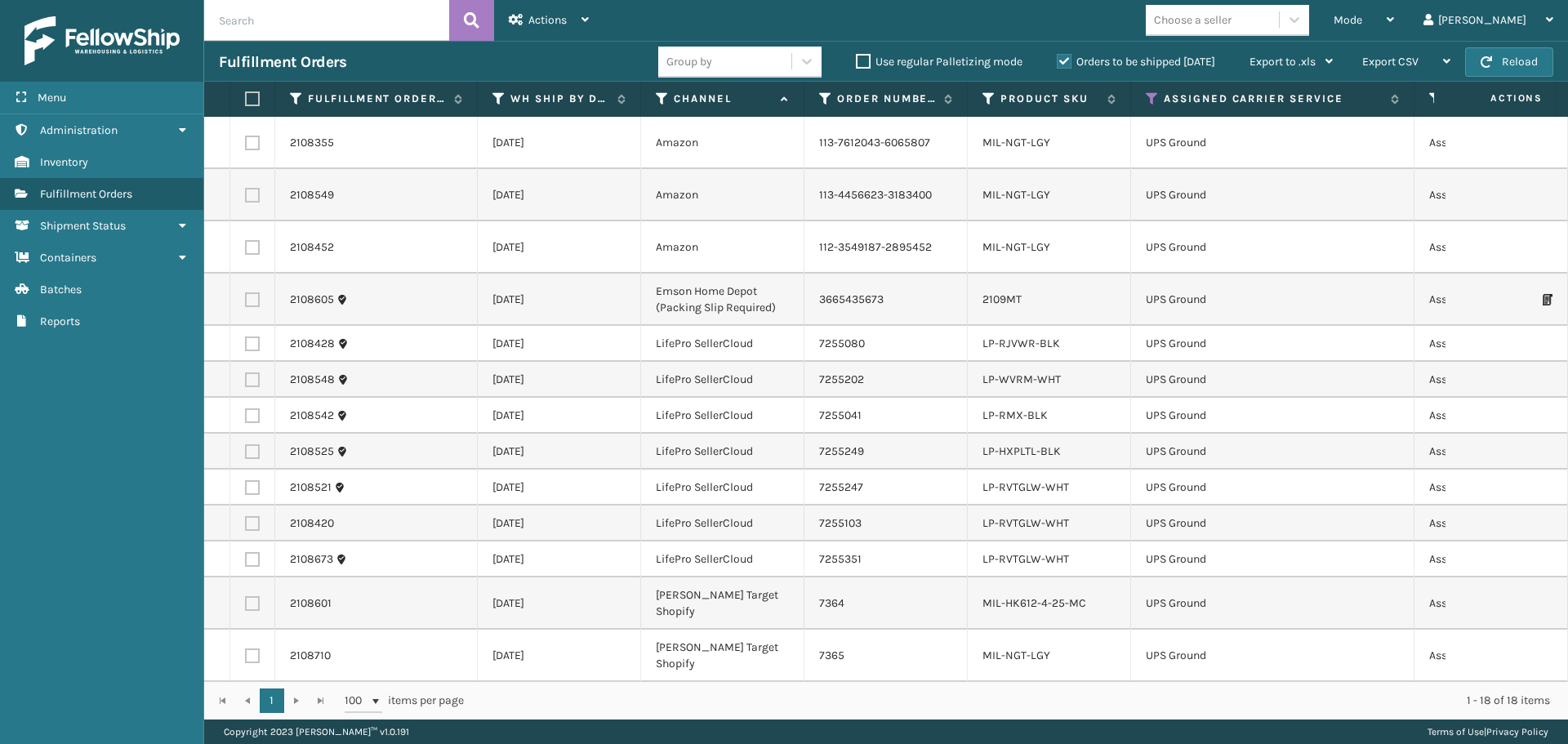
click at [253, 97] on label at bounding box center [250, 98] width 10 height 15
click at [246, 97] on input "checkbox" at bounding box center [245, 99] width 1 height 11
checkbox input "true"
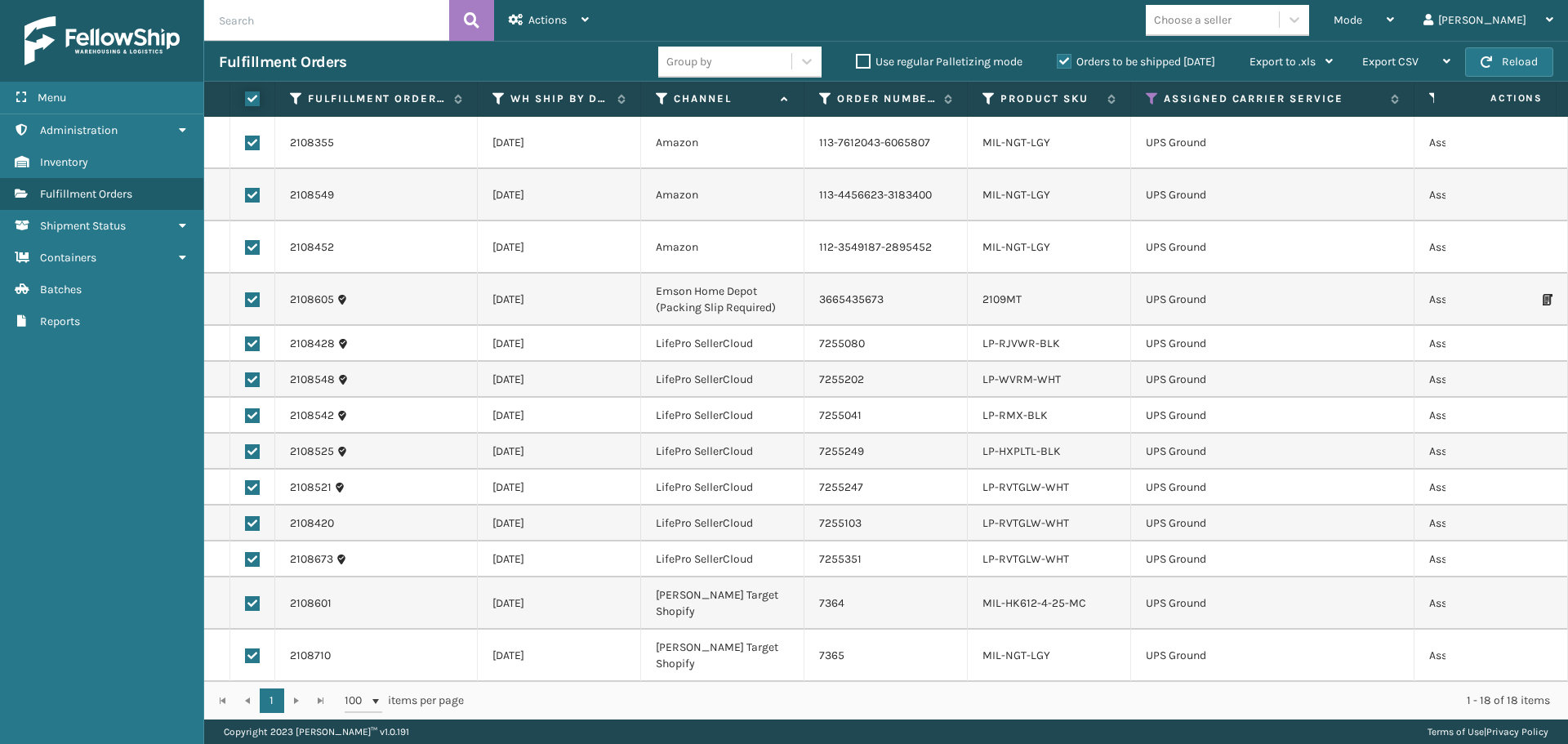
checkbox input "true"
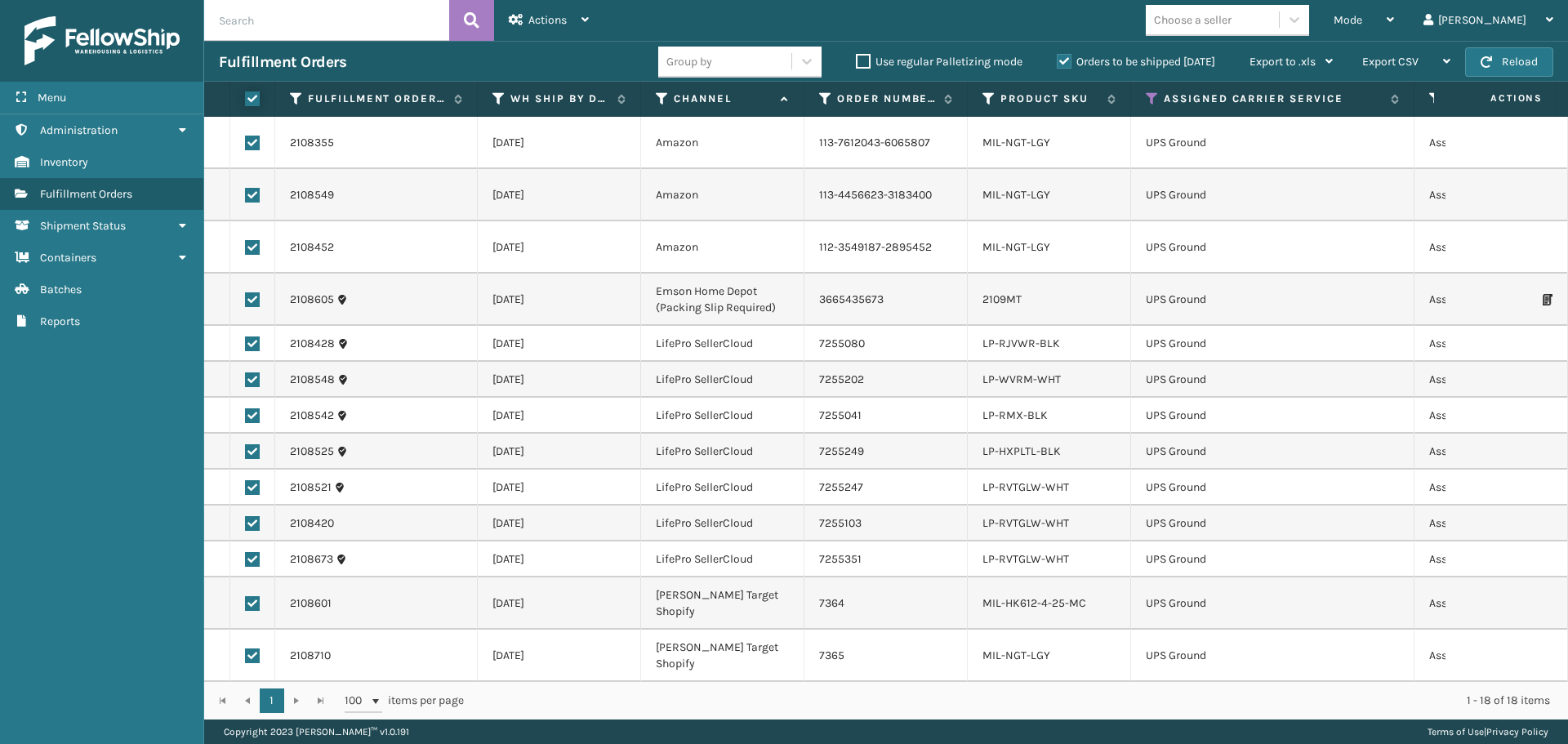
checkbox input "true"
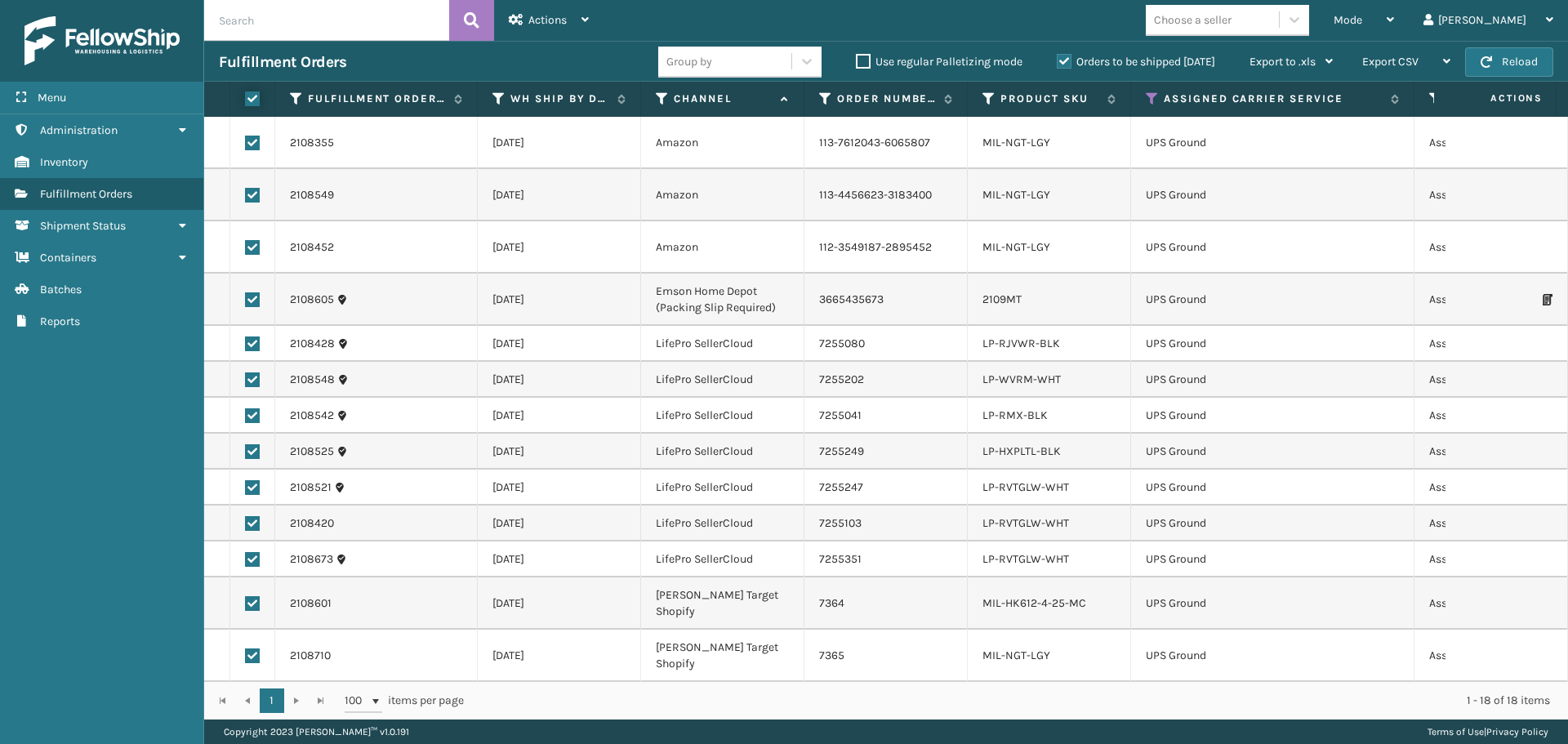
checkbox input "true"
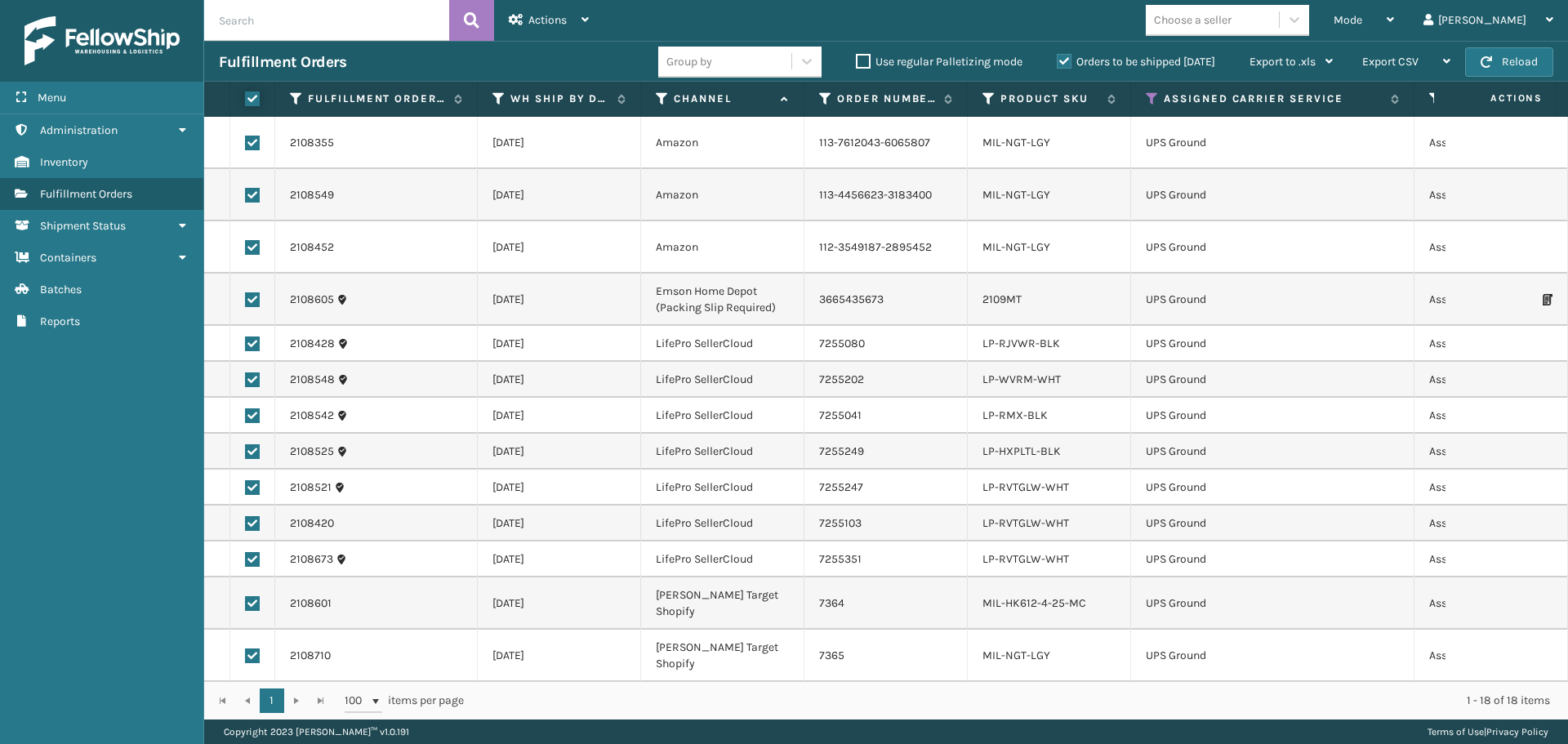
checkbox input "true"
click at [557, 18] on span "Actions" at bounding box center [547, 20] width 38 height 14
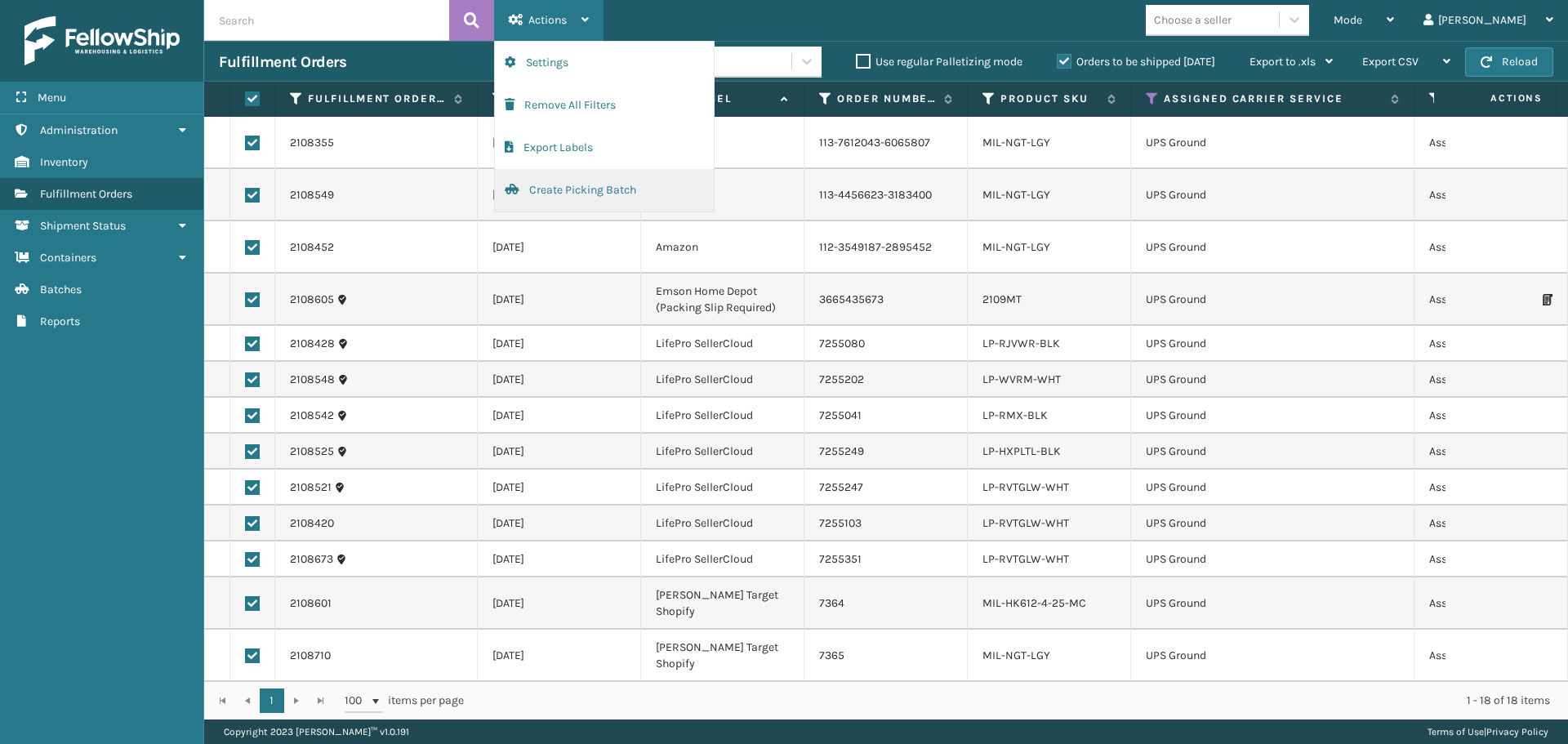
click at [580, 188] on button "Create Picking Batch" at bounding box center [604, 189] width 219 height 42
